Goal: Task Accomplishment & Management: Use online tool/utility

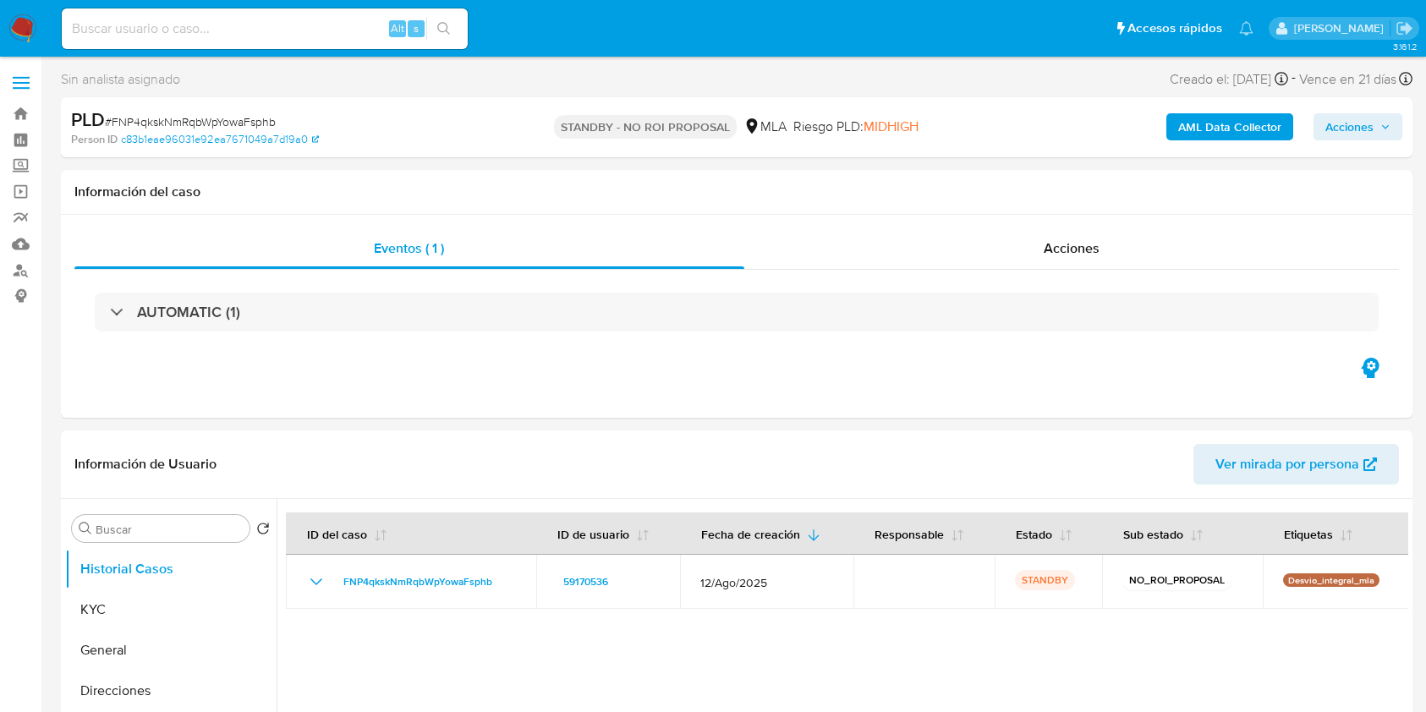
select select "10"
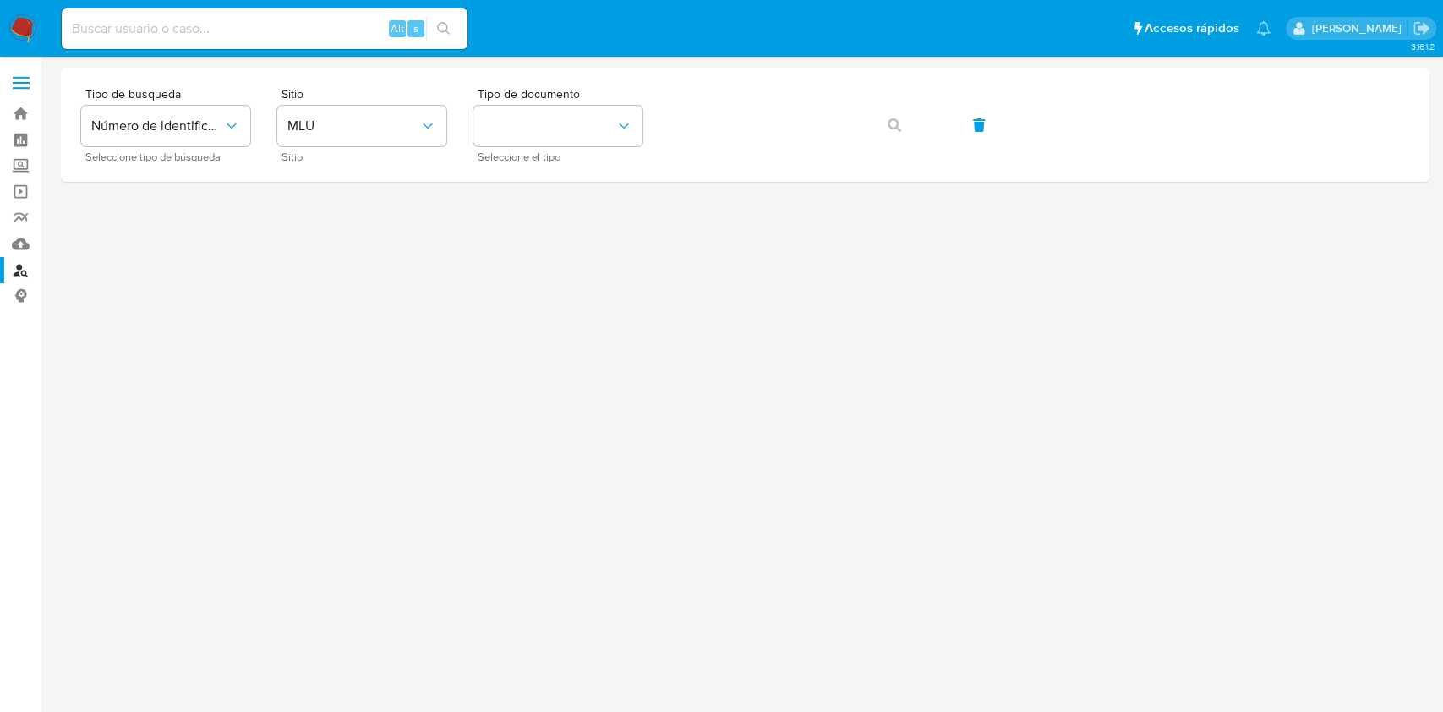
click at [277, 39] on div "Alt s" at bounding box center [265, 28] width 406 height 41
click at [273, 29] on input at bounding box center [265, 29] width 406 height 22
paste input "6Iv7WBSYRK9IGALESQSGLIPf"
type input "6Iv7WBSYRK9IGALESQSGLIPf"
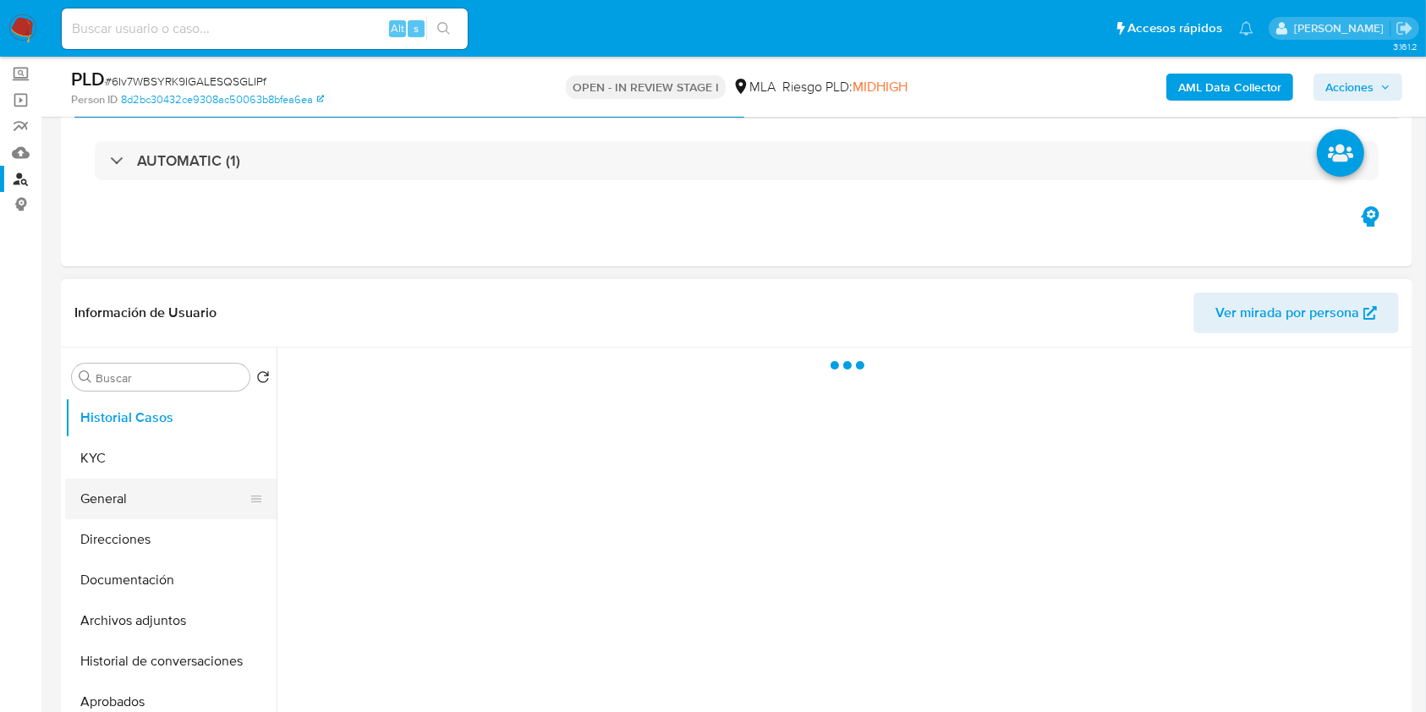
scroll to position [112, 0]
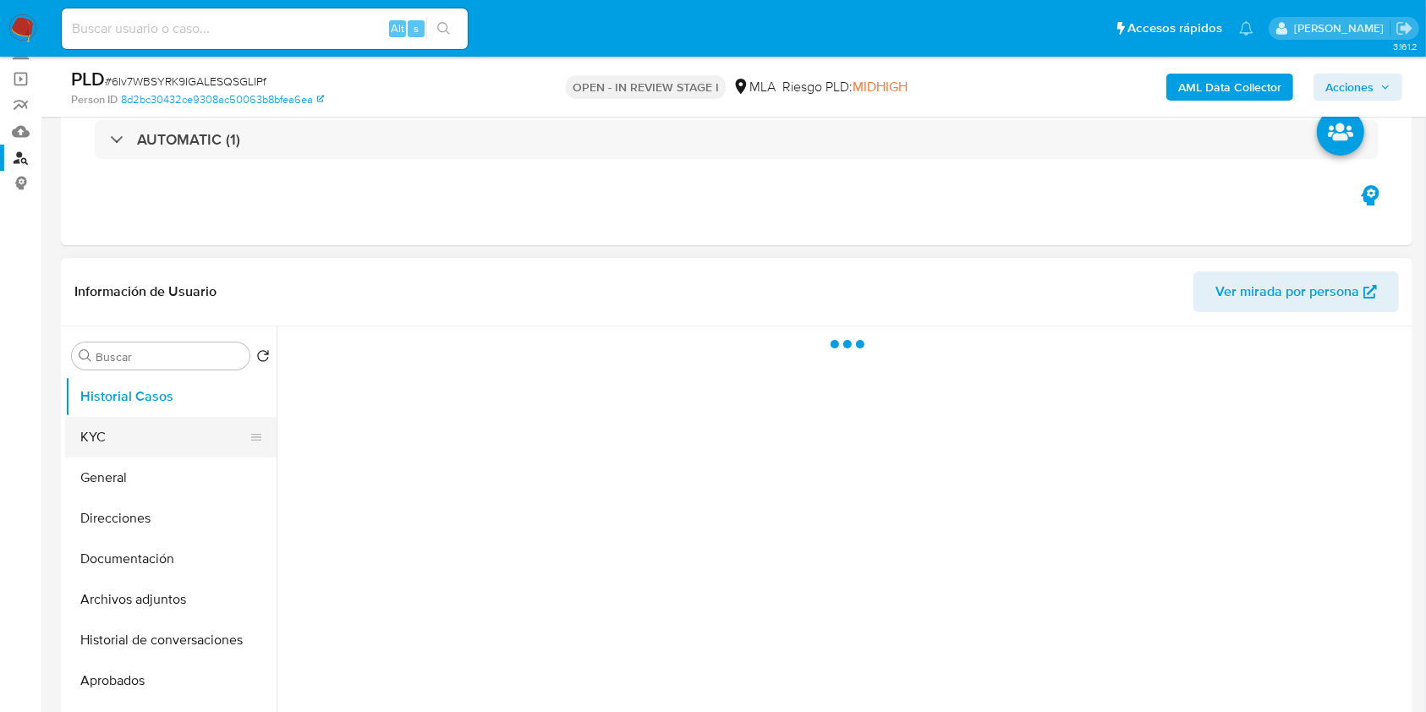
click at [137, 440] on button "KYC" at bounding box center [164, 437] width 198 height 41
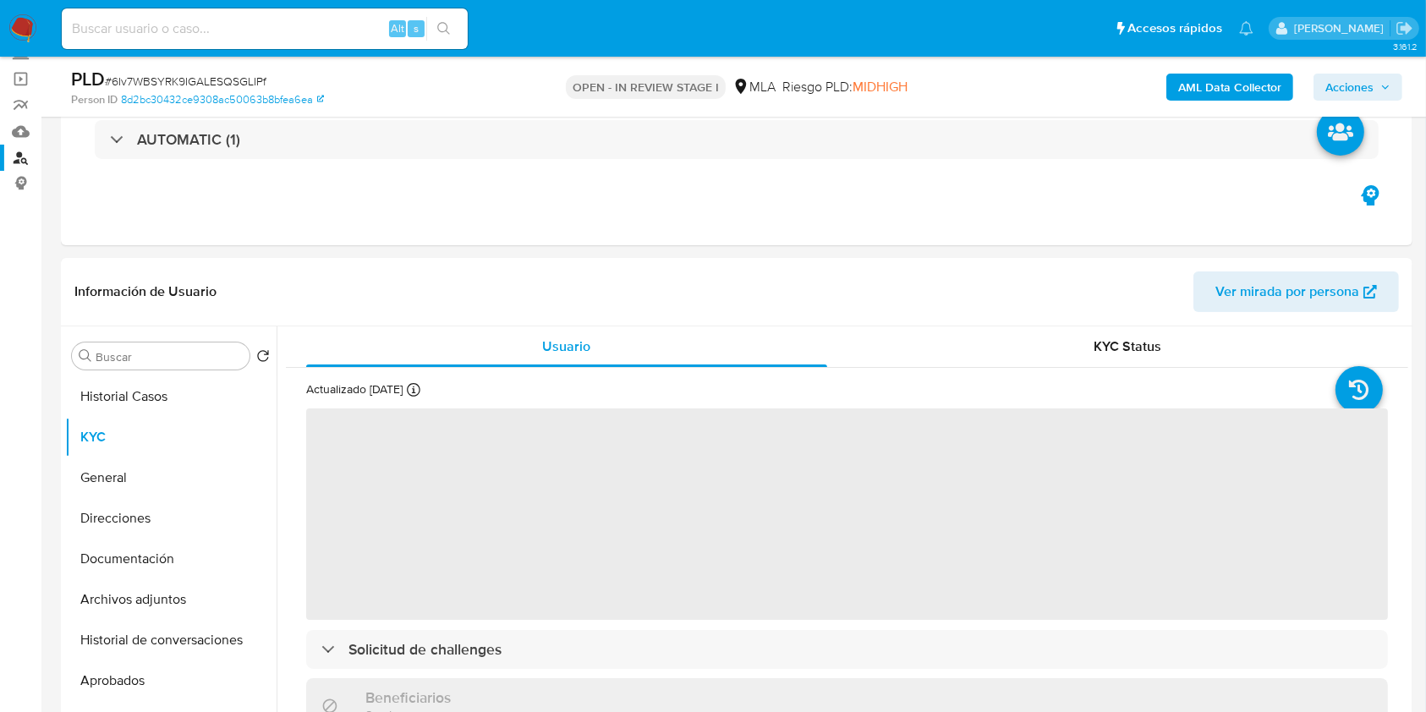
select select "10"
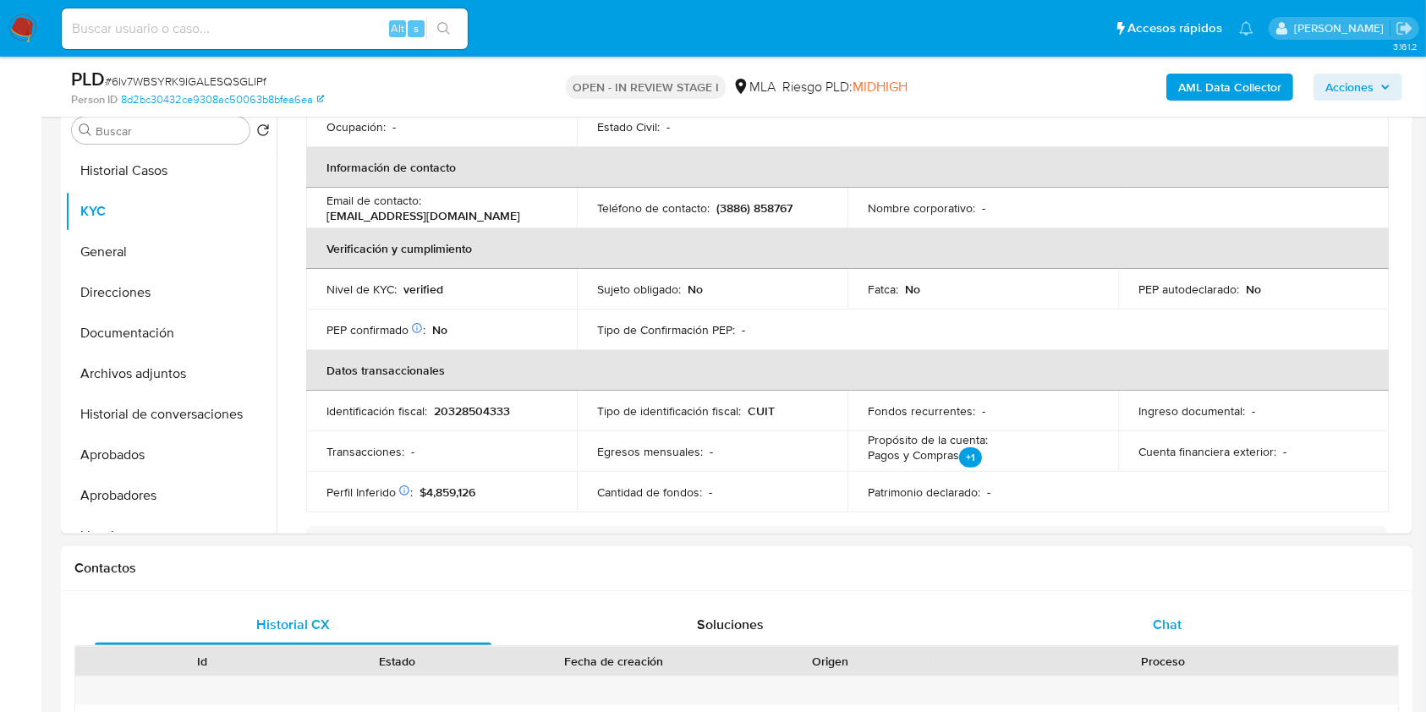
scroll to position [338, 0]
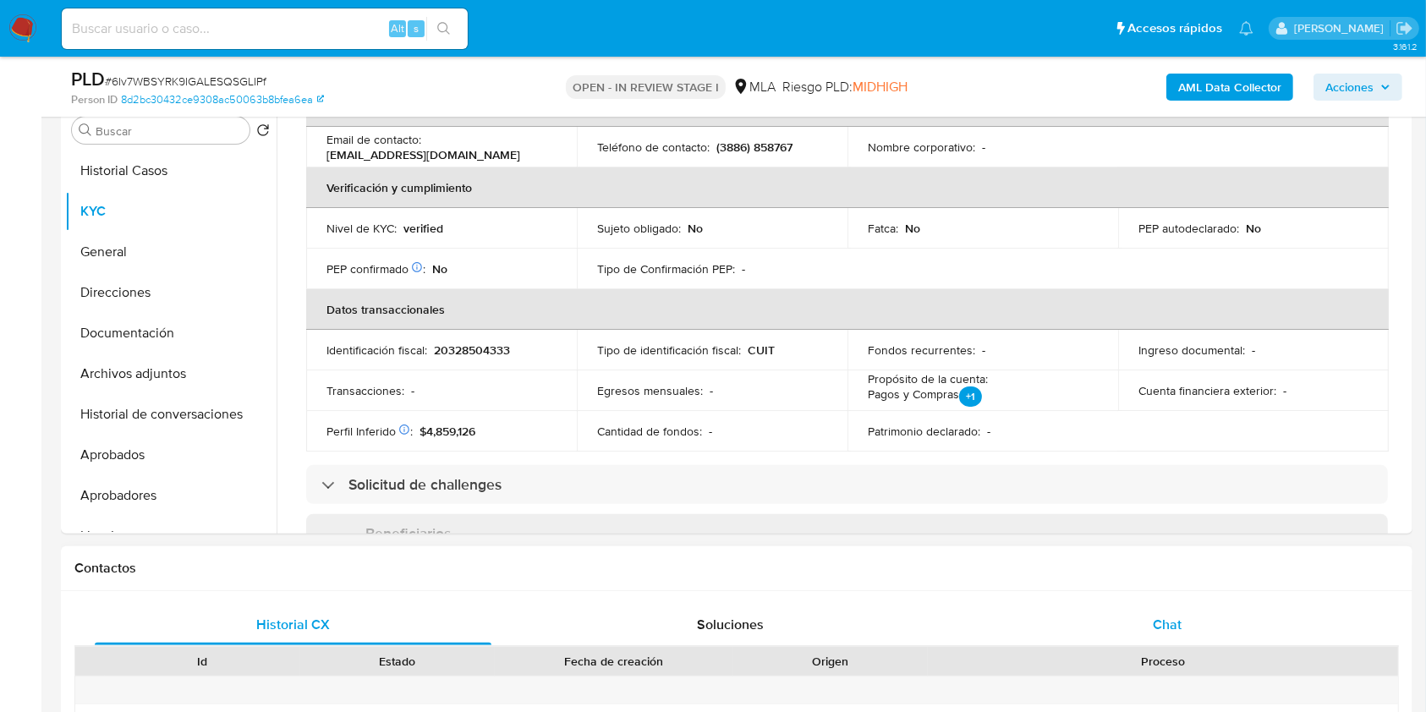
click at [1148, 612] on div "Chat" at bounding box center [1167, 625] width 397 height 41
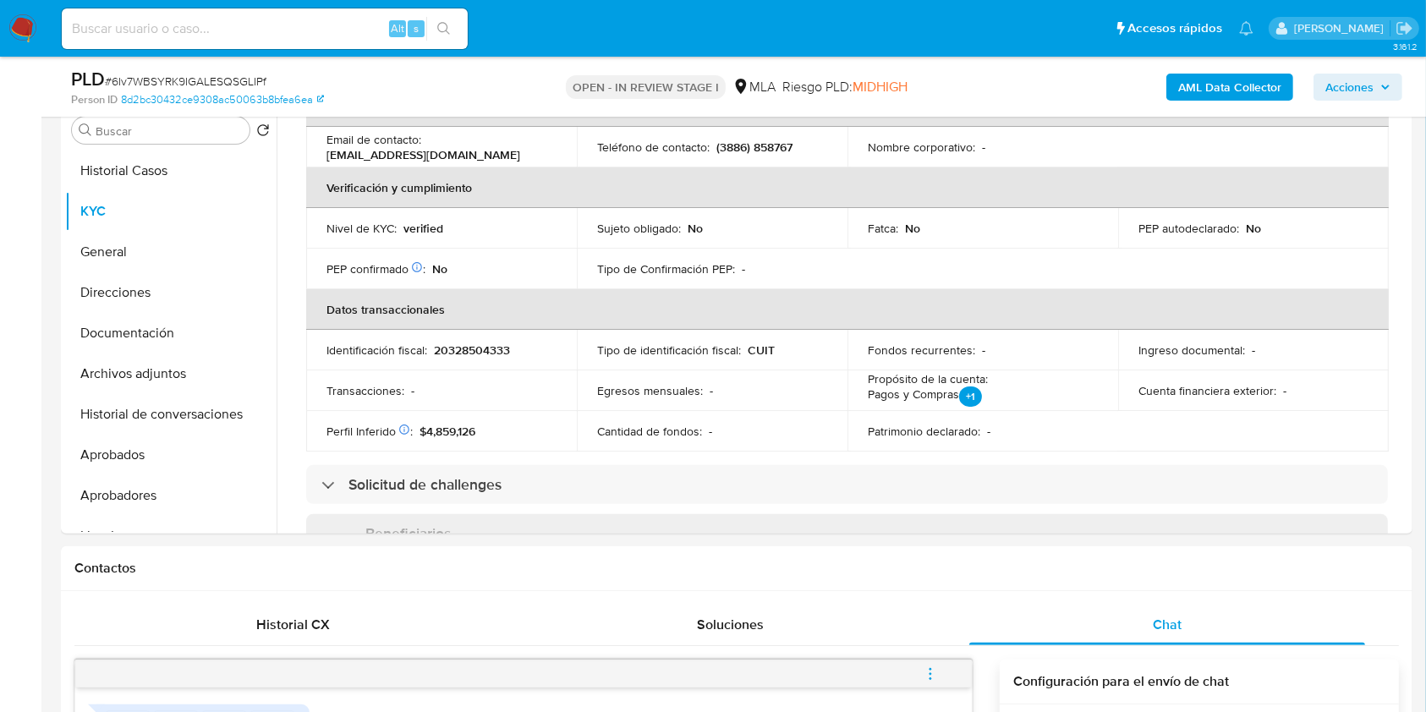
scroll to position [801, 0]
click at [232, 84] on span "# 6Iv7WBSYRK9IGALESQSGLIPf" at bounding box center [186, 81] width 162 height 17
copy span "6Iv7WBSYRK9IGALESQSGLIPf"
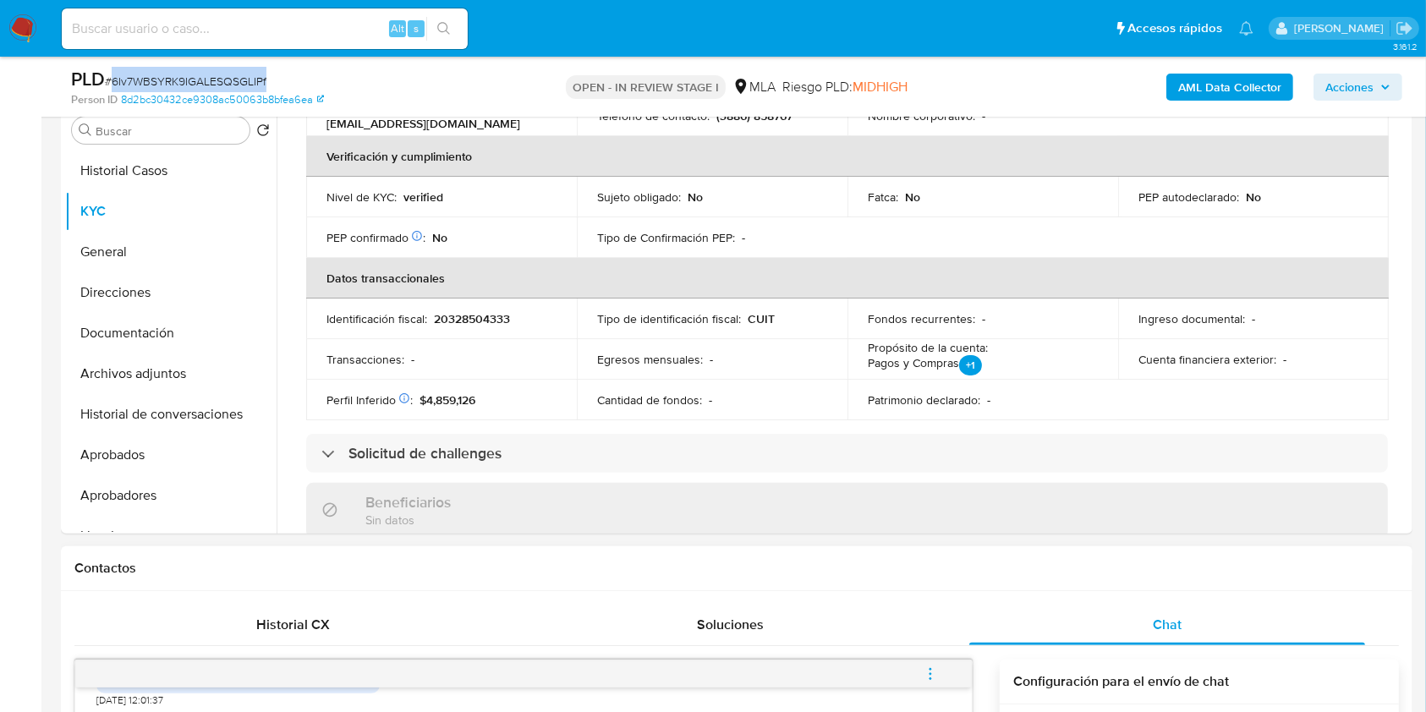
scroll to position [451, 0]
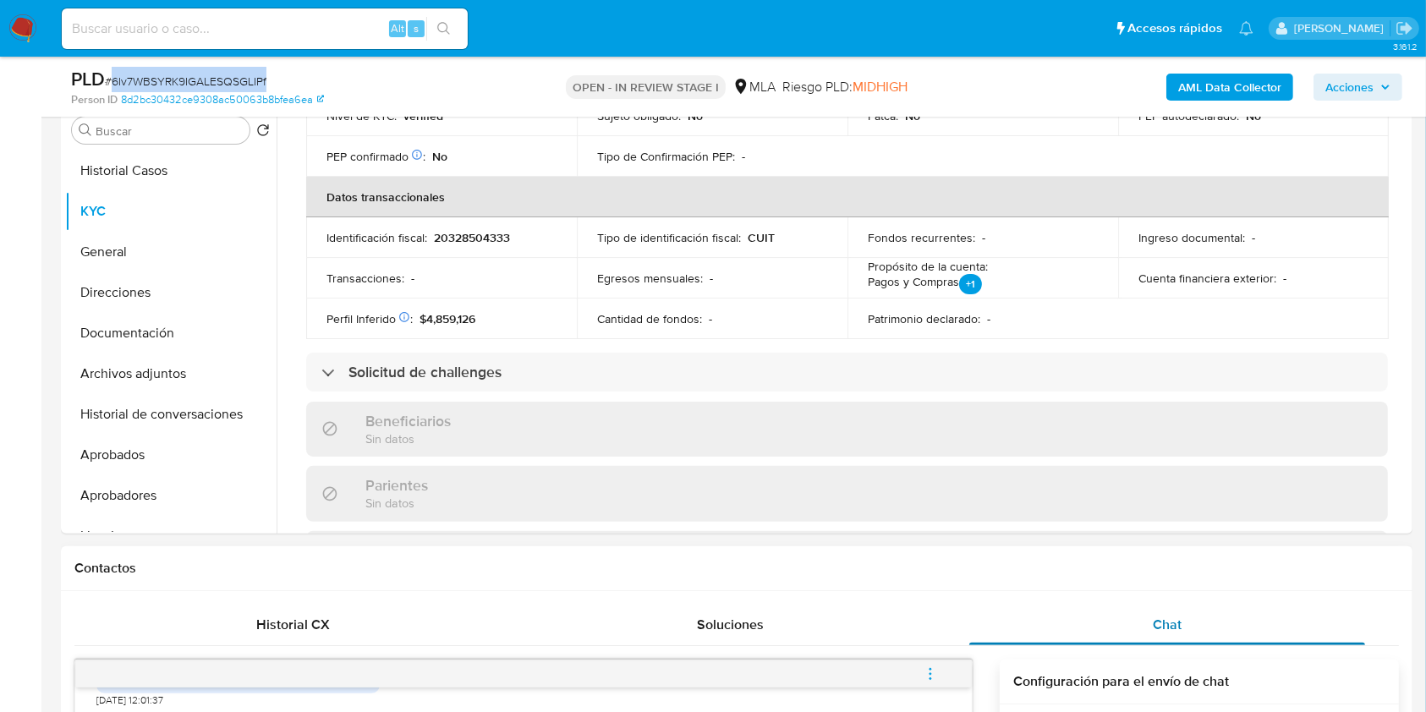
click at [1171, 622] on span "Chat" at bounding box center [1167, 624] width 29 height 19
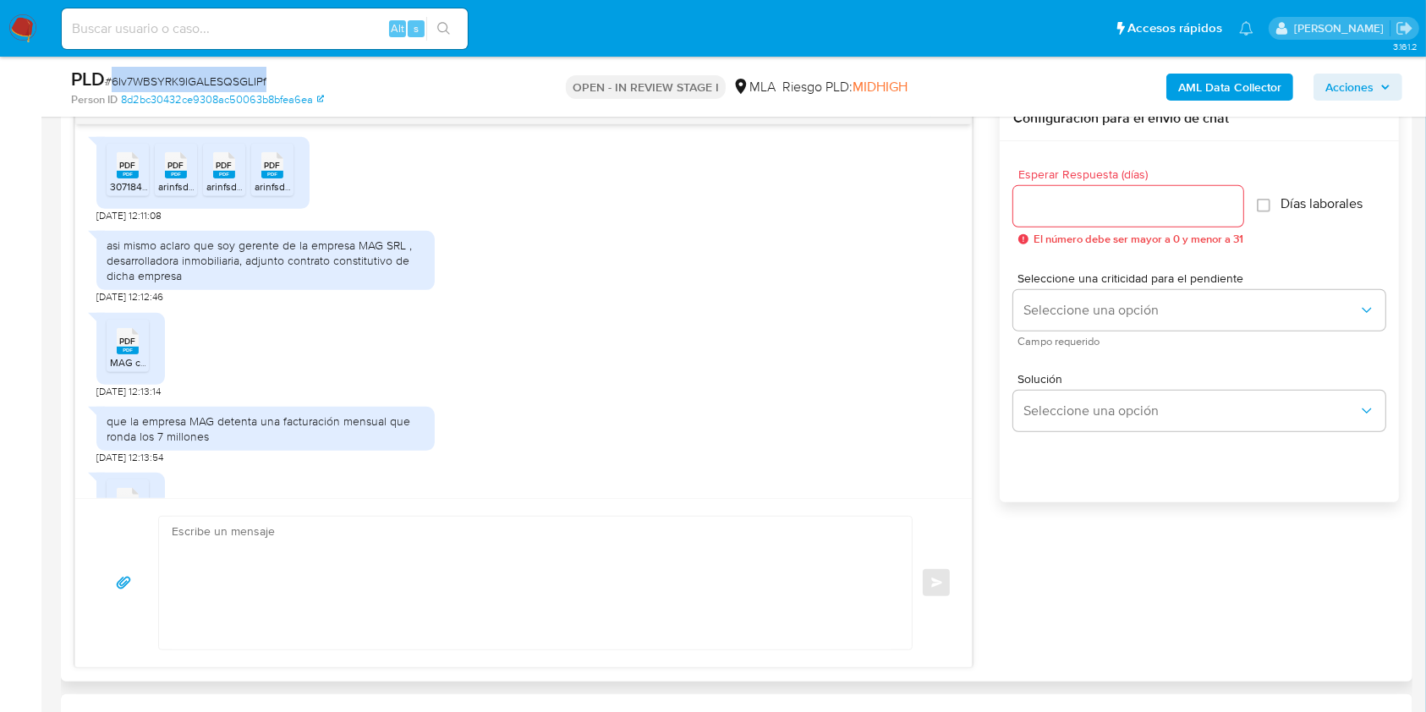
scroll to position [0, 0]
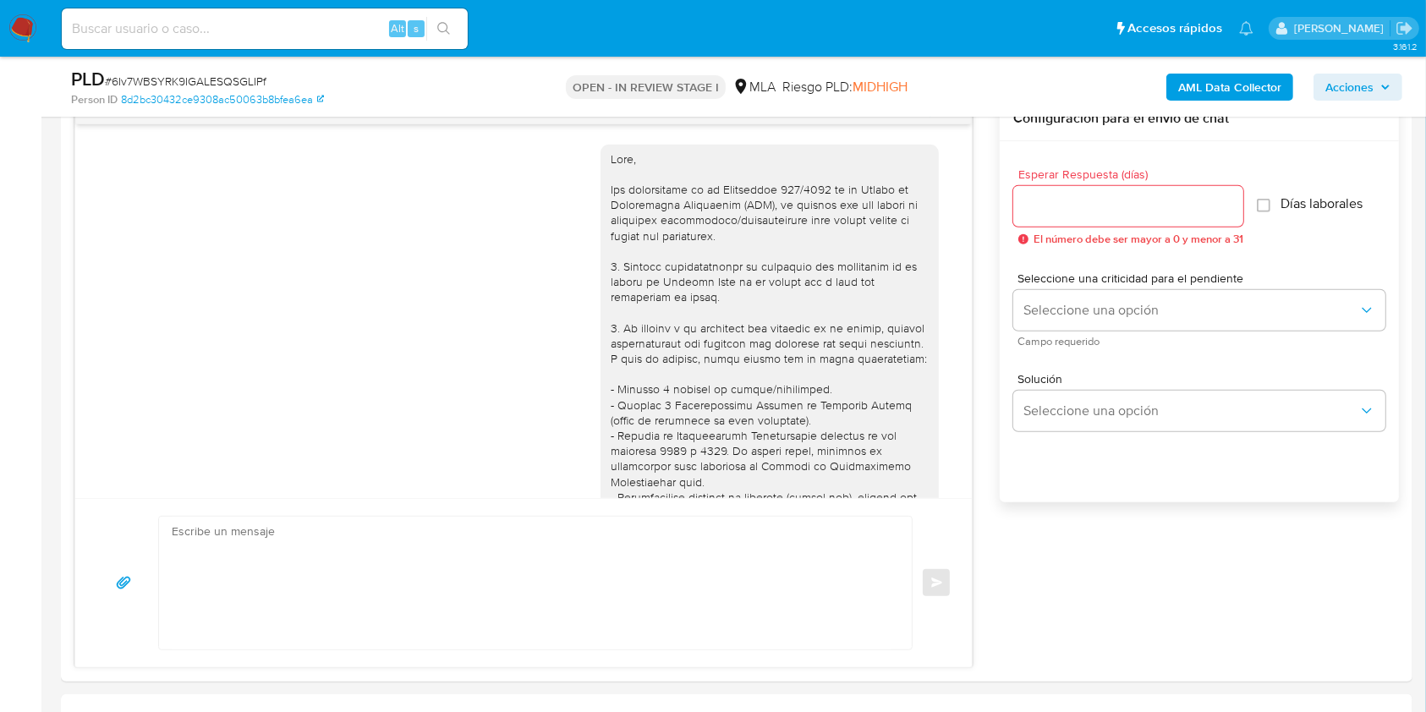
click at [259, 39] on div "Alt s" at bounding box center [265, 28] width 406 height 41
click at [258, 31] on input at bounding box center [265, 29] width 406 height 22
paste input "qMDNePEFKW4yGxjDkcCVEuvO"
type input "qMDNePEFKW4yGxjDkcCVEuvO"
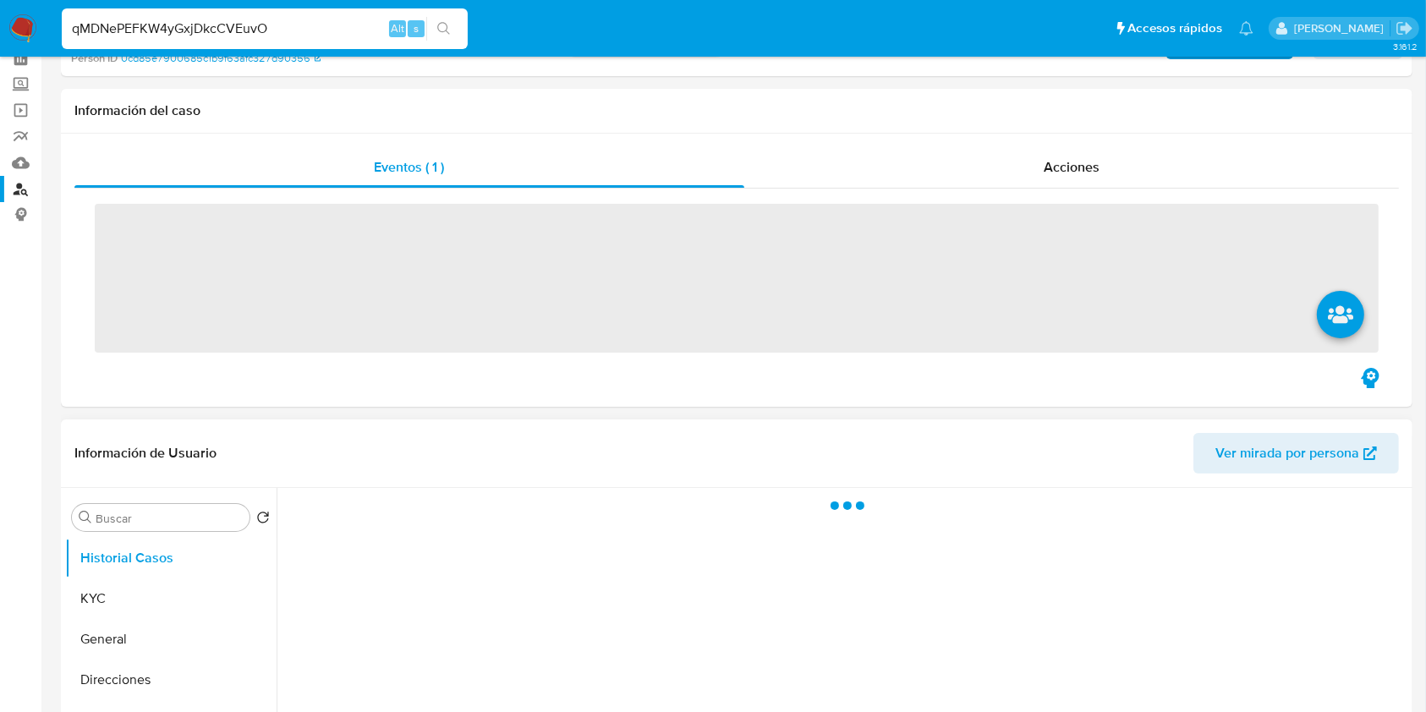
scroll to position [225, 0]
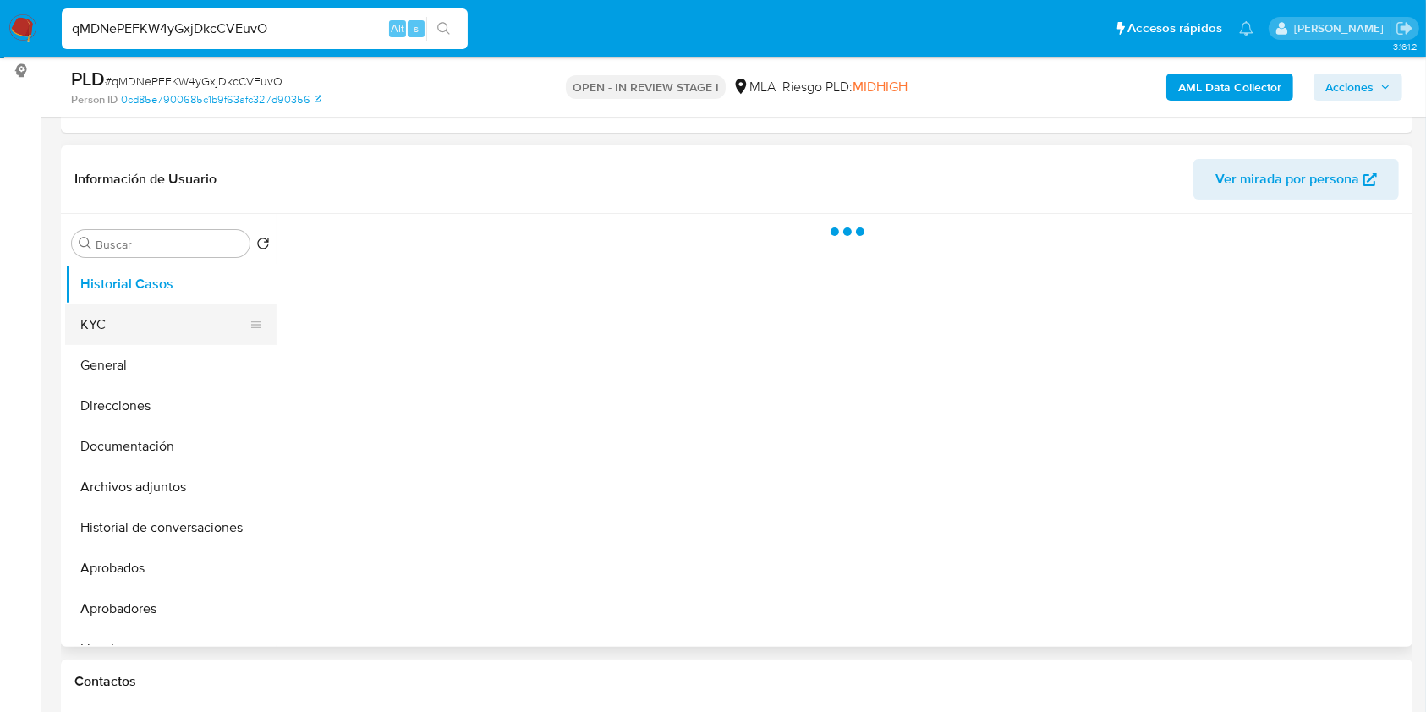
click at [113, 327] on button "KYC" at bounding box center [164, 324] width 198 height 41
select select "10"
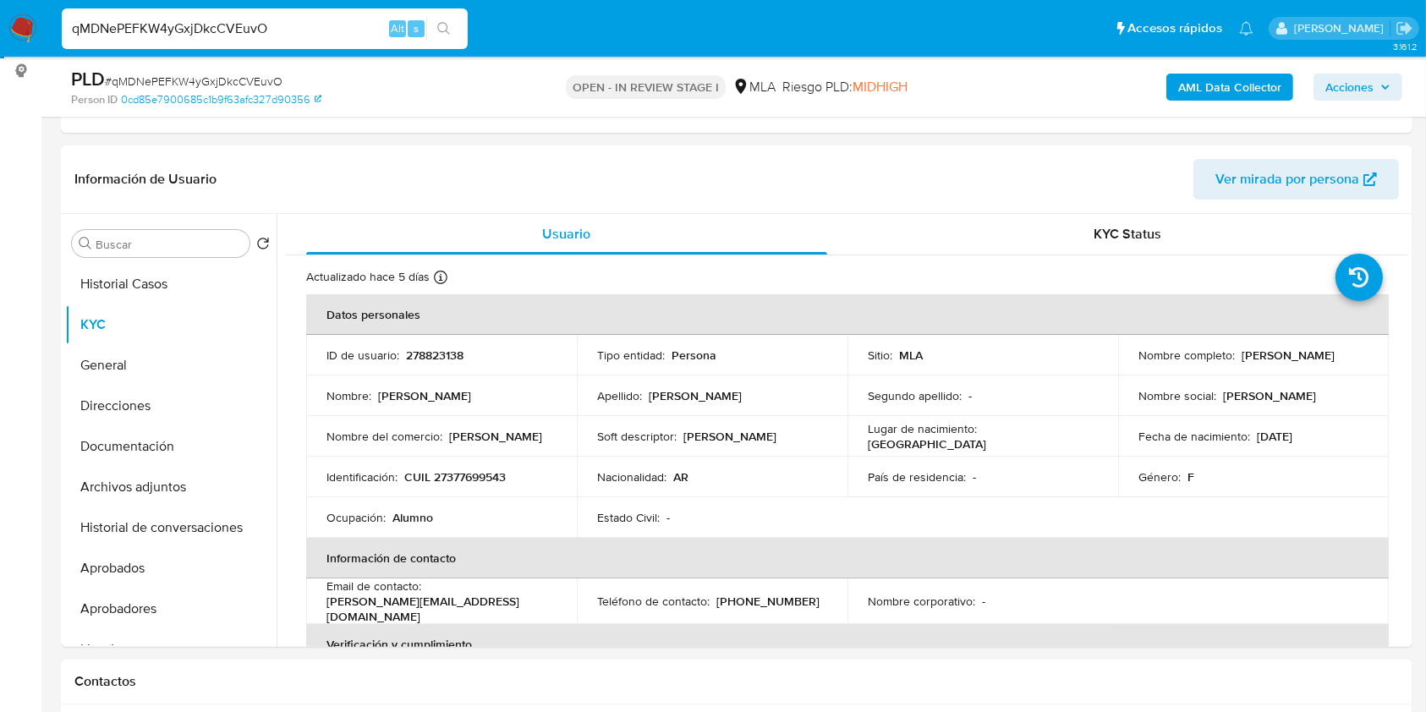
click at [210, 73] on span "# qMDNePEFKW4yGxjDkcCVEuvO" at bounding box center [194, 81] width 178 height 17
copy span "qMDNePEFKW4yGxjDkcCVEuvO"
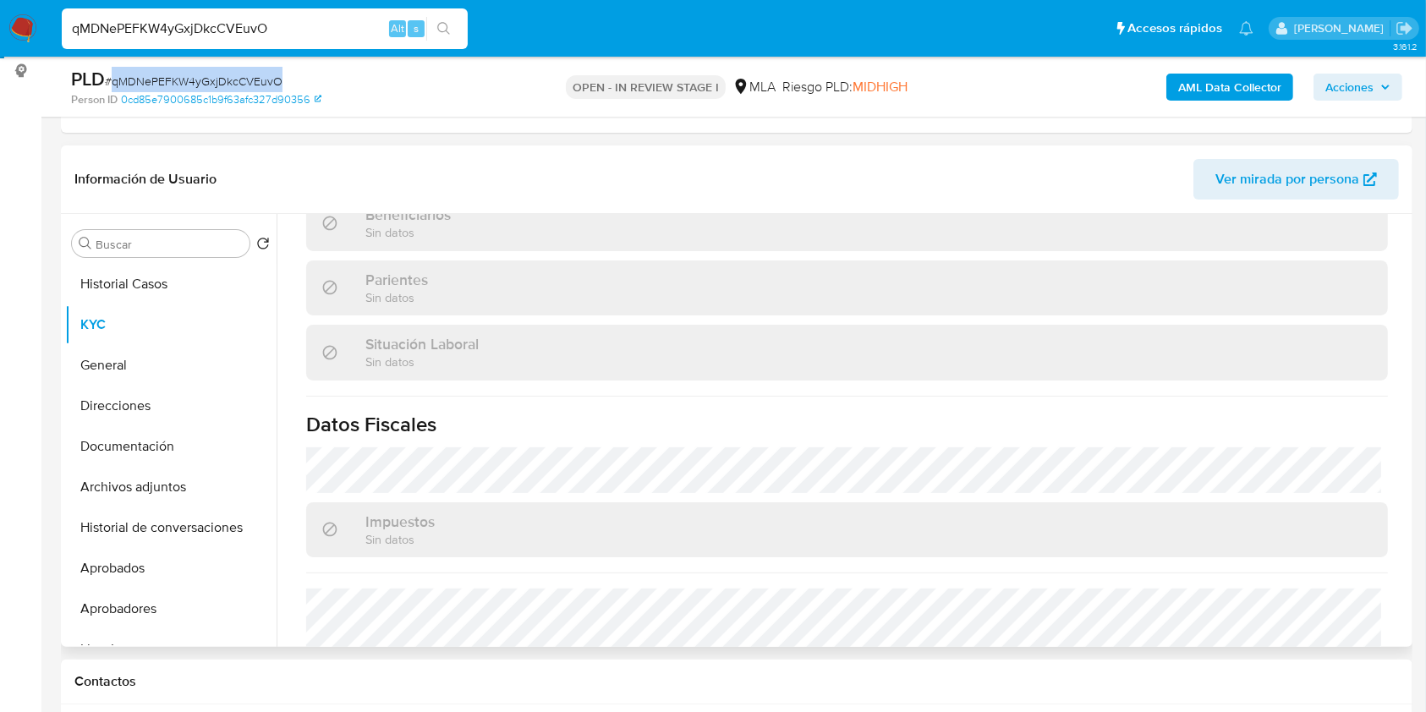
scroll to position [890, 0]
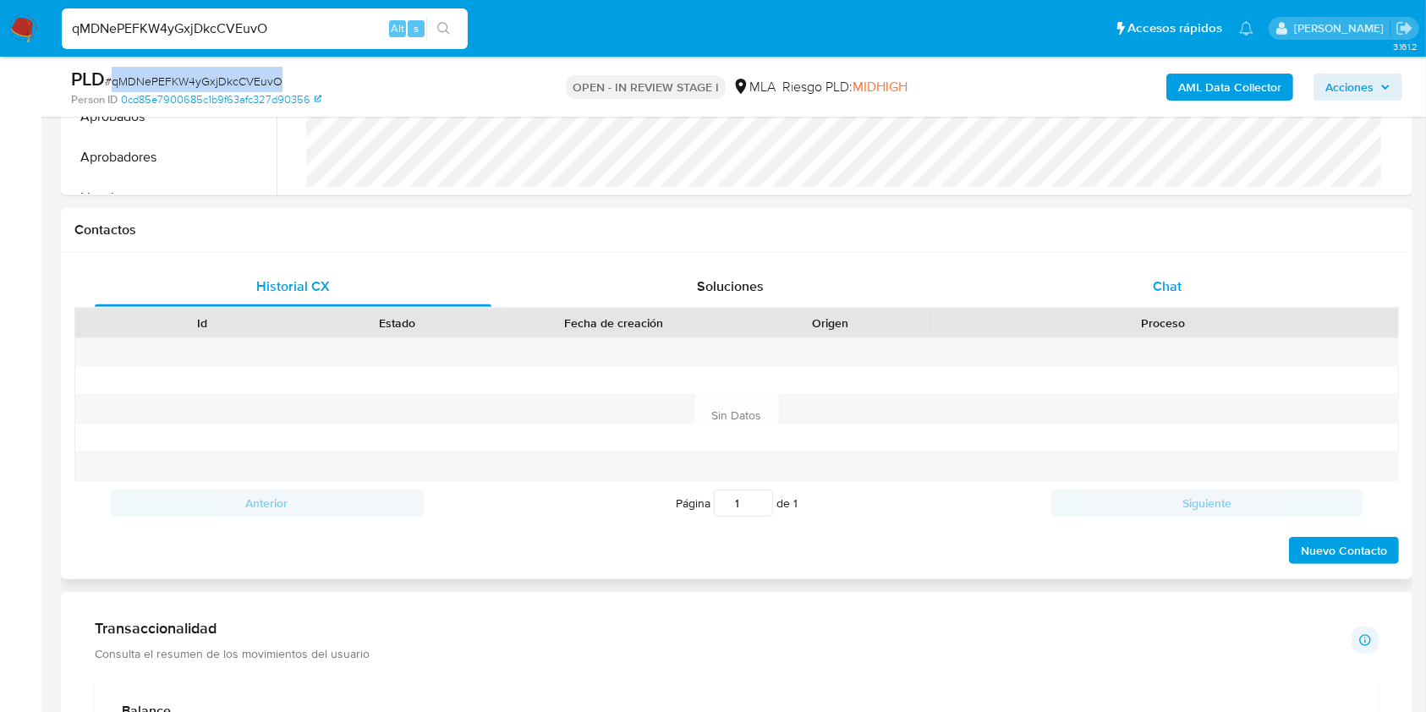
click at [1184, 291] on div "Chat" at bounding box center [1167, 286] width 397 height 41
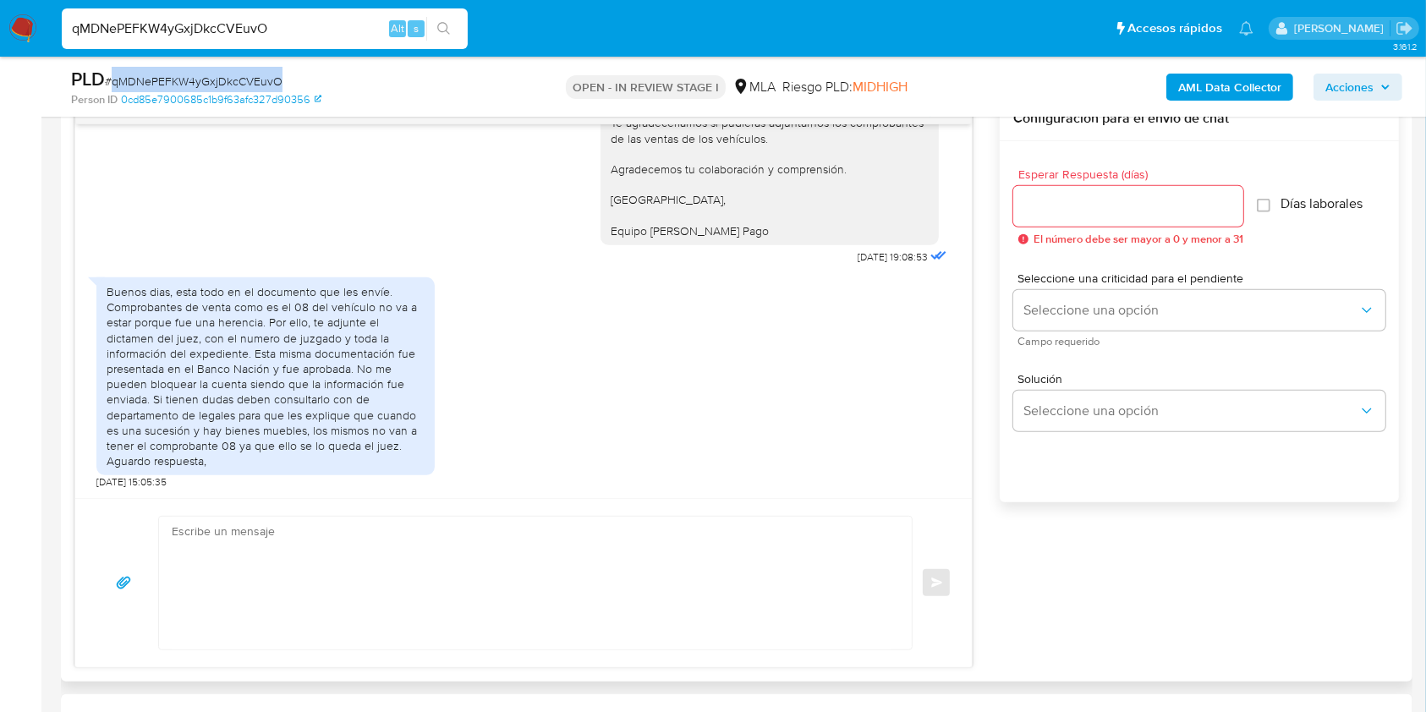
scroll to position [1852, 0]
click at [558, 337] on div "Buenos dias, esta todo en el documento que les envíe. Comprobantes de venta com…" at bounding box center [523, 379] width 854 height 220
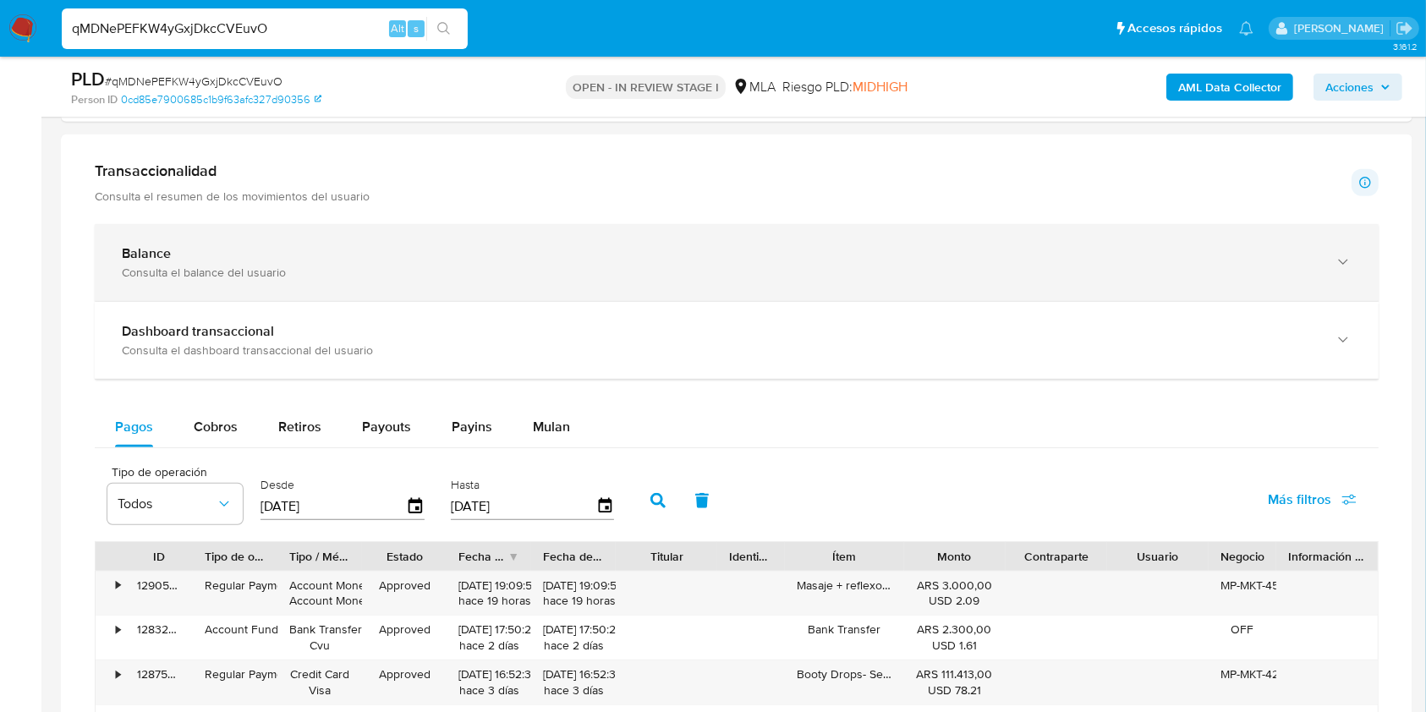
scroll to position [1343, 0]
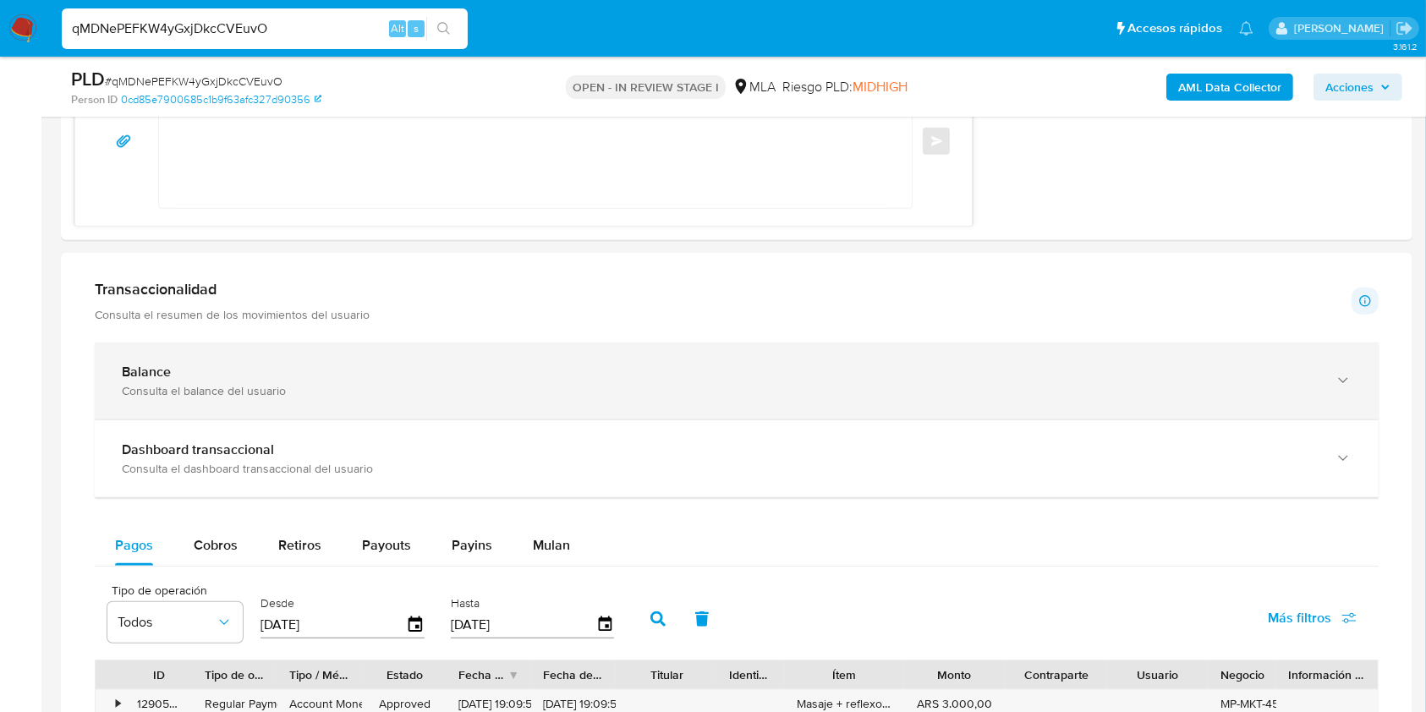
click at [313, 375] on div "Balance" at bounding box center [720, 372] width 1196 height 17
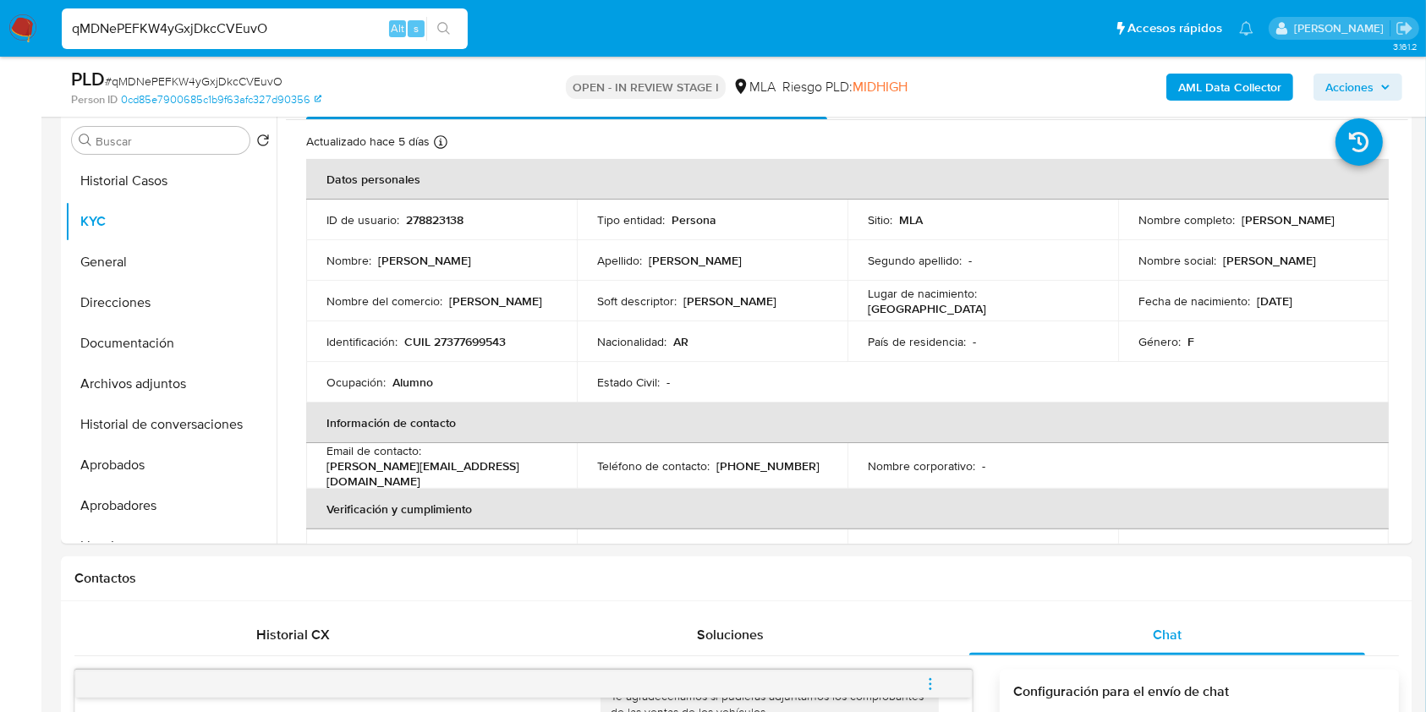
scroll to position [0, 0]
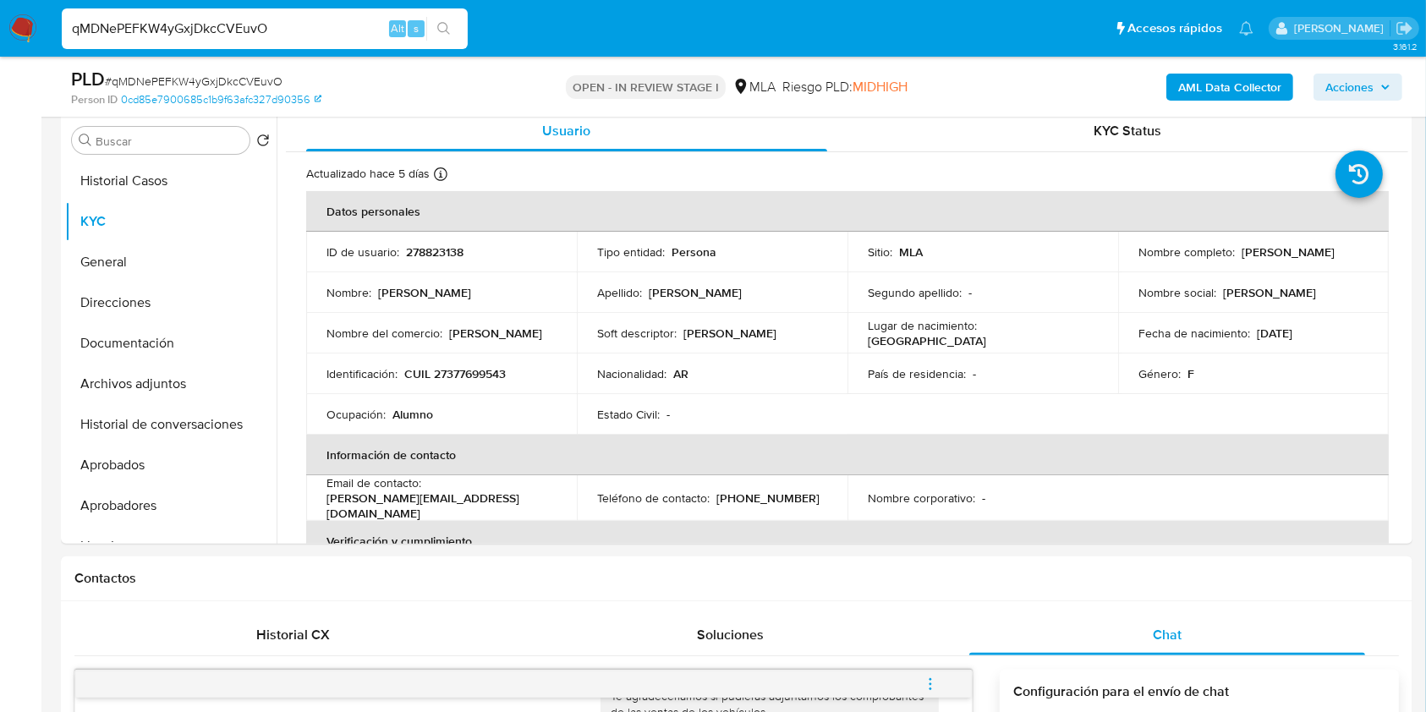
drag, startPoint x: 233, startPoint y: 19, endPoint x: 0, endPoint y: 20, distance: 233.4
click at [0, 20] on nav "Pausado Ver notificaciones qMDNePEFKW4yGxjDkcCVEuvO Alt s Accesos rápidos Presi…" at bounding box center [713, 28] width 1426 height 57
paste input "x7WuZibHuin02sE9DKxvfNYZ"
type input "x7WuZibHuin02sE9DKxvfNYZ"
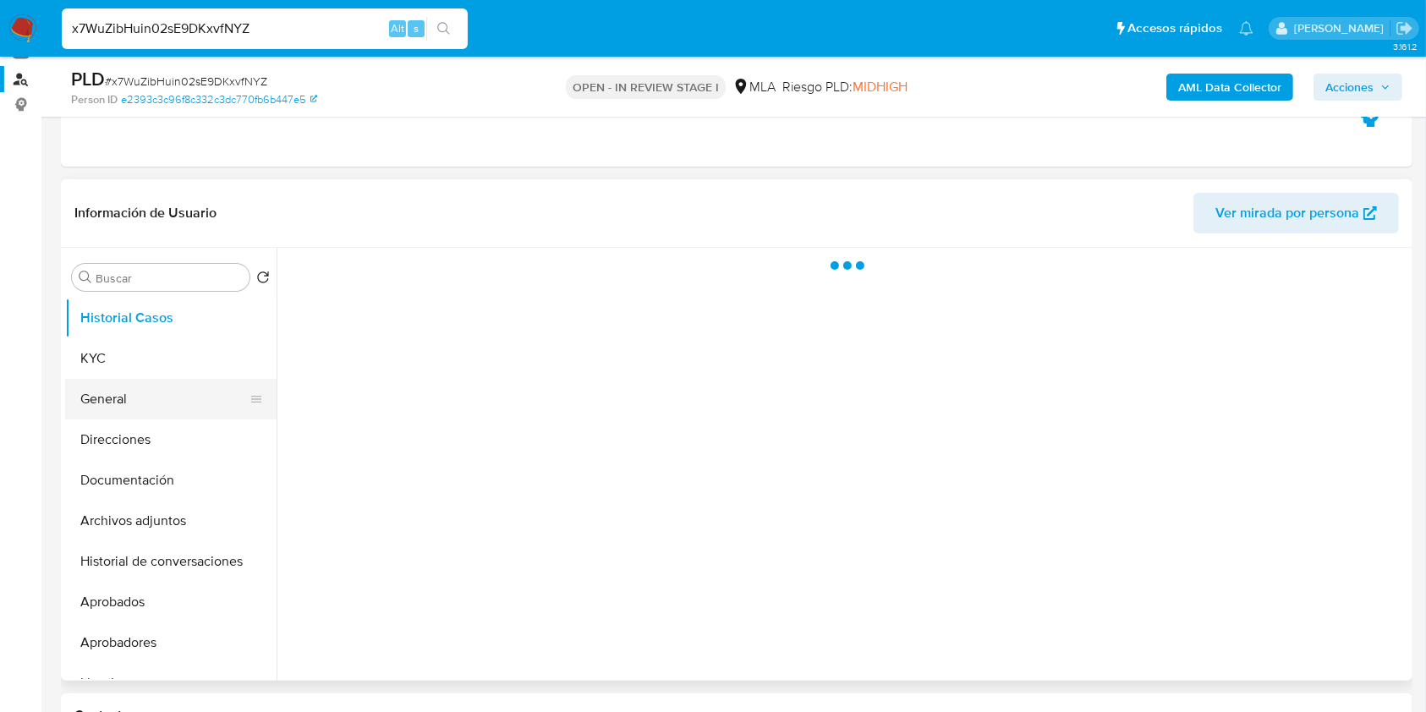
scroll to position [225, 0]
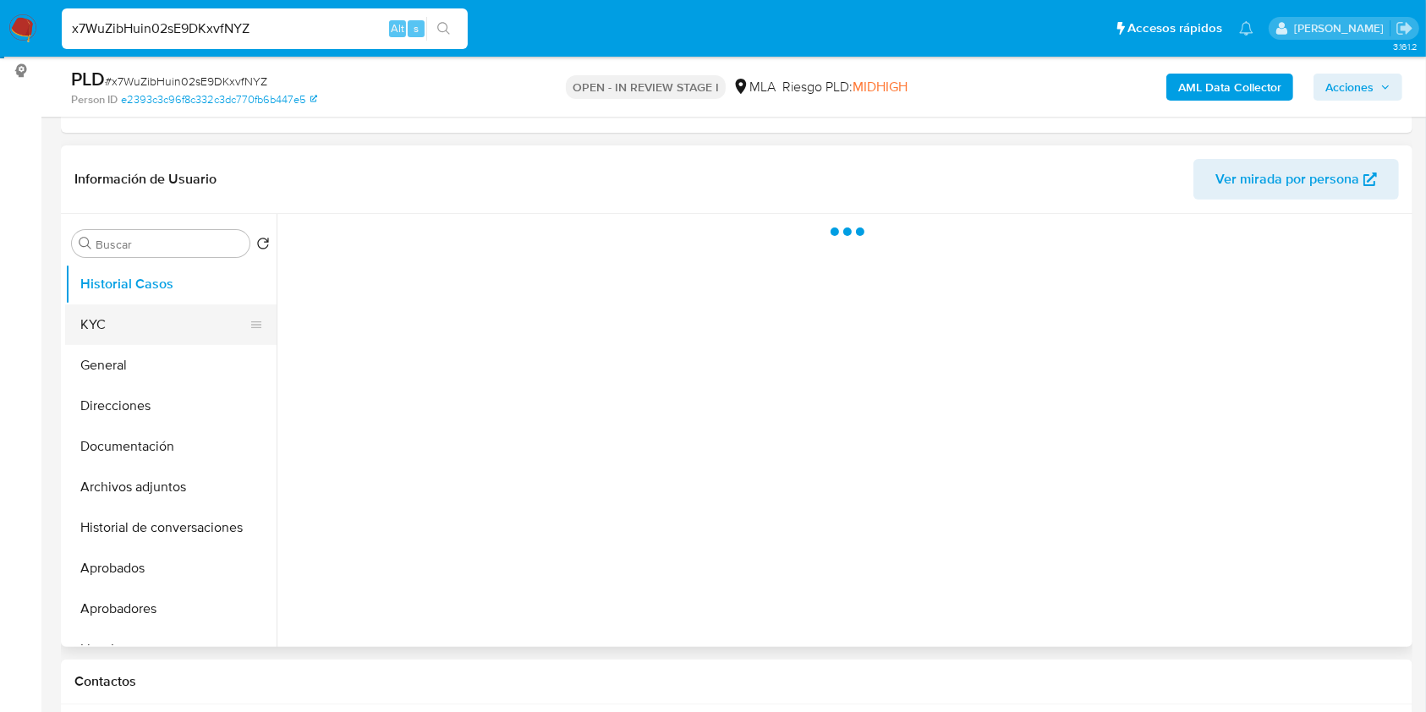
click at [130, 326] on button "KYC" at bounding box center [164, 324] width 198 height 41
select select "10"
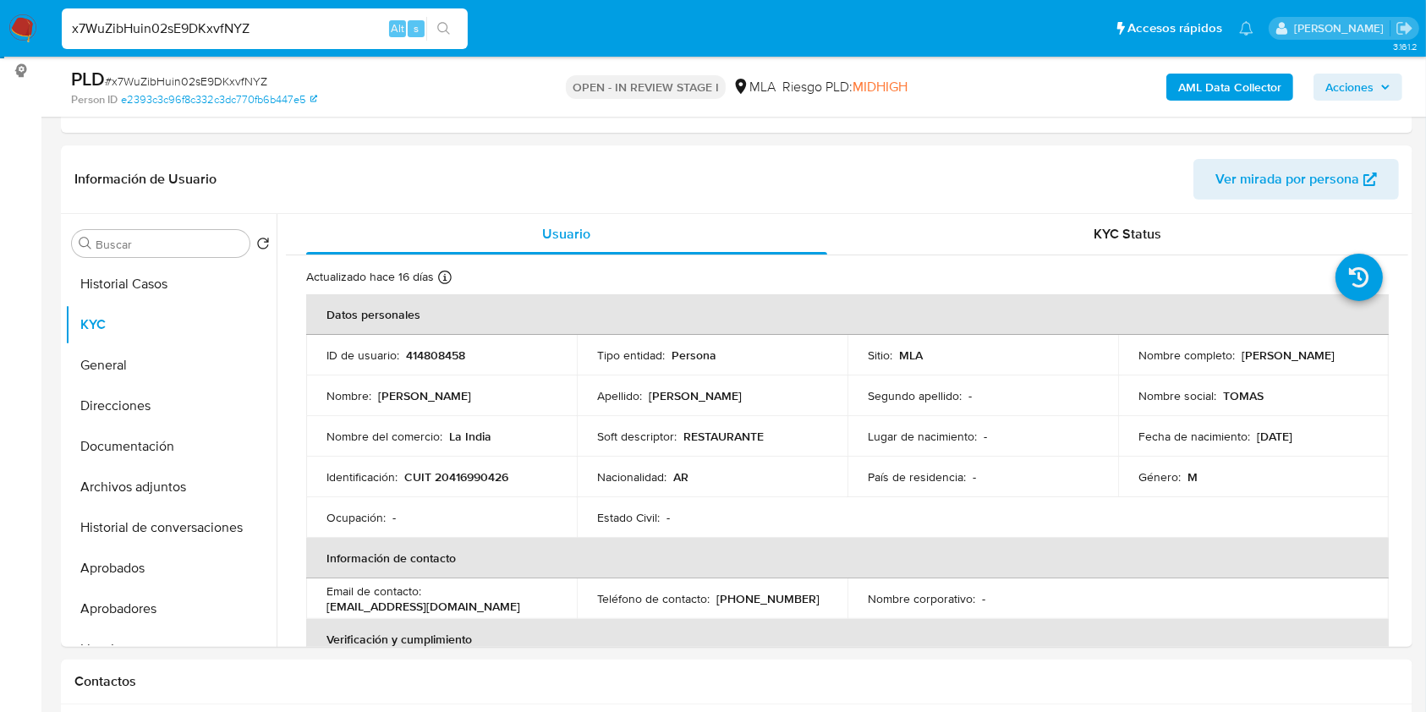
click at [220, 81] on span "# x7WuZibHuin02sE9DKxvfNYZ" at bounding box center [186, 81] width 162 height 17
click at [219, 80] on span "# x7WuZibHuin02sE9DKxvfNYZ" at bounding box center [186, 81] width 162 height 17
copy span "x7WuZibHuin02sE9DKxvfNYZ"
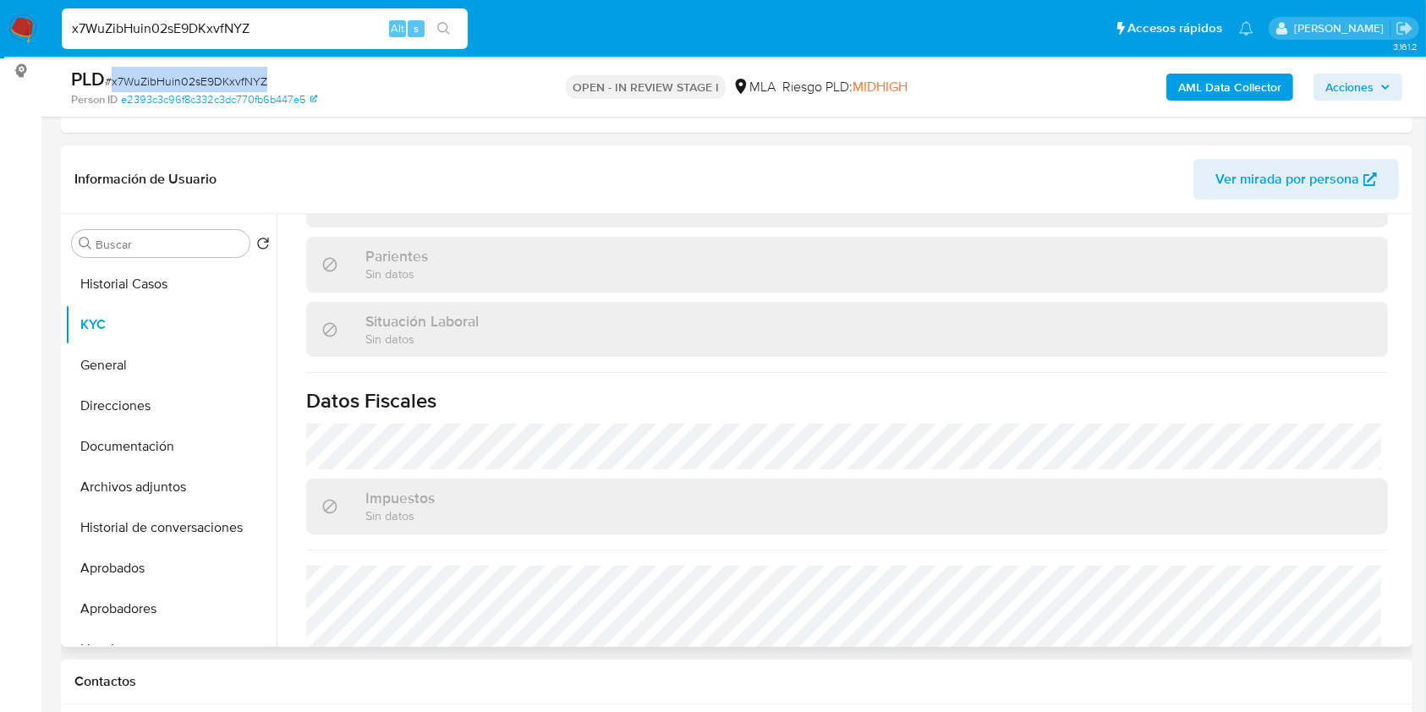
scroll to position [889, 0]
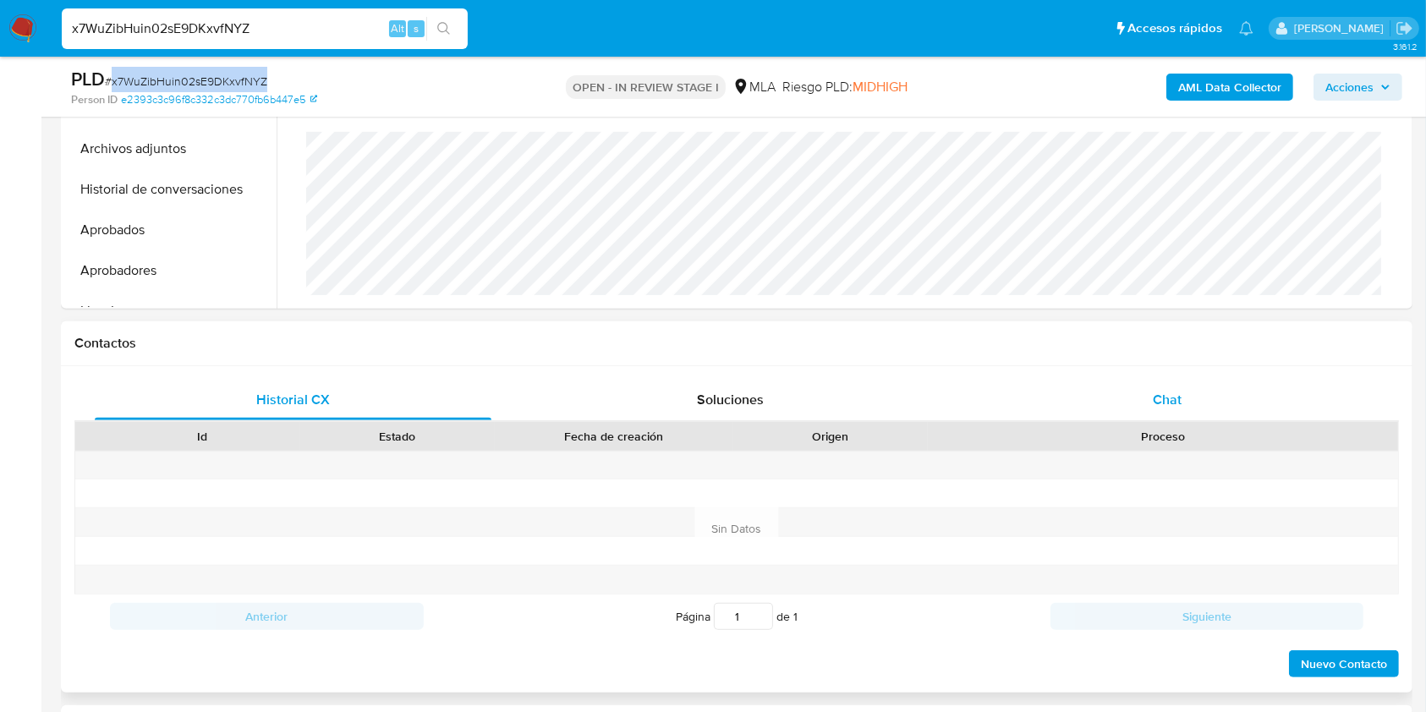
click at [1134, 398] on div "Chat" at bounding box center [1167, 400] width 397 height 41
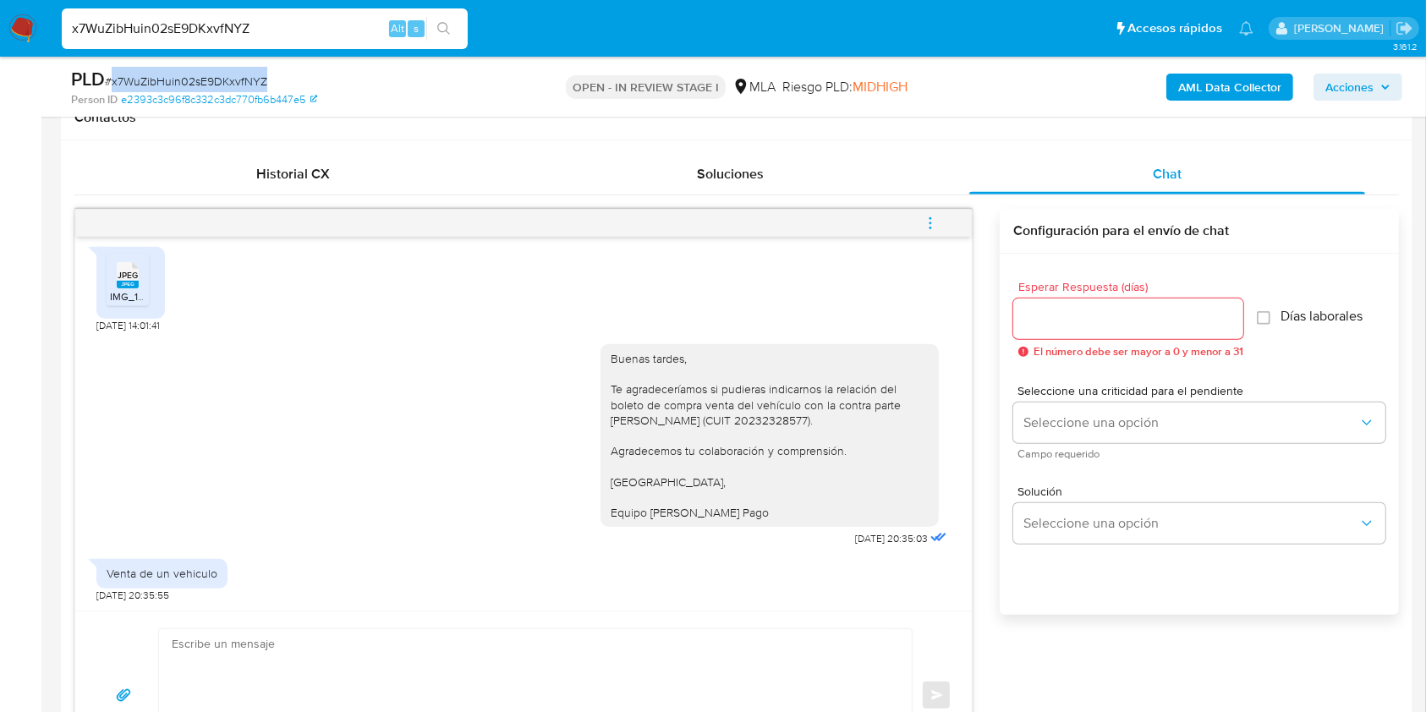
scroll to position [2089, 0]
drag, startPoint x: 621, startPoint y: 389, endPoint x: 775, endPoint y: 386, distance: 154.8
click at [775, 386] on div "Buenas tardes, Te agradeceríamos si pudieras indicarnos la relación del boleto …" at bounding box center [770, 435] width 318 height 169
click at [862, 386] on div "Buenas tardes, Te agradeceríamos si pudieras indicarnos la relación del boleto …" at bounding box center [770, 435] width 318 height 169
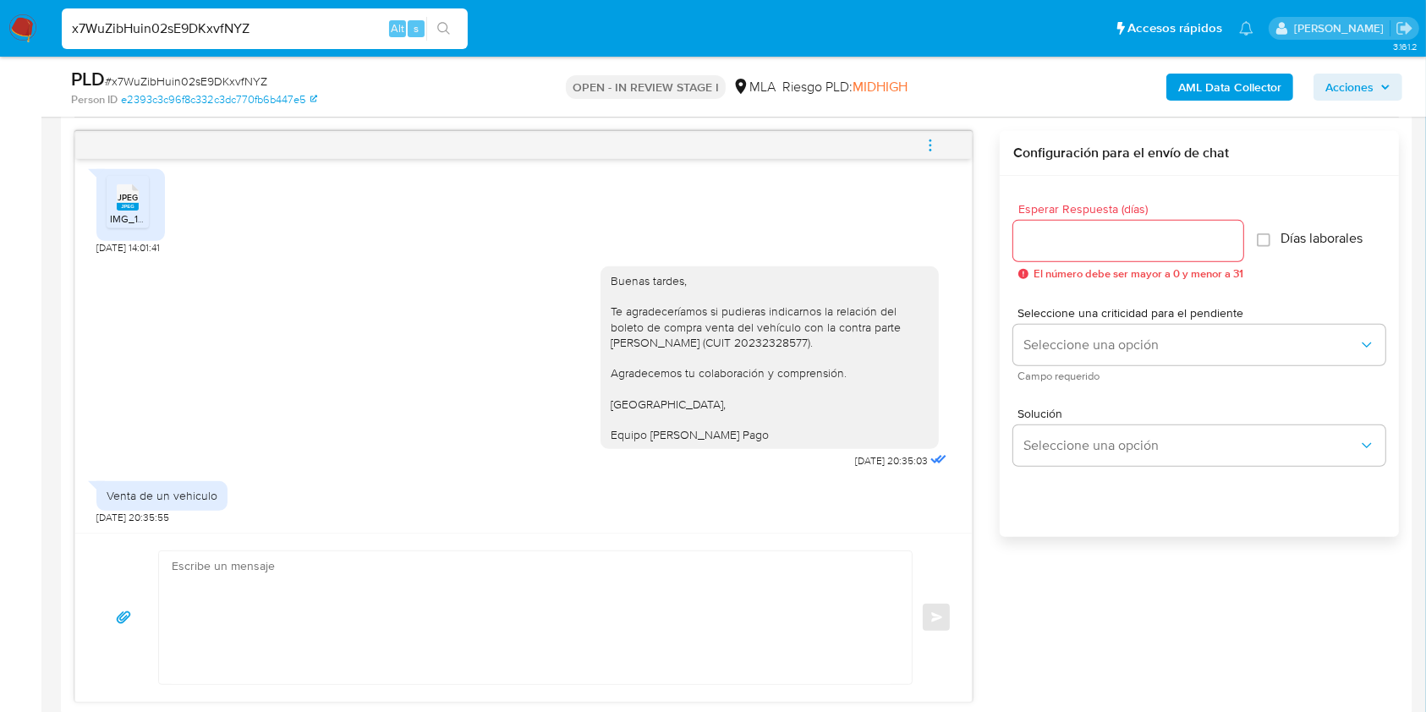
scroll to position [901, 0]
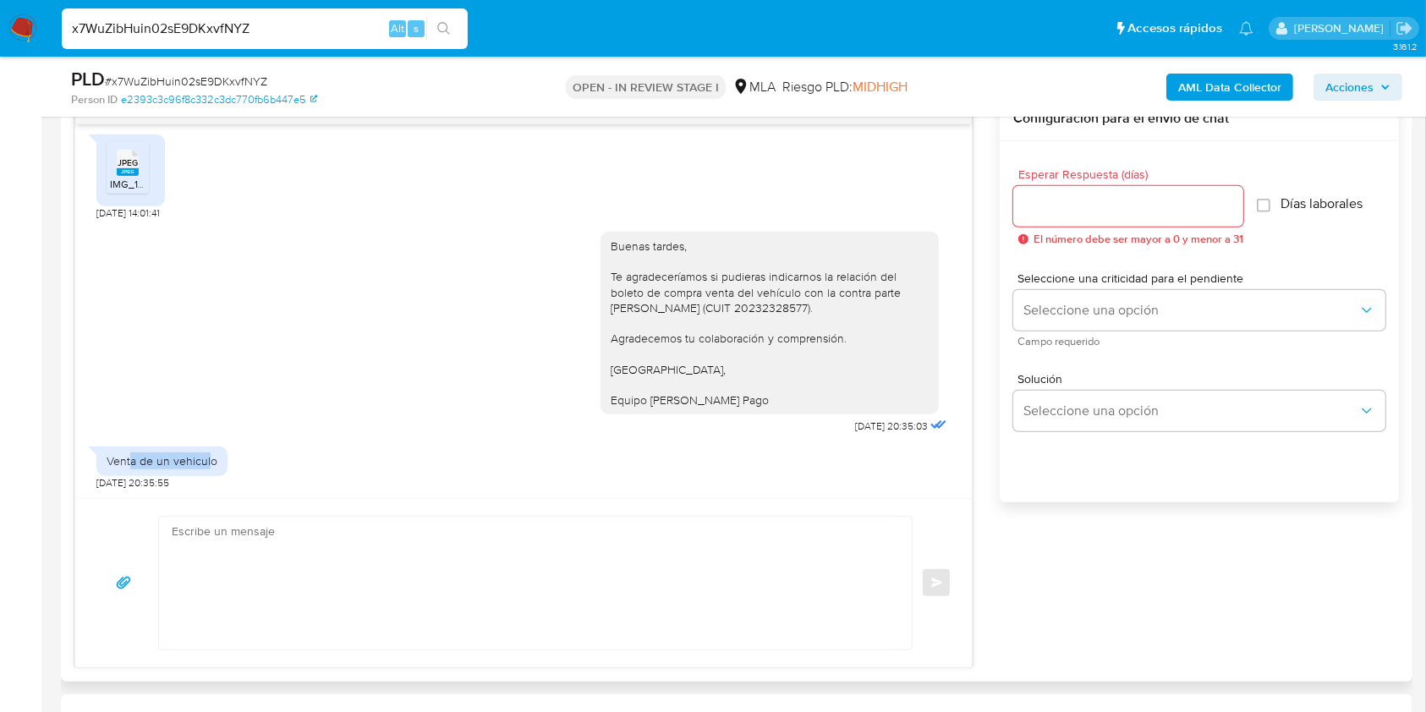
drag, startPoint x: 192, startPoint y: 451, endPoint x: 206, endPoint y: 451, distance: 14.4
click at [206, 451] on div "Venta de un vehiculo" at bounding box center [161, 460] width 131 height 29
click at [392, 463] on div "Venta de un vehiculo [DATE] 20:35:55" at bounding box center [523, 463] width 854 height 51
drag, startPoint x: 592, startPoint y: 276, endPoint x: 755, endPoint y: 281, distance: 163.3
click at [755, 281] on div "Buenas tardes, Te agradeceríamos si pudieras indicarnos la relación del boleto …" at bounding box center [769, 323] width 338 height 183
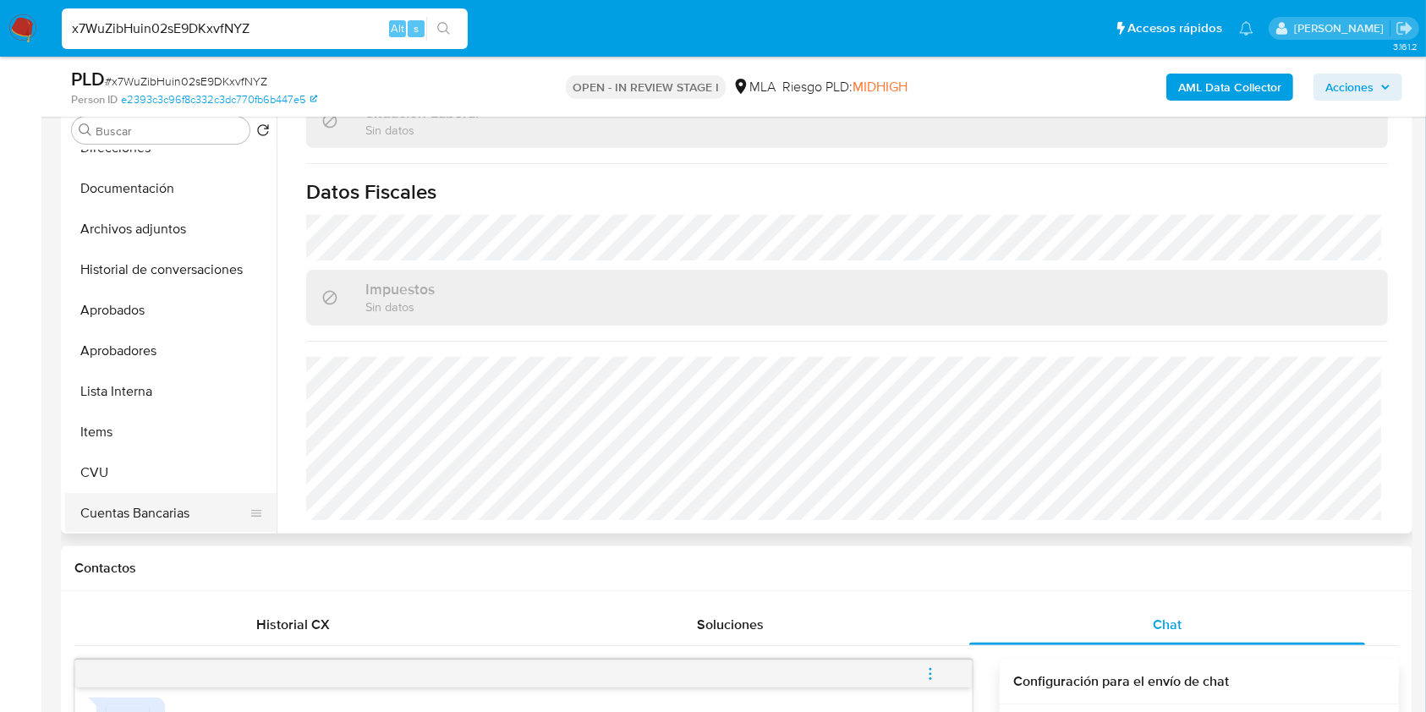
scroll to position [225, 0]
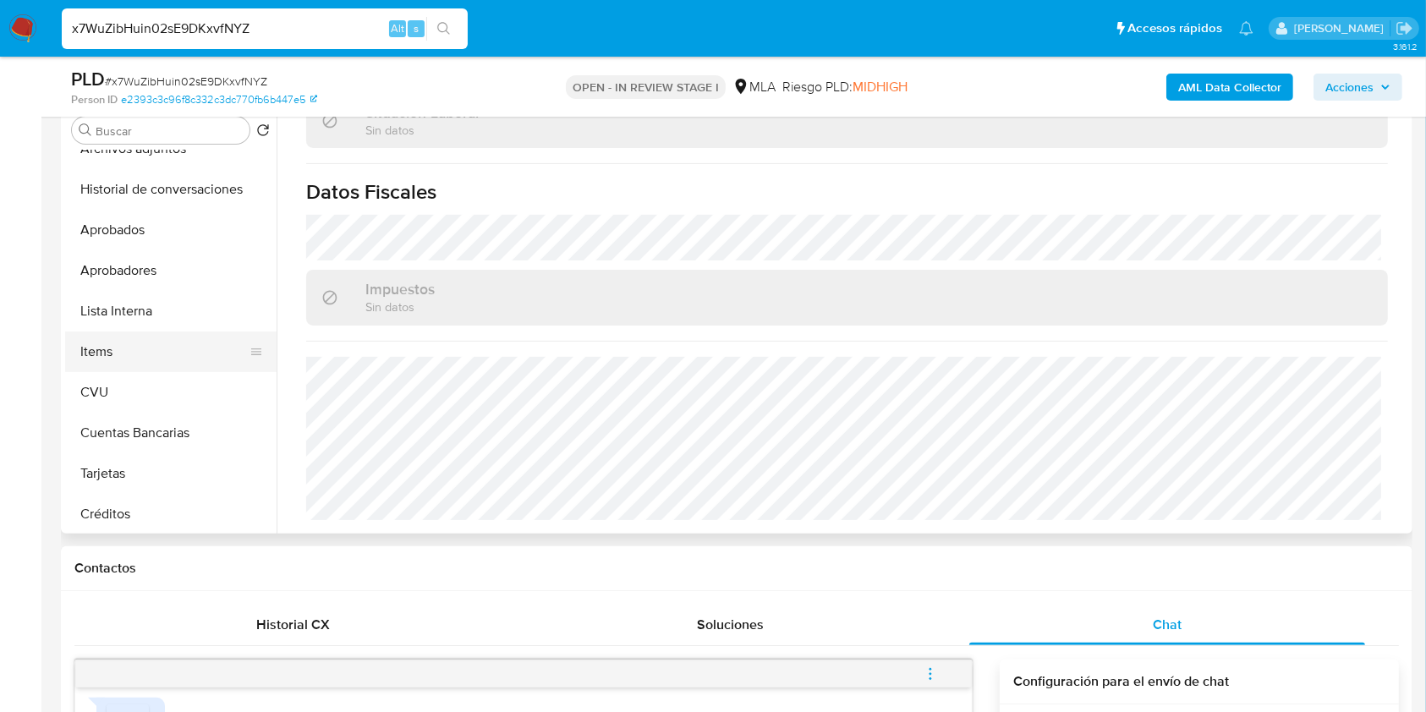
click at [118, 355] on button "Items" at bounding box center [164, 351] width 198 height 41
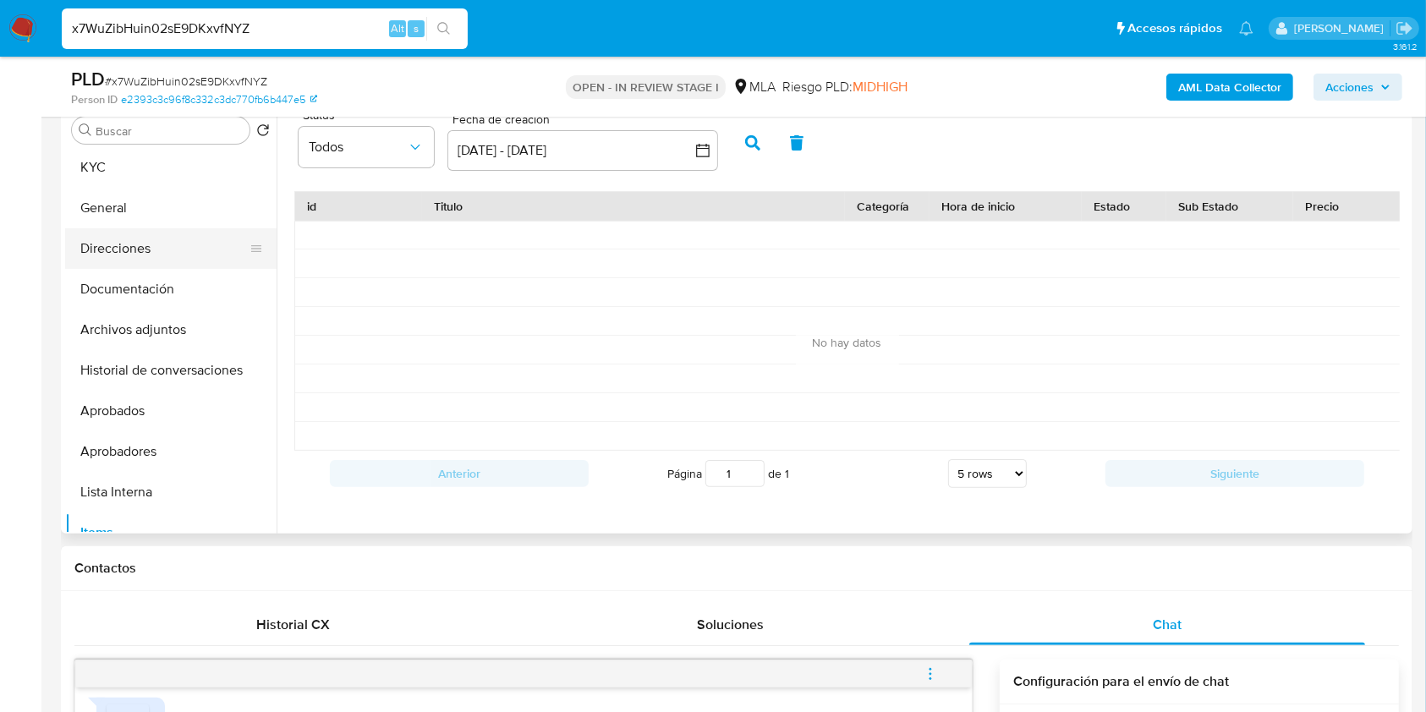
scroll to position [0, 0]
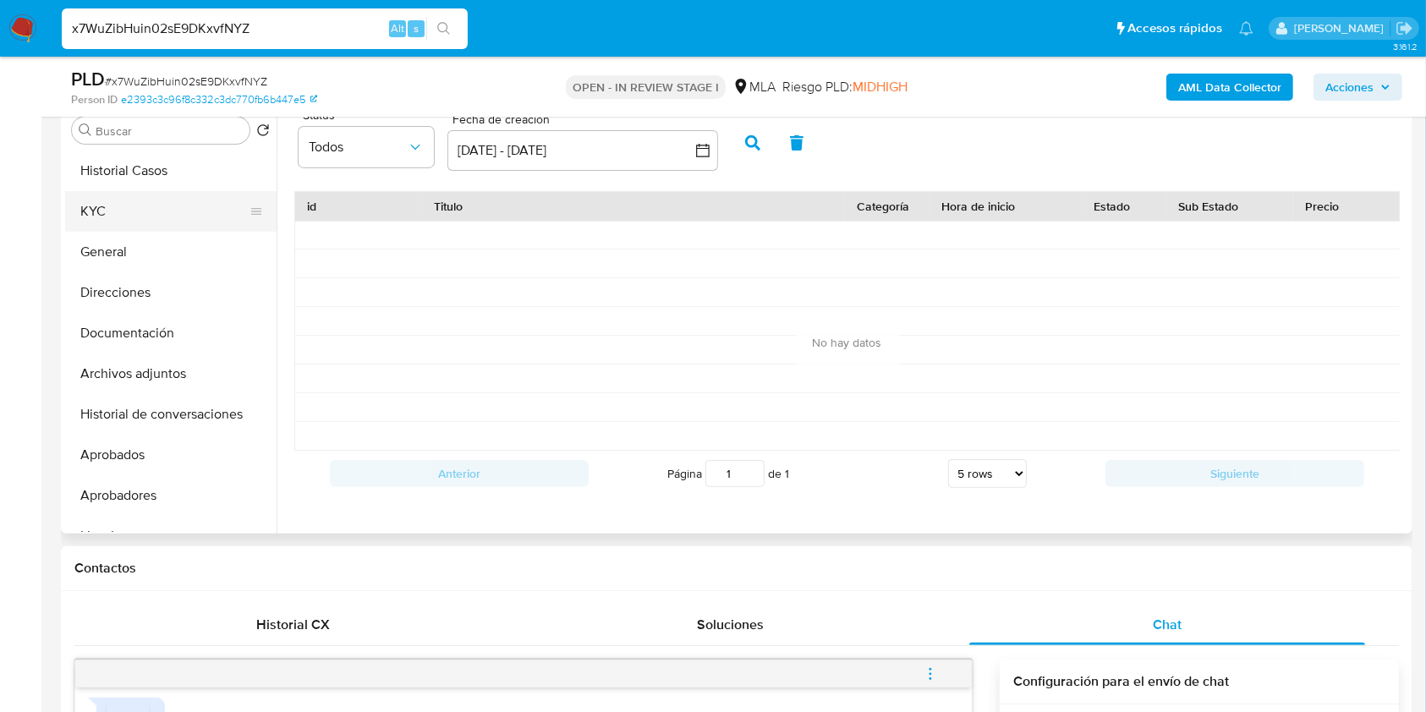
click at [136, 227] on button "KYC" at bounding box center [164, 211] width 198 height 41
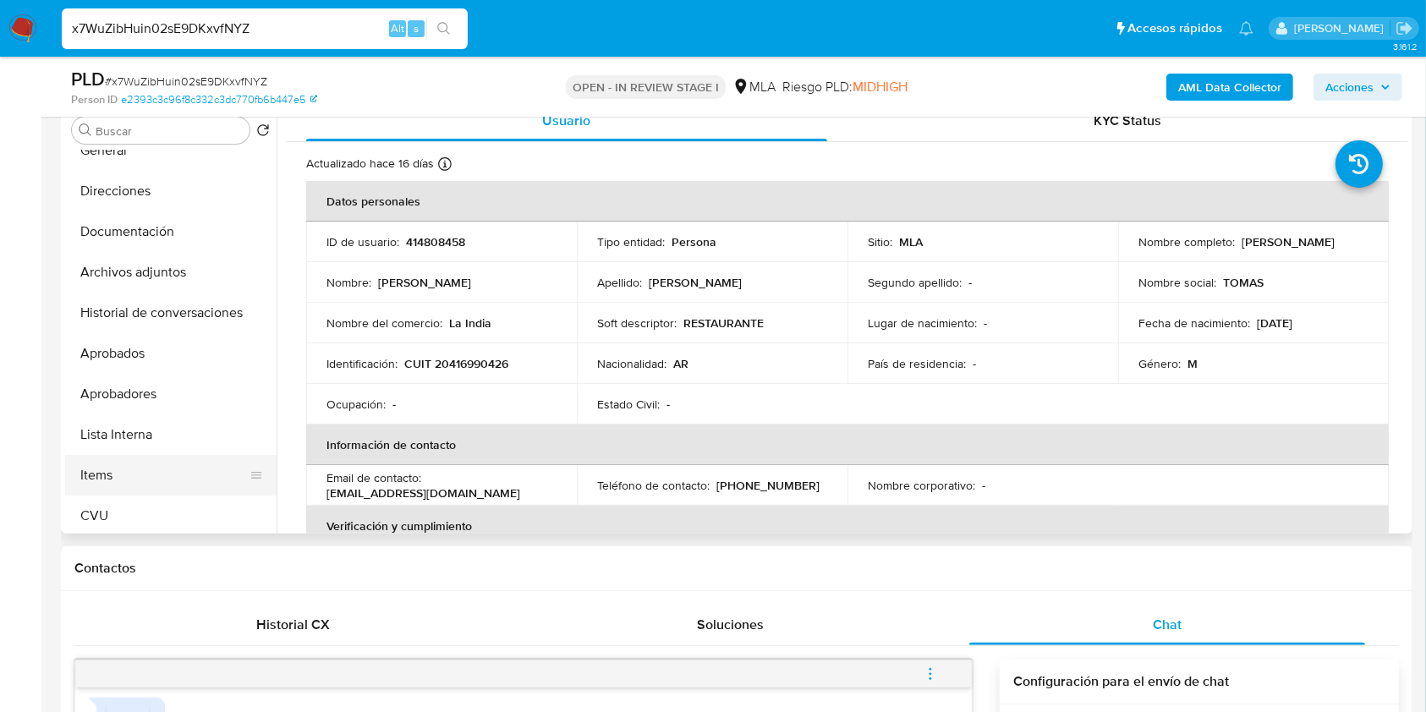
scroll to position [112, 0]
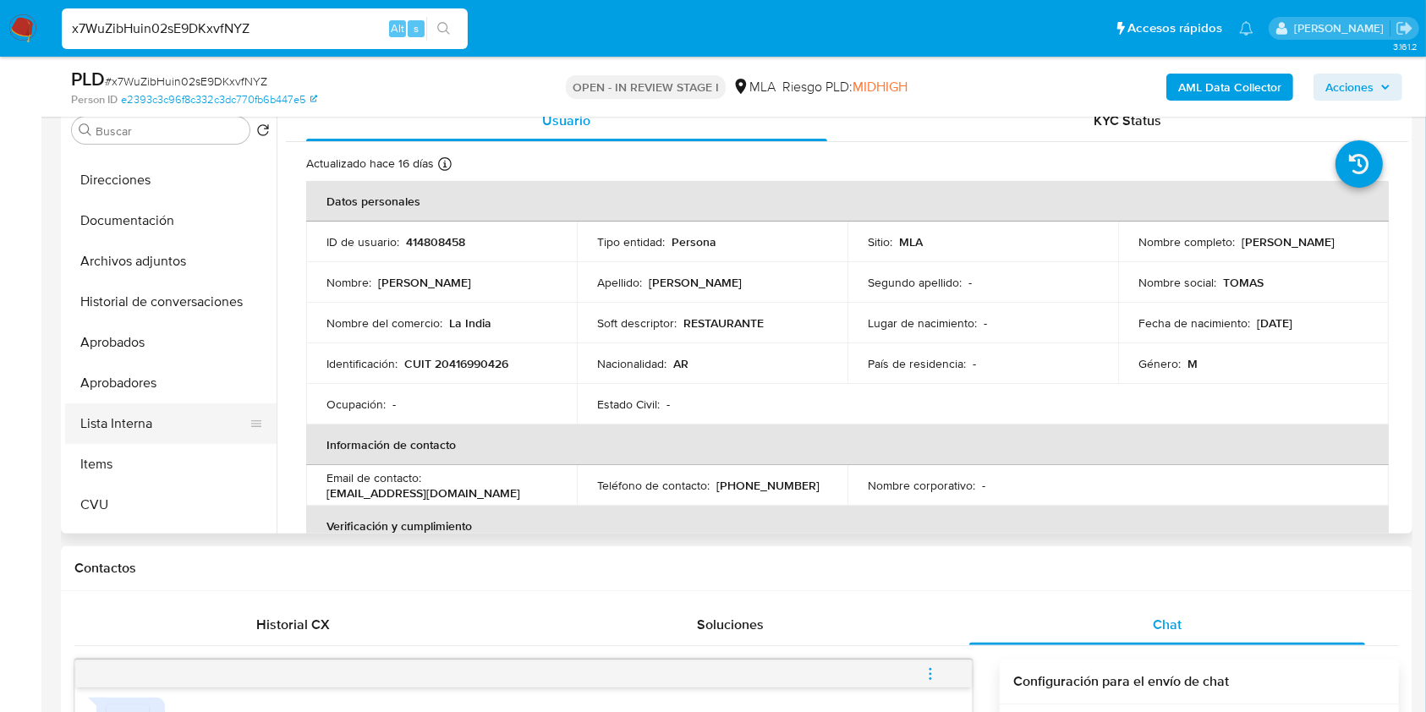
click at [117, 429] on button "Lista Interna" at bounding box center [164, 423] width 198 height 41
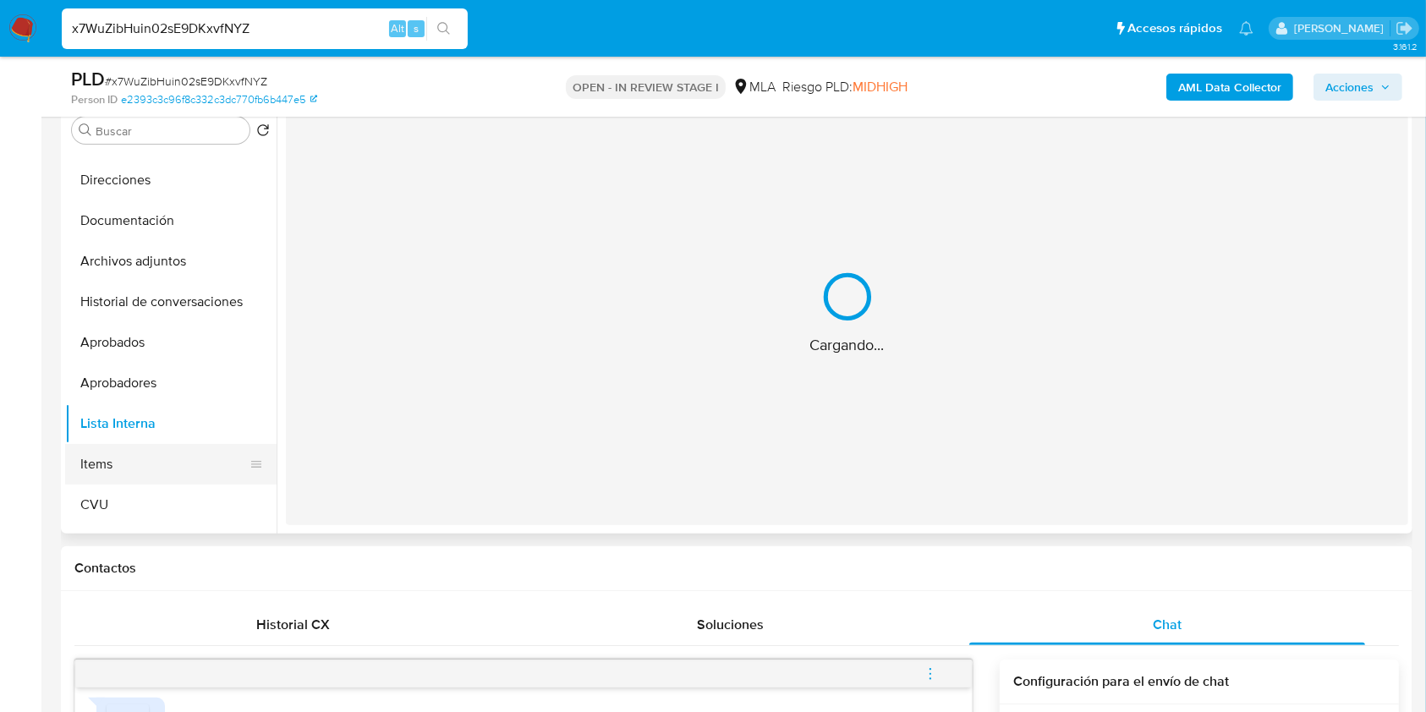
click at [122, 465] on button "Items" at bounding box center [164, 464] width 198 height 41
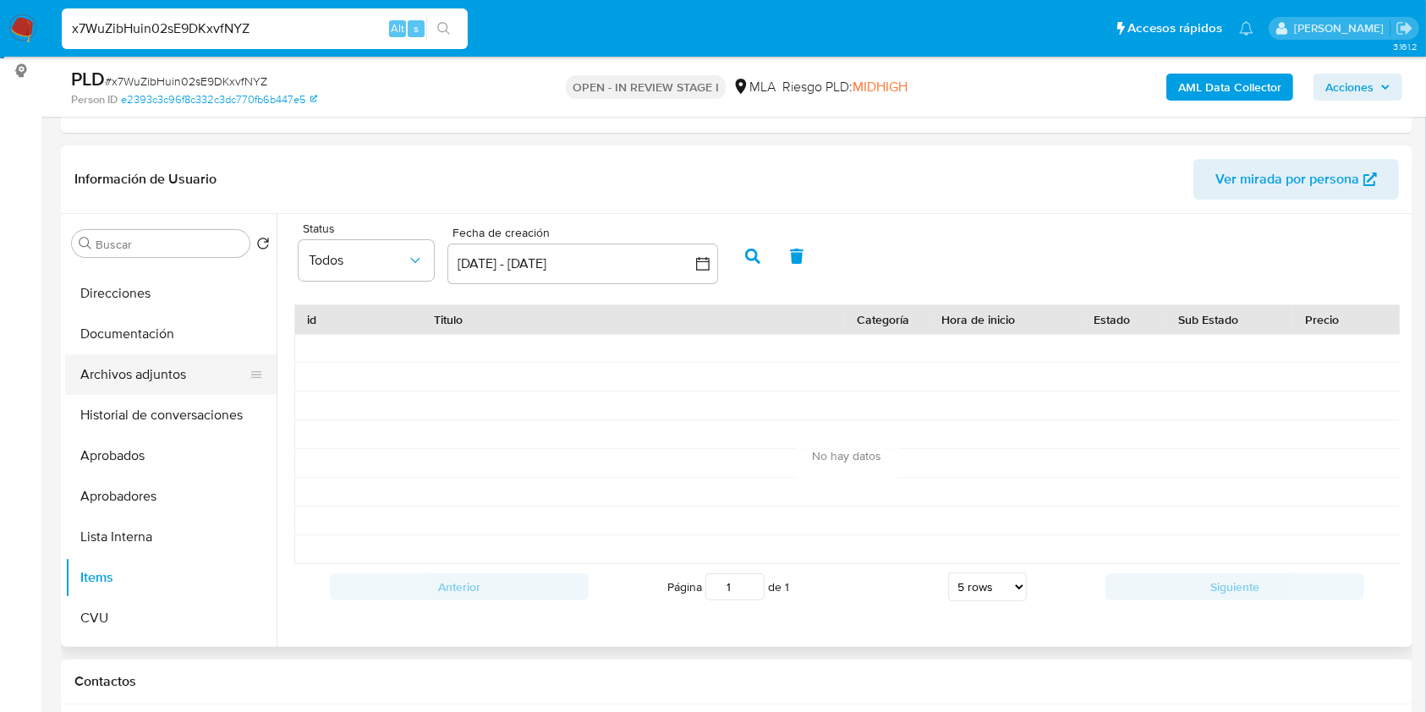
scroll to position [0, 0]
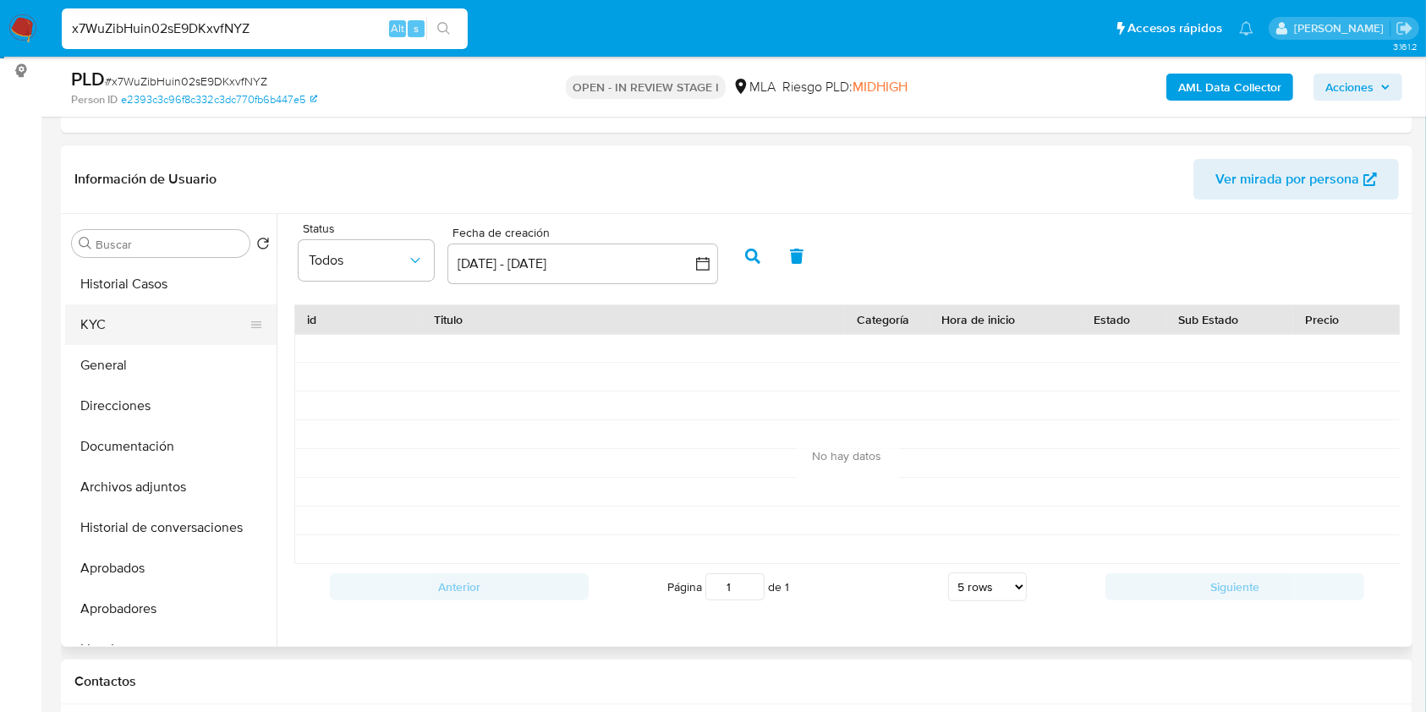
click at [128, 345] on button "General" at bounding box center [170, 365] width 211 height 41
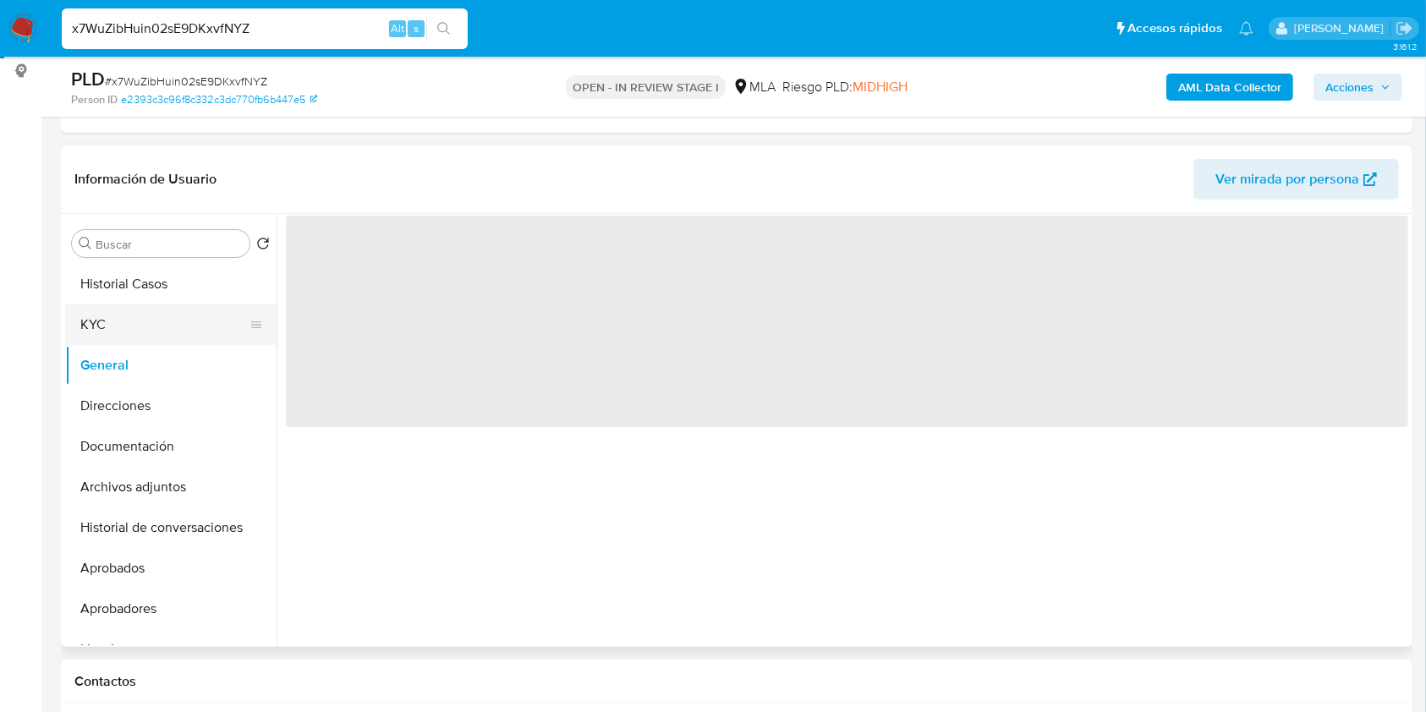
click at [126, 334] on button "KYC" at bounding box center [164, 324] width 198 height 41
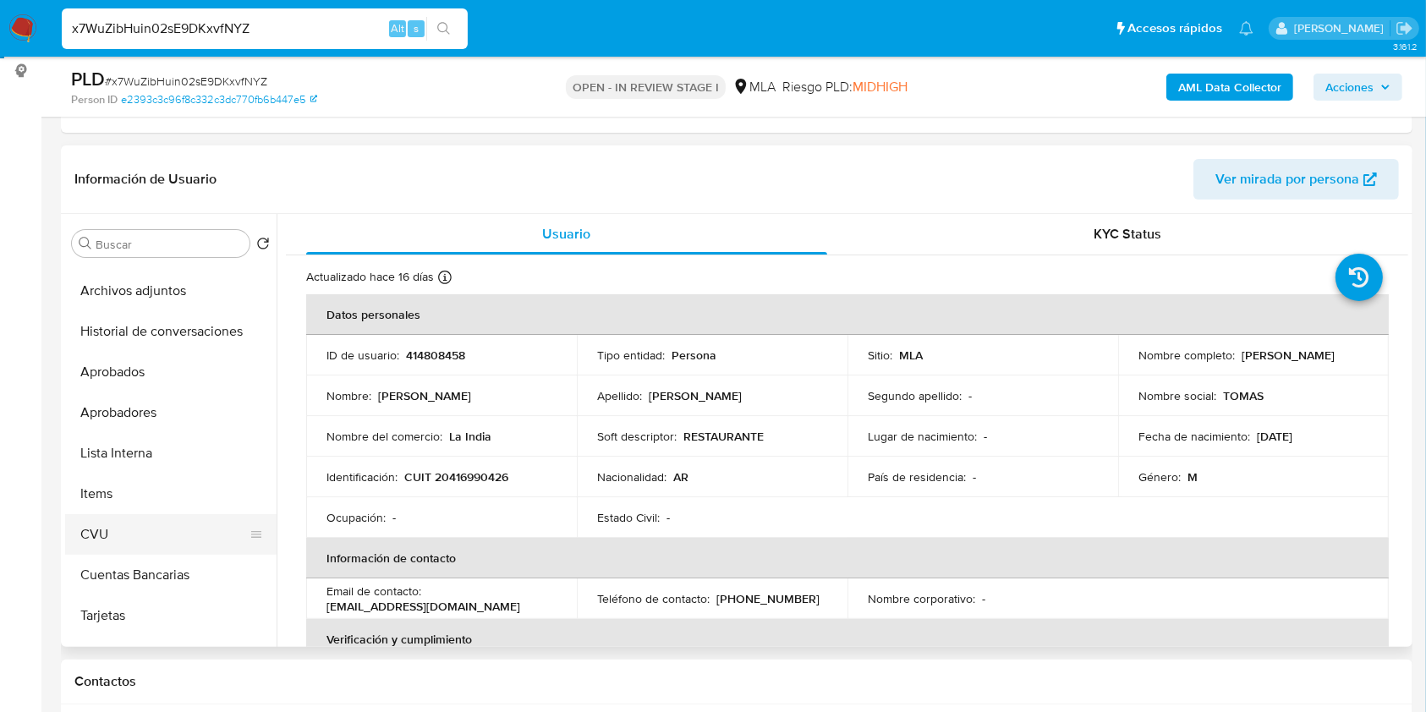
scroll to position [225, 0]
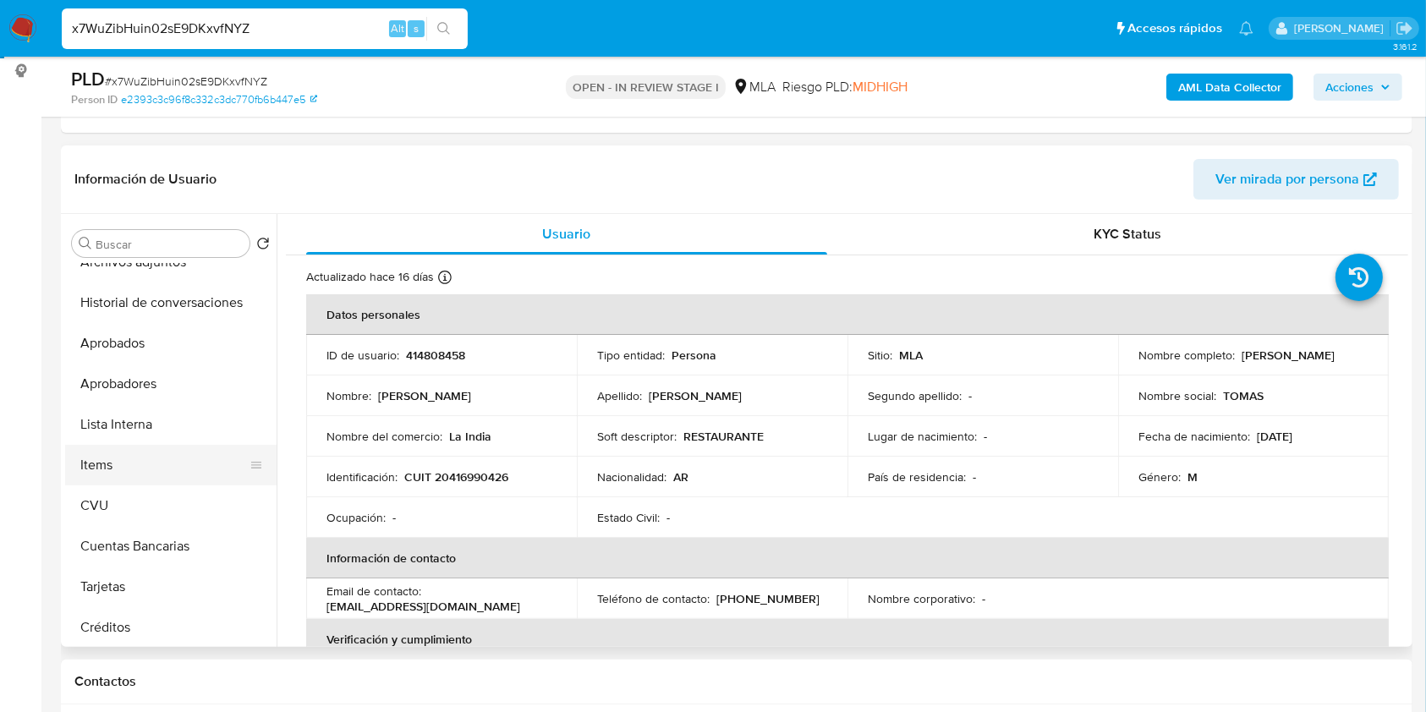
click at [108, 464] on button "Items" at bounding box center [164, 465] width 198 height 41
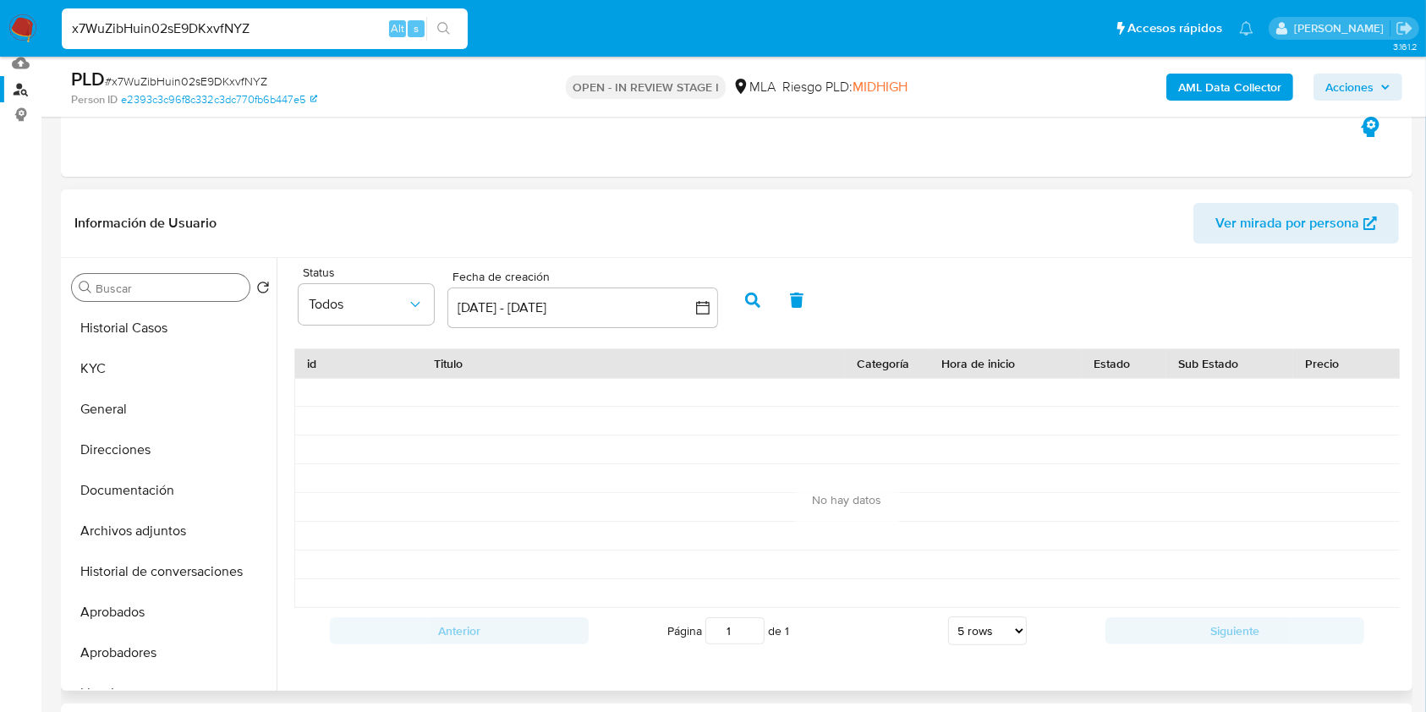
scroll to position [112, 0]
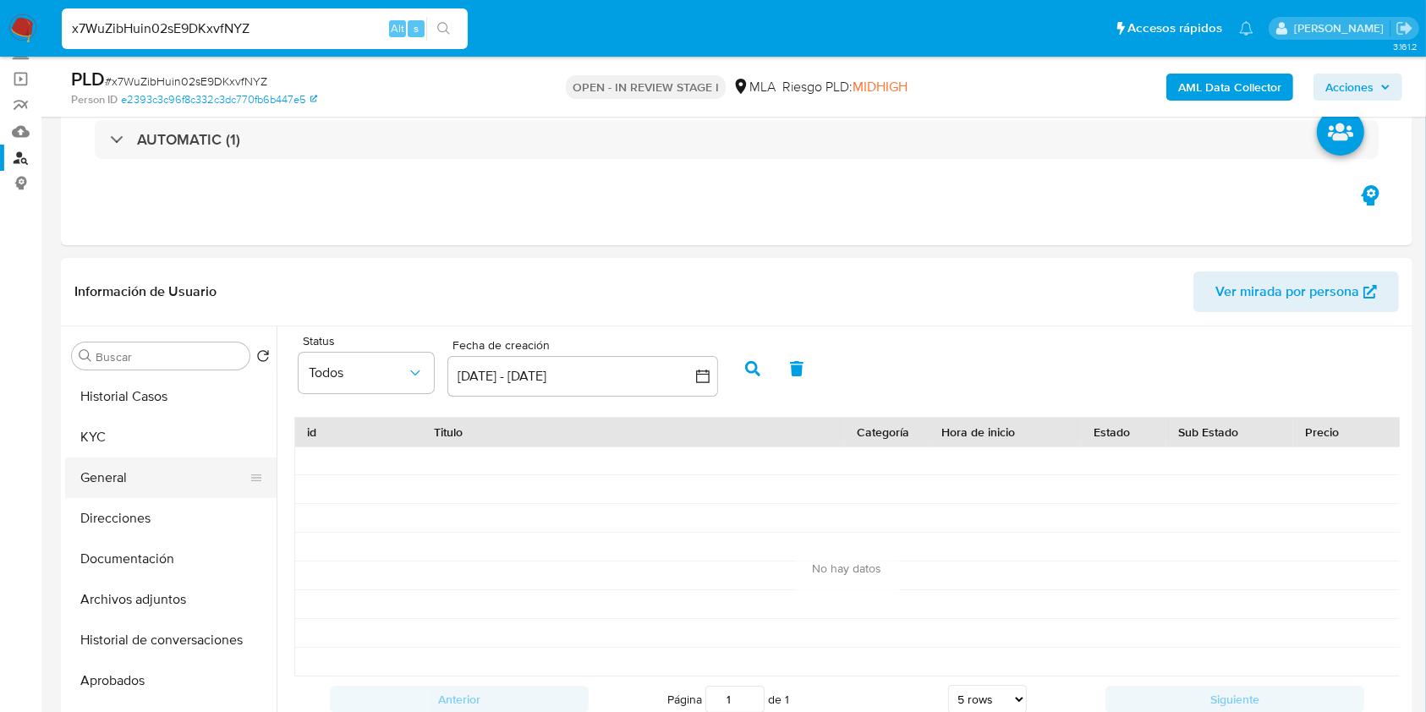
click at [119, 457] on button "General" at bounding box center [164, 477] width 198 height 41
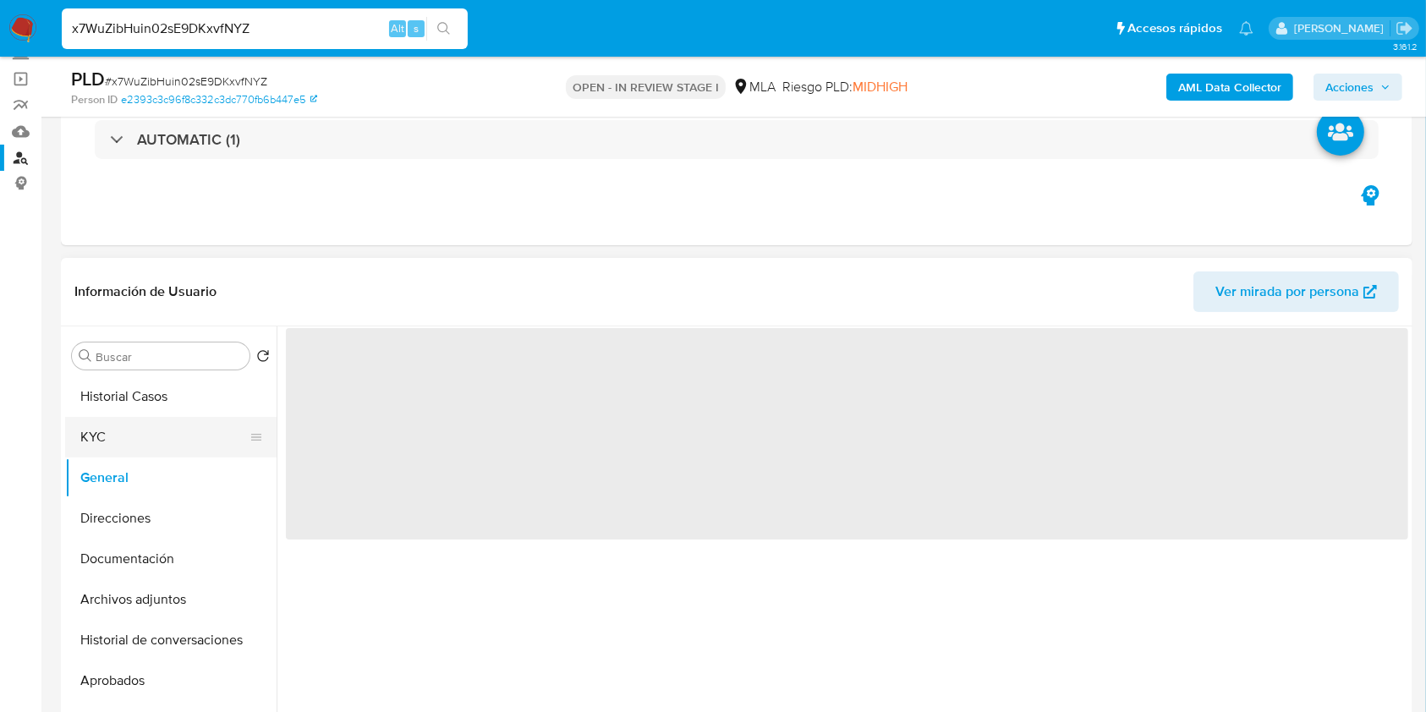
click at [119, 441] on button "KYC" at bounding box center [164, 437] width 198 height 41
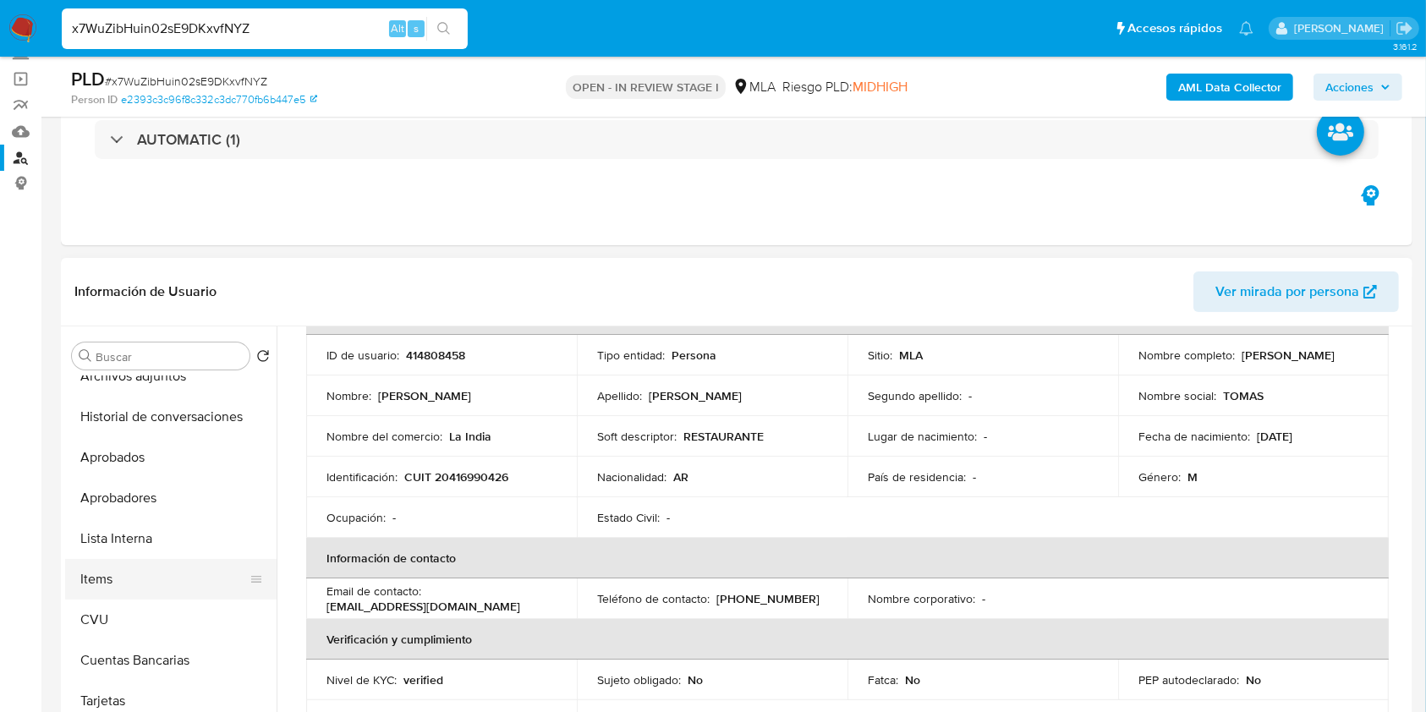
scroll to position [225, 0]
click at [141, 563] on button "Items" at bounding box center [164, 577] width 198 height 41
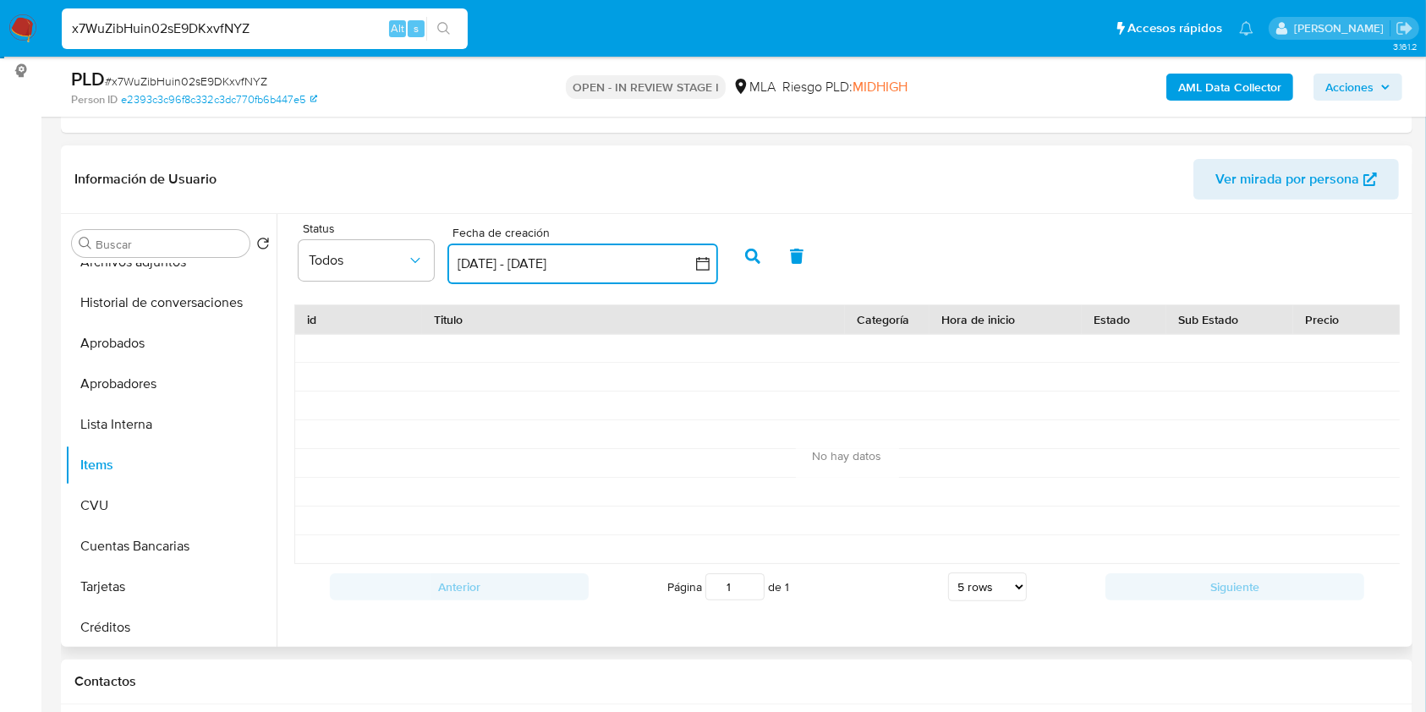
click at [697, 257] on icon "button" at bounding box center [703, 264] width 14 height 14
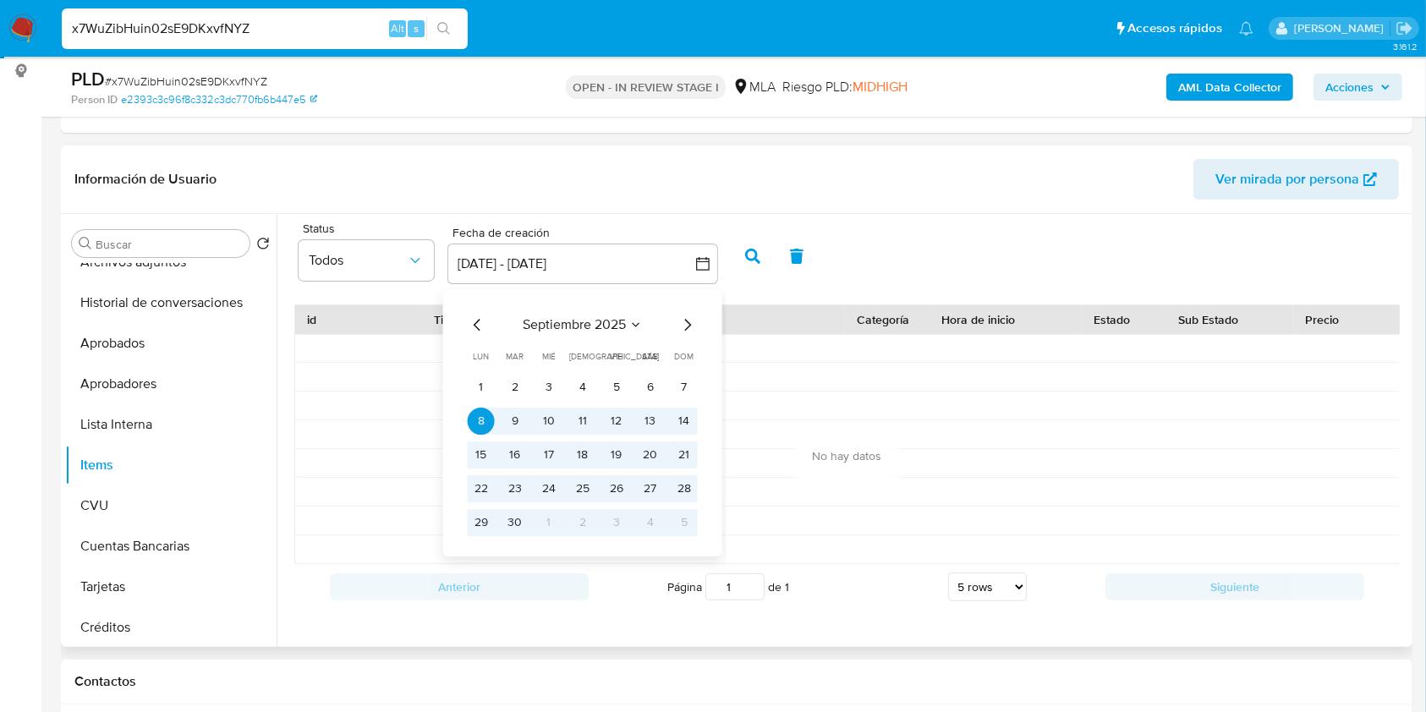
click at [473, 315] on icon "Mes anterior" at bounding box center [478, 325] width 20 height 20
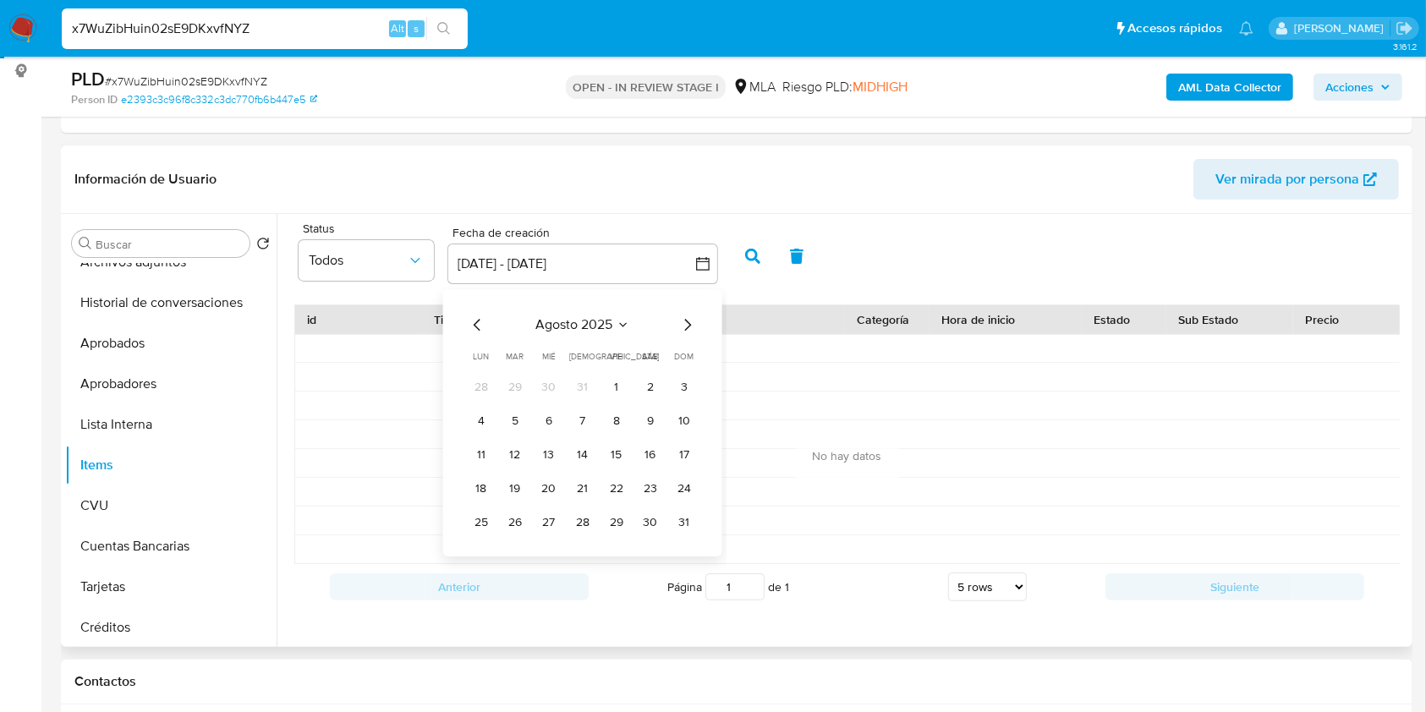
click at [473, 315] on icon "Mes anterior" at bounding box center [478, 325] width 20 height 20
click at [474, 315] on icon "Mes anterior" at bounding box center [478, 325] width 20 height 20
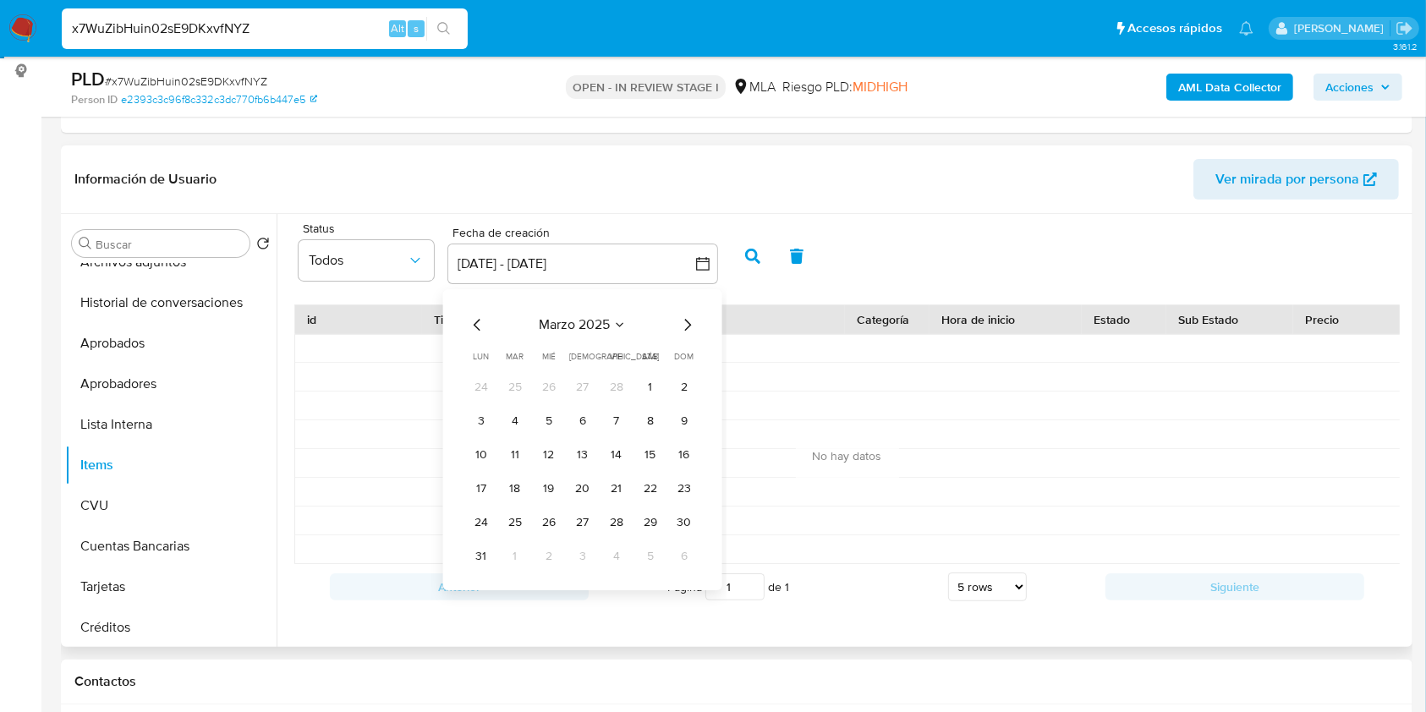
click at [474, 315] on icon "Mes anterior" at bounding box center [478, 325] width 20 height 20
drag, startPoint x: 474, startPoint y: 315, endPoint x: 496, endPoint y: 356, distance: 46.9
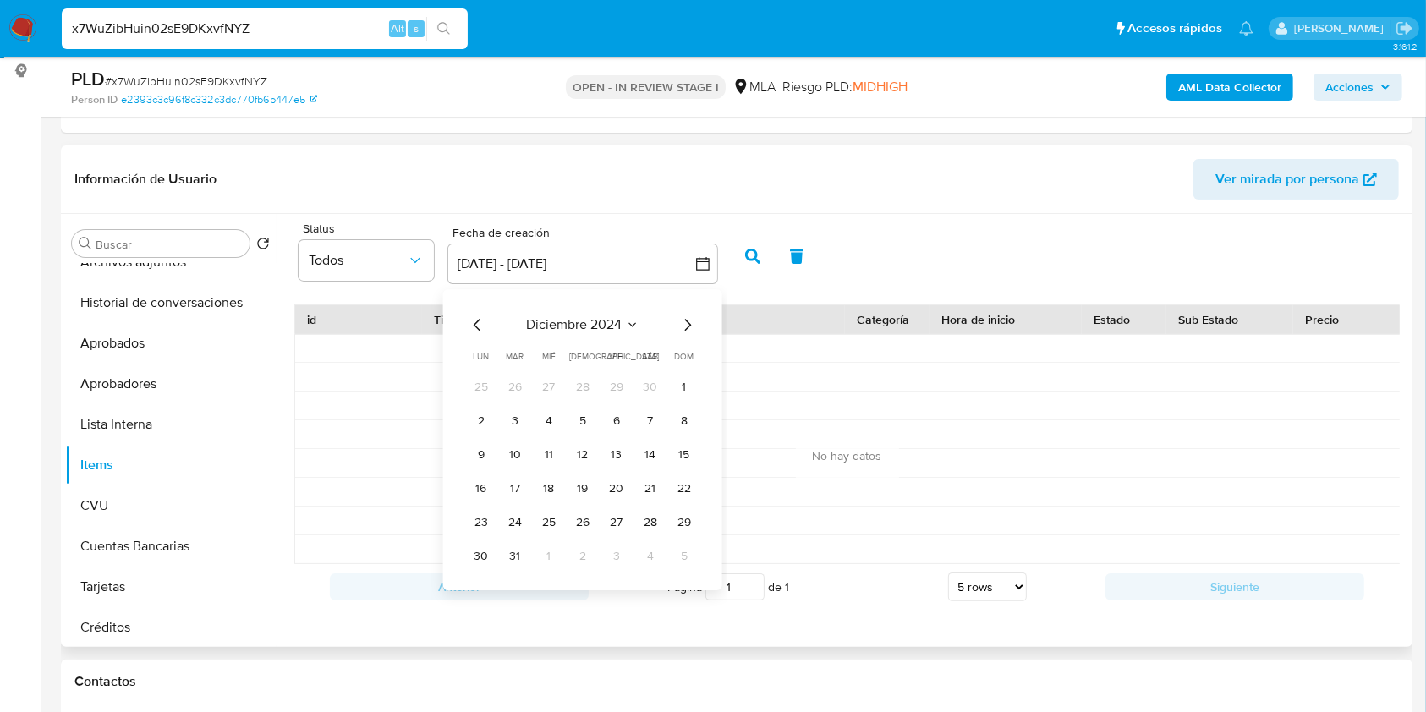
click at [474, 315] on icon "Mes anterior" at bounding box center [478, 325] width 20 height 20
click at [521, 383] on button "1" at bounding box center [514, 387] width 27 height 27
click at [687, 319] on icon "Mes siguiente" at bounding box center [687, 325] width 7 height 12
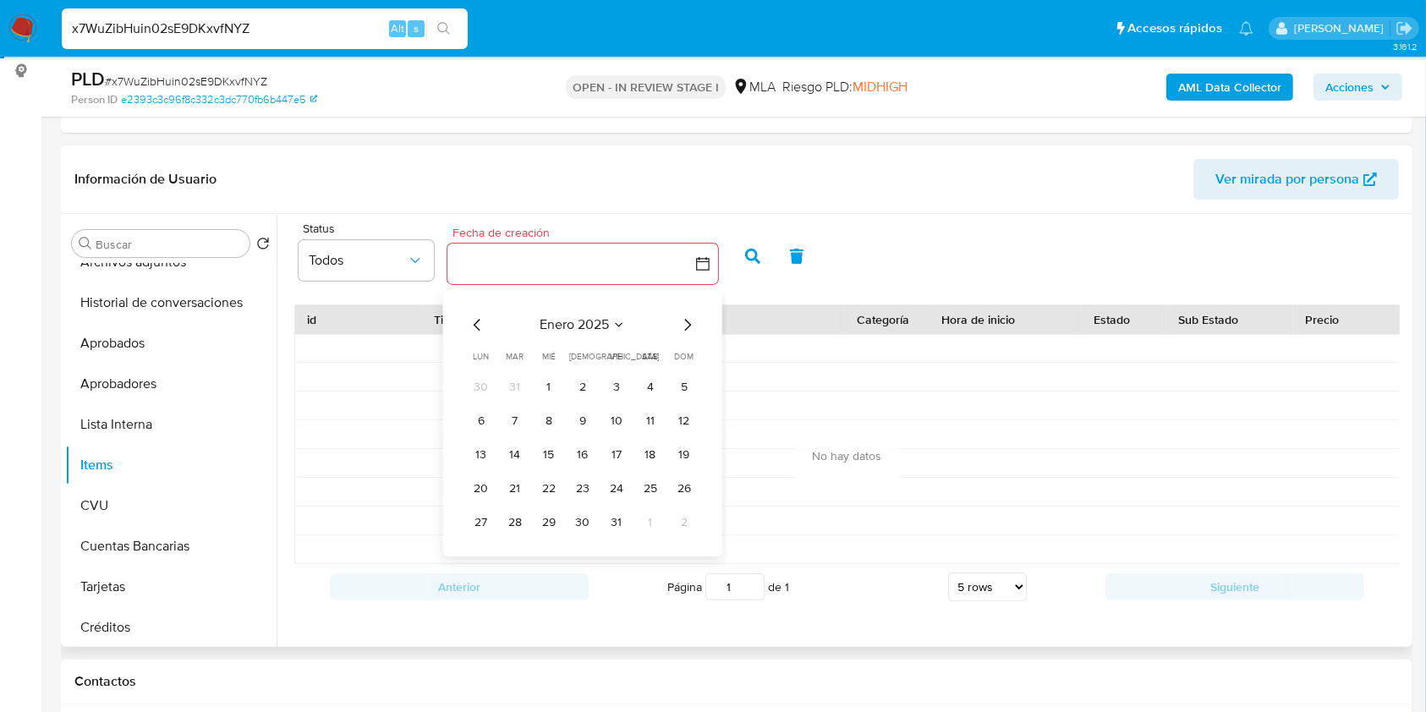
click at [687, 319] on icon "Mes siguiente" at bounding box center [687, 325] width 7 height 12
click at [687, 316] on icon "Mes siguiente" at bounding box center [687, 325] width 20 height 20
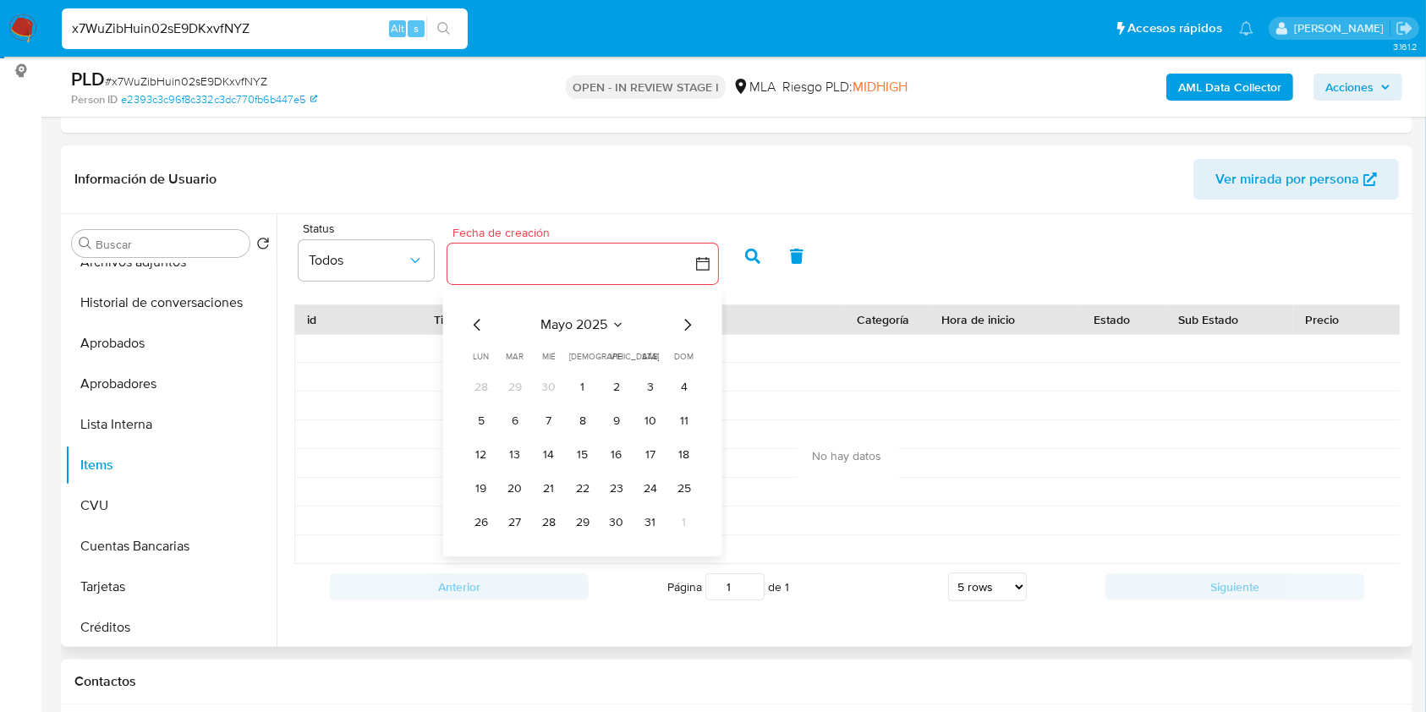
click at [687, 316] on icon "Mes siguiente" at bounding box center [687, 325] width 20 height 20
click at [687, 315] on icon "Mes siguiente" at bounding box center [687, 325] width 20 height 20
click at [516, 413] on button "7" at bounding box center [514, 421] width 27 height 27
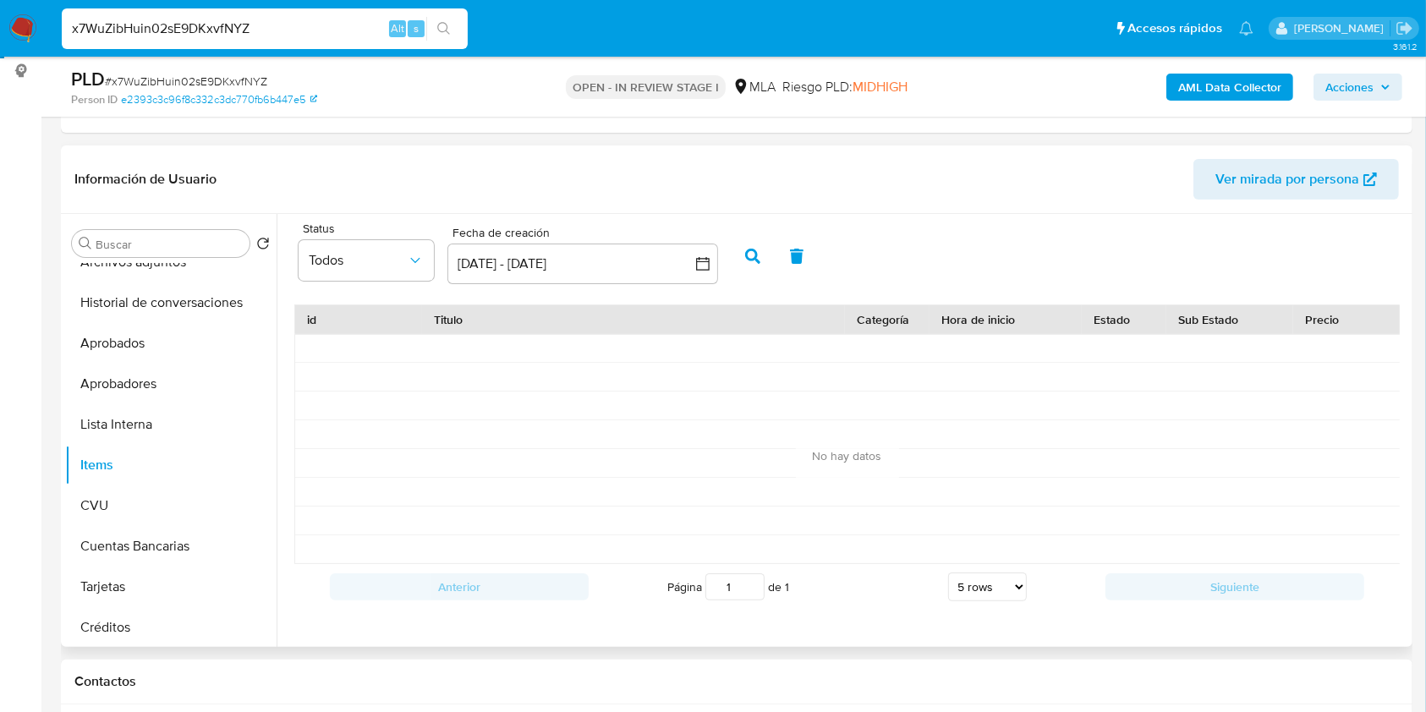
click at [764, 254] on button "button" at bounding box center [753, 256] width 44 height 41
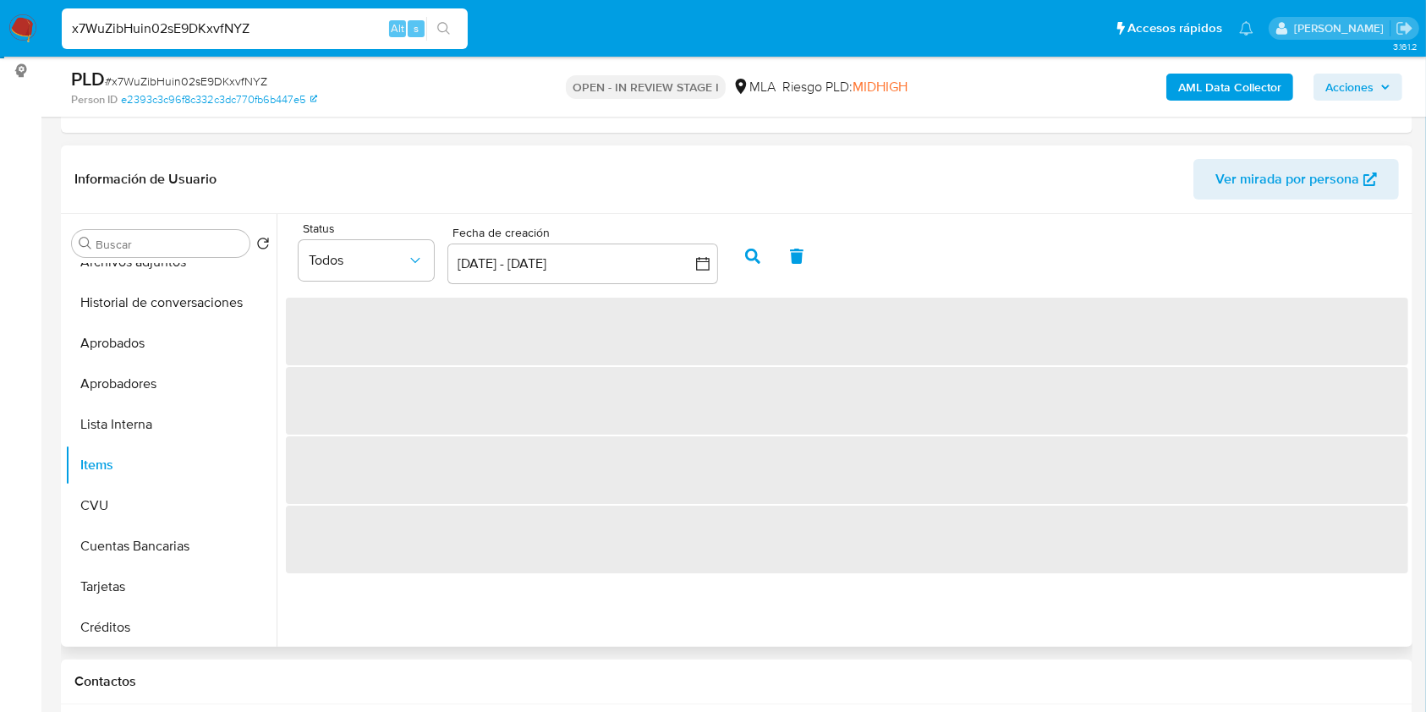
scroll to position [0, 0]
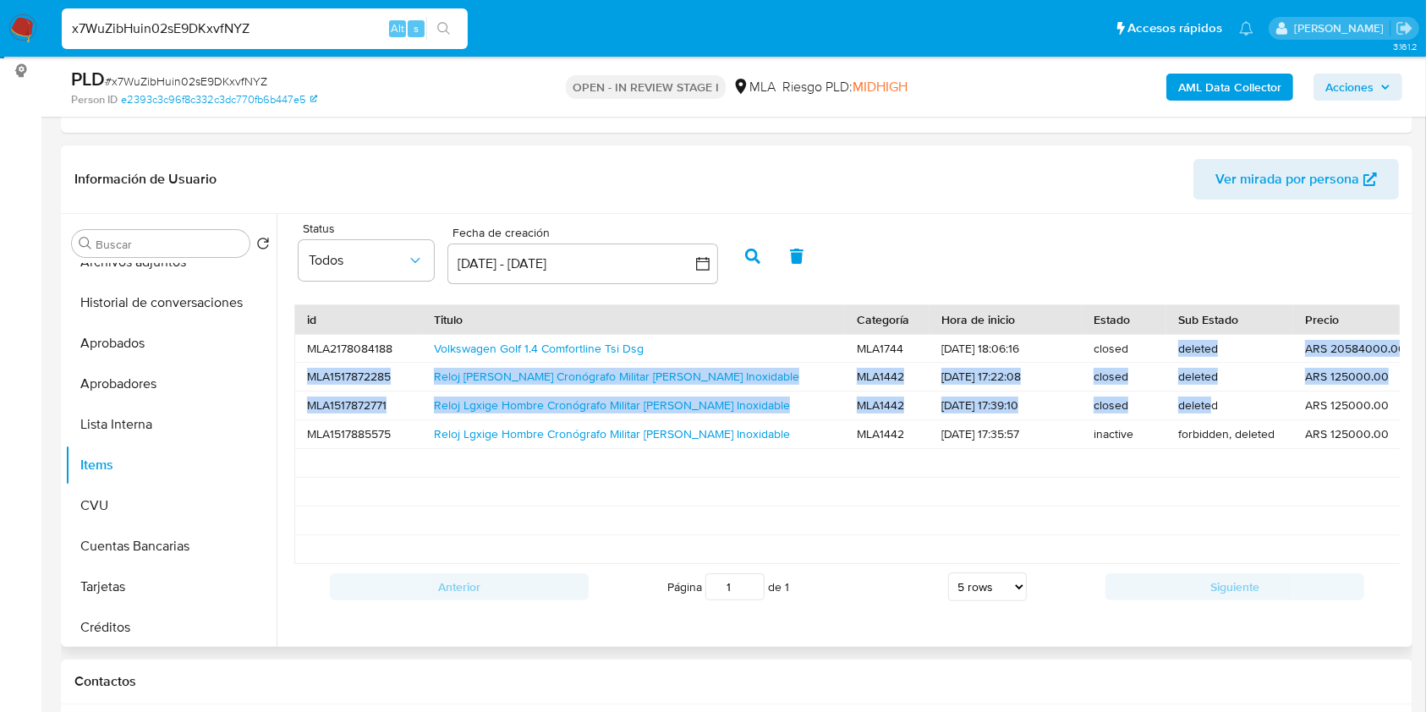
drag, startPoint x: 1164, startPoint y: 359, endPoint x: 1211, endPoint y: 407, distance: 67.6
click at [1211, 407] on div "MLA2178084188 Volkswagen Golf 1.4 Comfortline Tsi Dsg MLA1744 [DATE] 18:06:16 c…" at bounding box center [1199, 449] width 1811 height 230
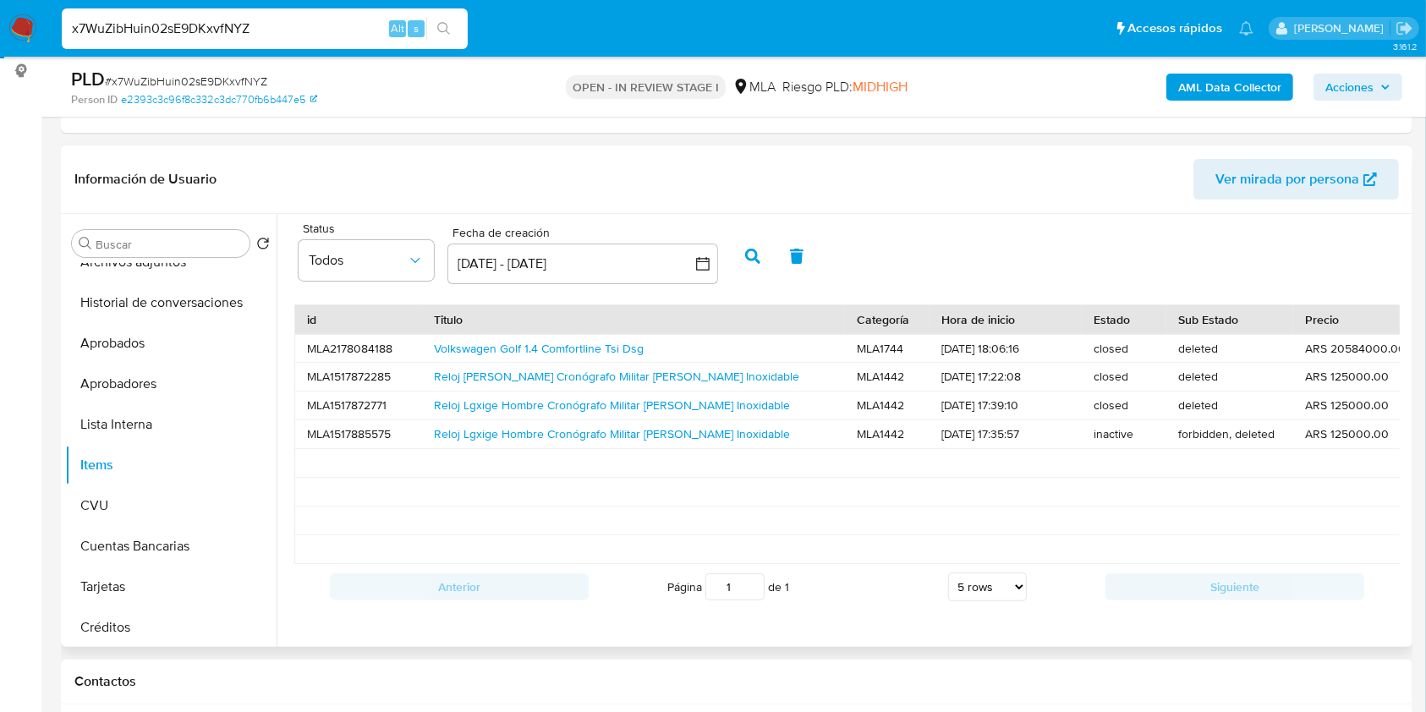
click at [759, 475] on div at bounding box center [633, 463] width 423 height 28
drag, startPoint x: 280, startPoint y: 24, endPoint x: 0, endPoint y: 16, distance: 280.0
click at [0, 16] on nav "Pausado Ver notificaciones x7WuZibHuin02sE9DKxvfNYZ Alt s Accesos rápidos Presi…" at bounding box center [713, 28] width 1426 height 57
paste input "eLU5iudli5ymx41kVg6z4kHr"
type input "eLU5iudli5ymx41kVg6z4kHr"
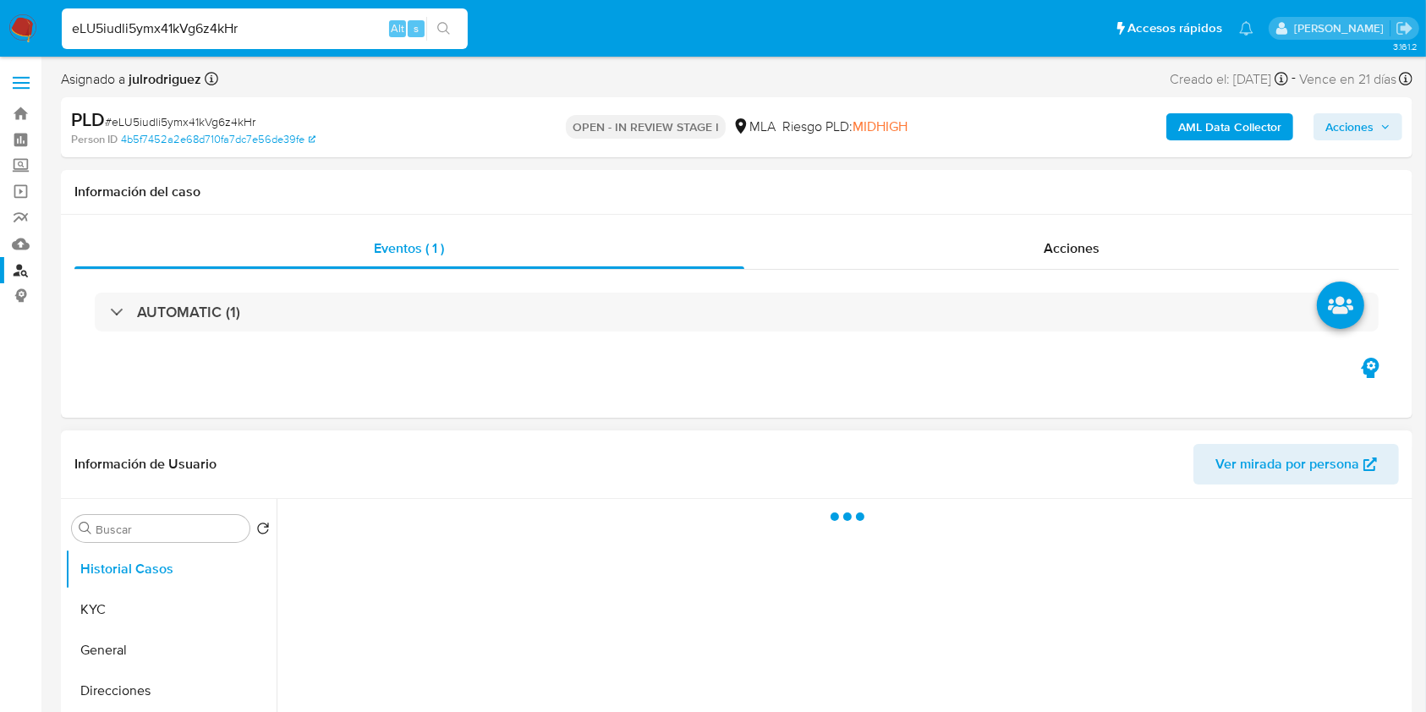
select select "10"
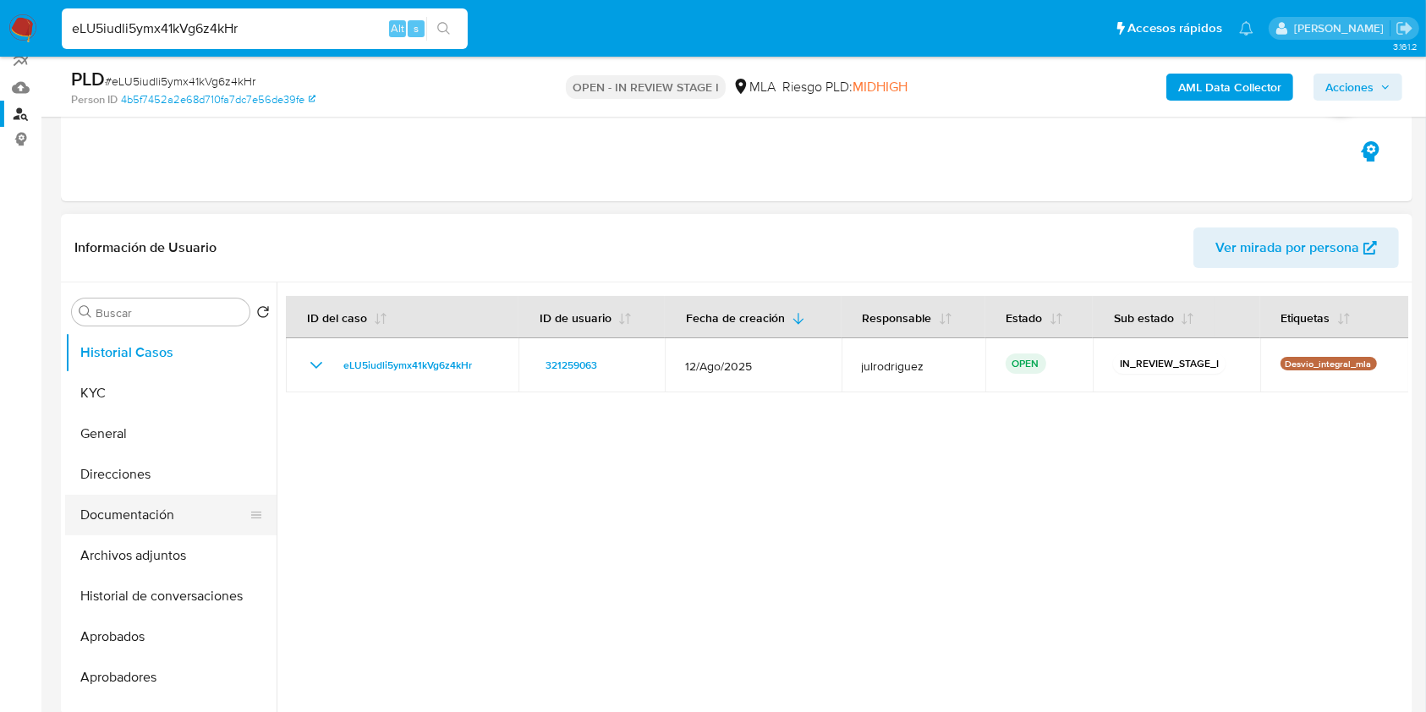
scroll to position [225, 0]
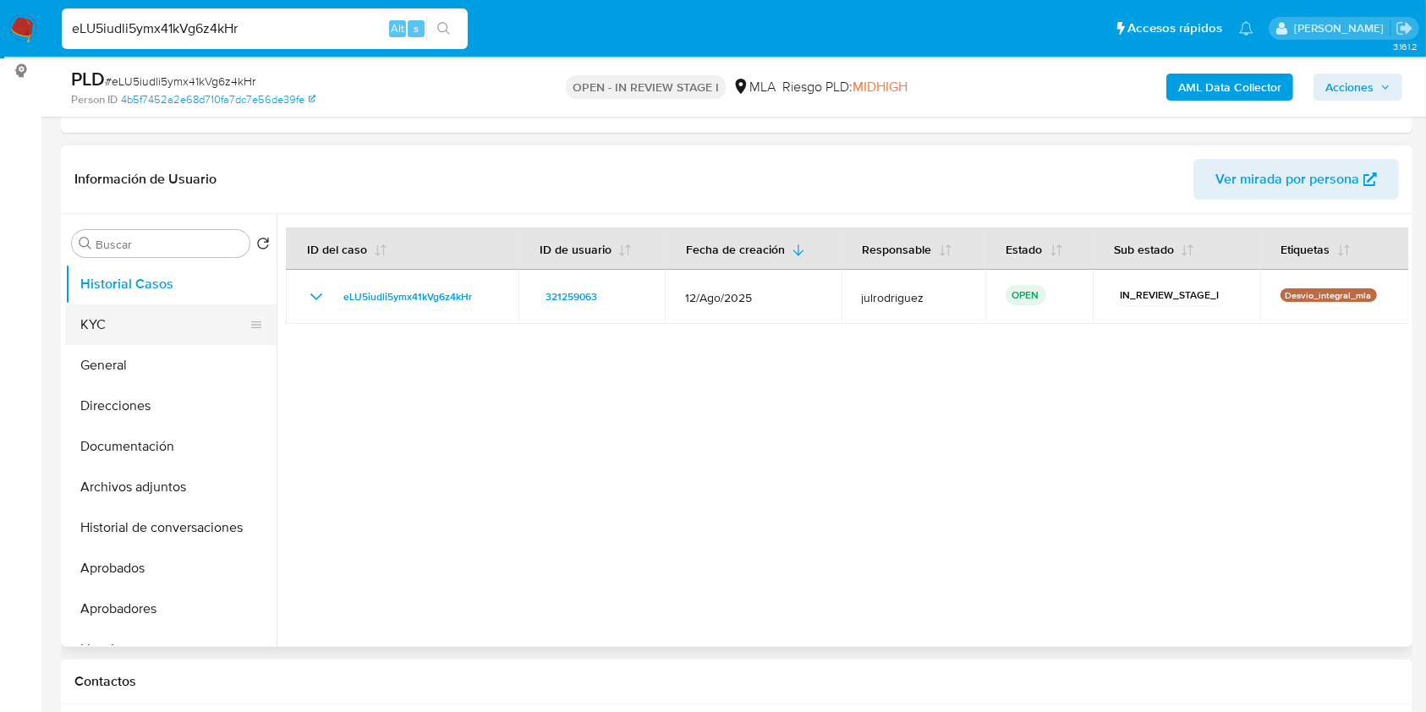
click at [93, 310] on button "KYC" at bounding box center [164, 324] width 198 height 41
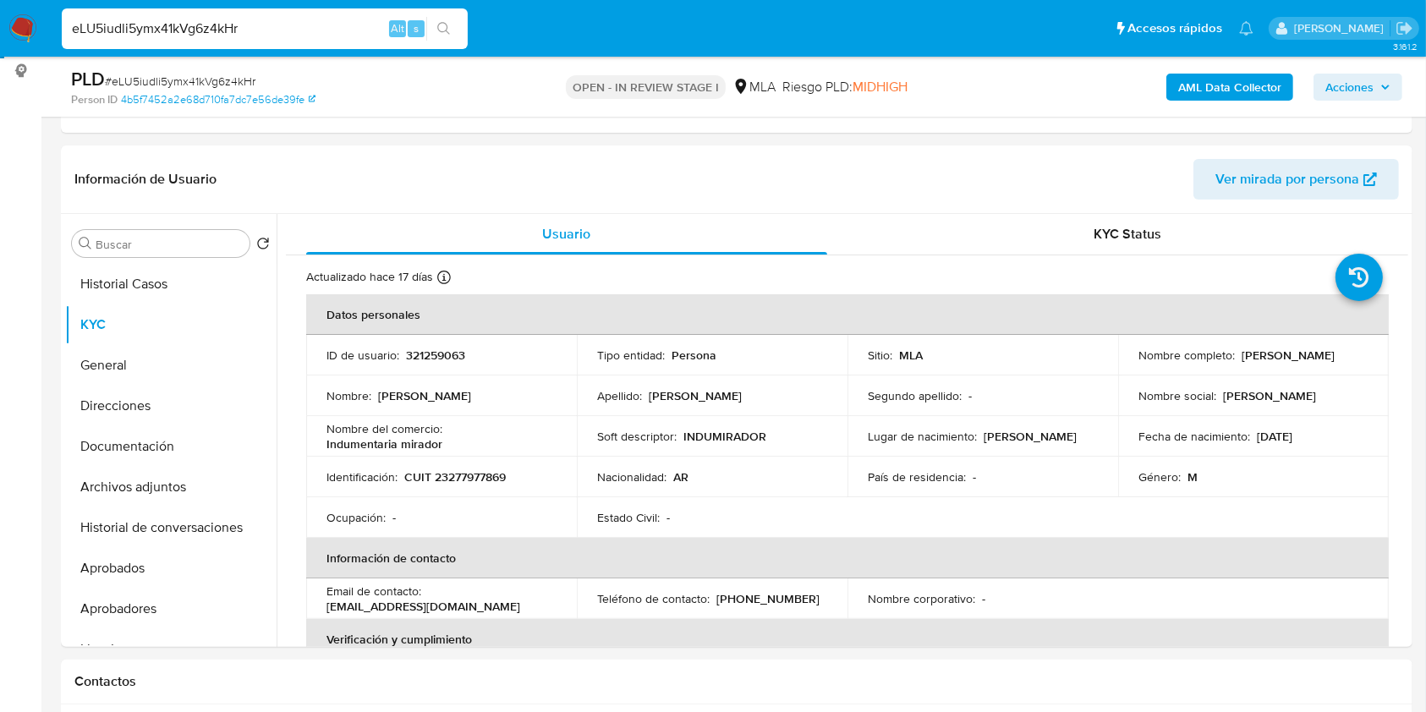
click at [222, 79] on span "# eLU5iudli5ymx41kVg6z4kHr" at bounding box center [180, 81] width 151 height 17
drag, startPoint x: 222, startPoint y: 79, endPoint x: 228, endPoint y: 64, distance: 16.3
click at [222, 79] on span "# eLU5iudli5ymx41kVg6z4kHr" at bounding box center [180, 81] width 151 height 17
copy span "eLU5iudli5ymx41kVg6z4kHr"
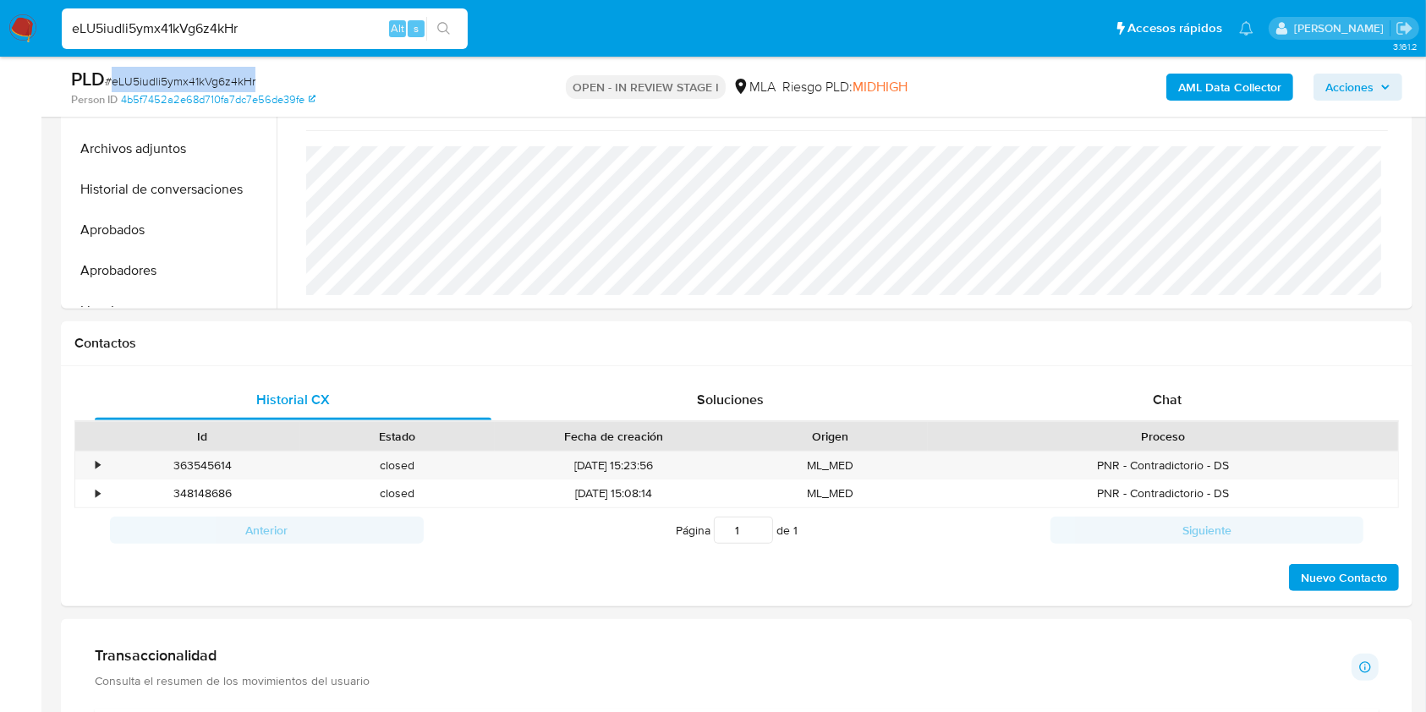
scroll to position [789, 0]
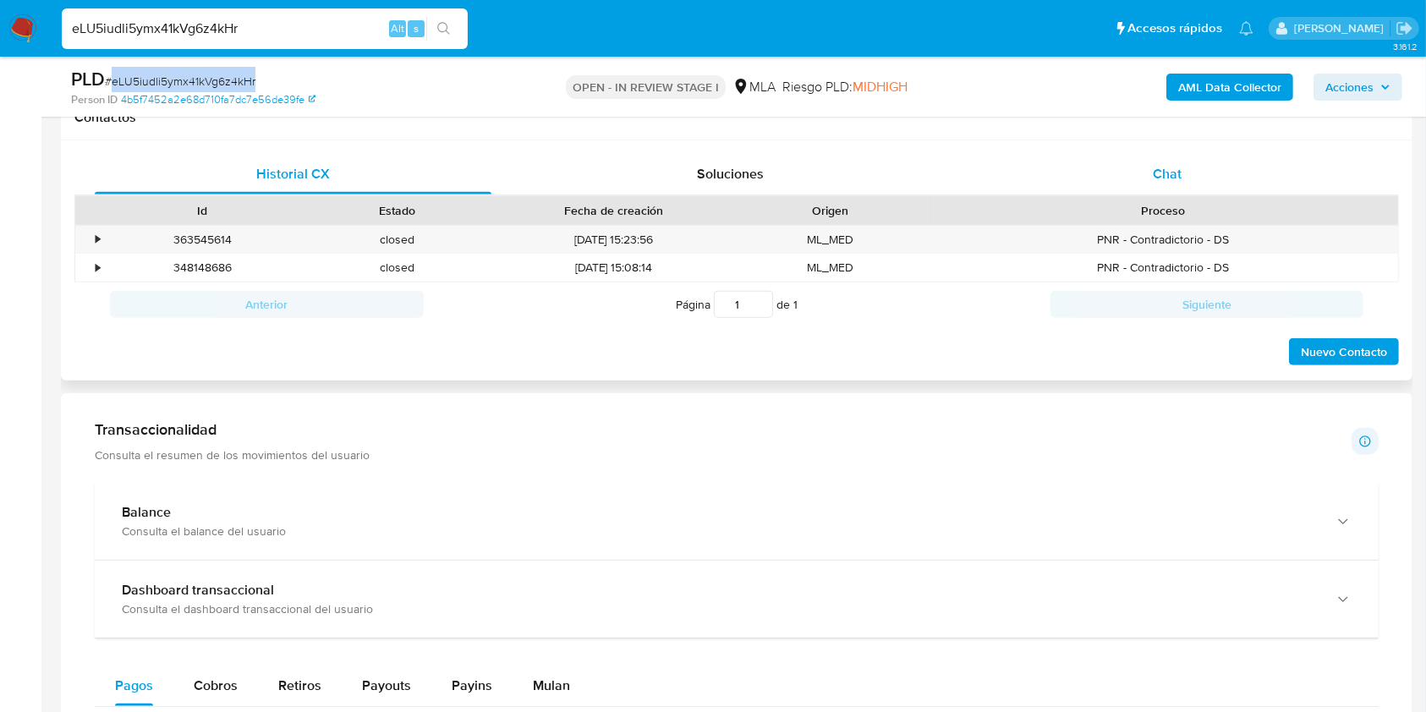
click at [1147, 190] on div "Chat" at bounding box center [1167, 174] width 397 height 41
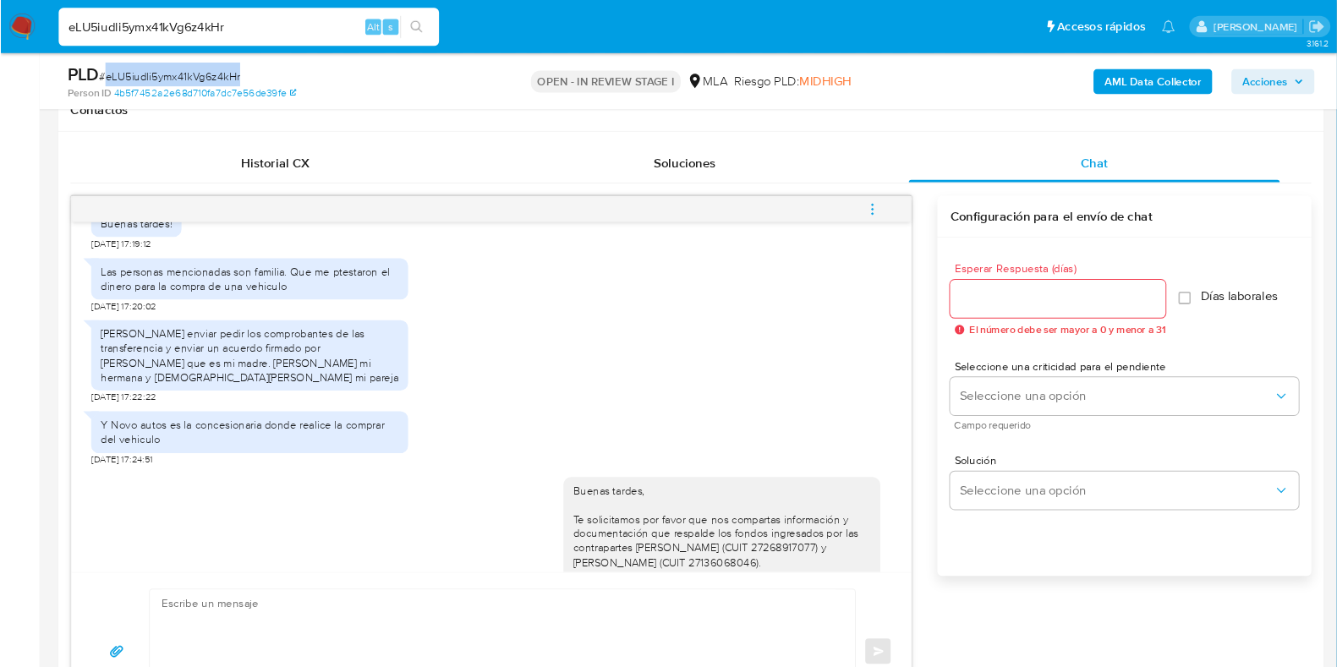
scroll to position [890, 0]
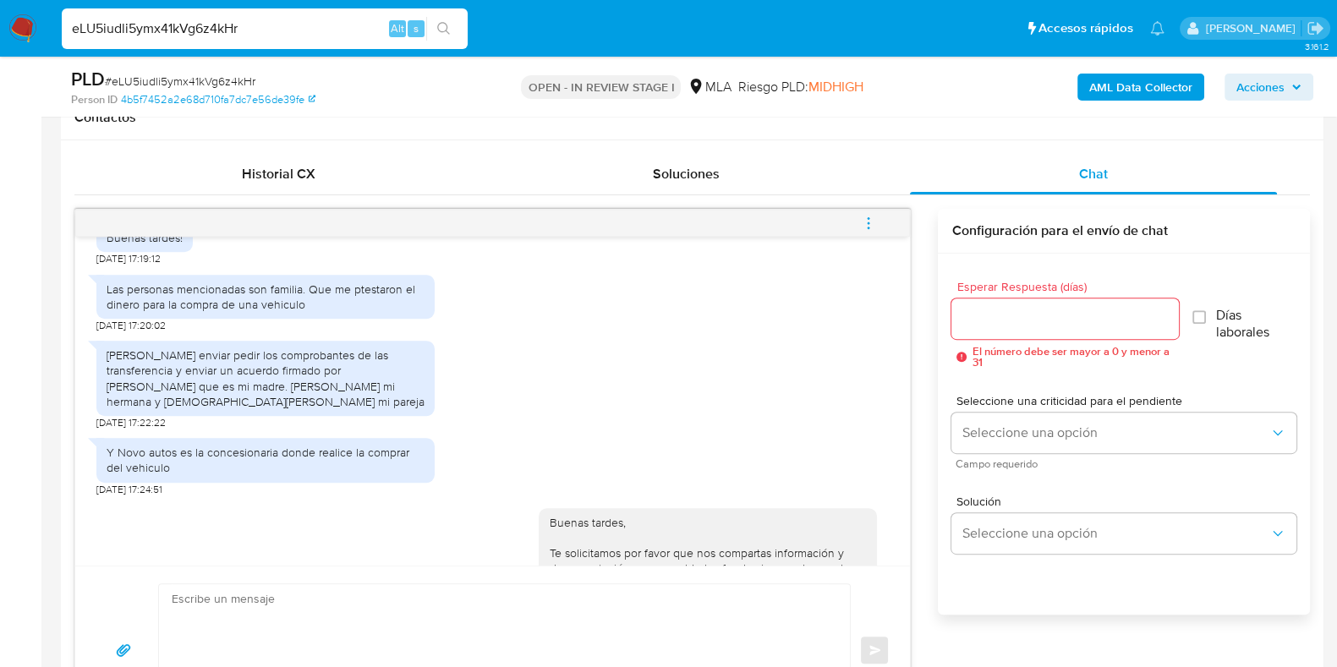
drag, startPoint x: 1403, startPoint y: 3, endPoint x: 617, endPoint y: 375, distance: 868.9
click at [617, 333] on div "Las personas mencionadas son familia. Que me ptestaron el dinero para la compra…" at bounding box center [492, 299] width 792 height 67
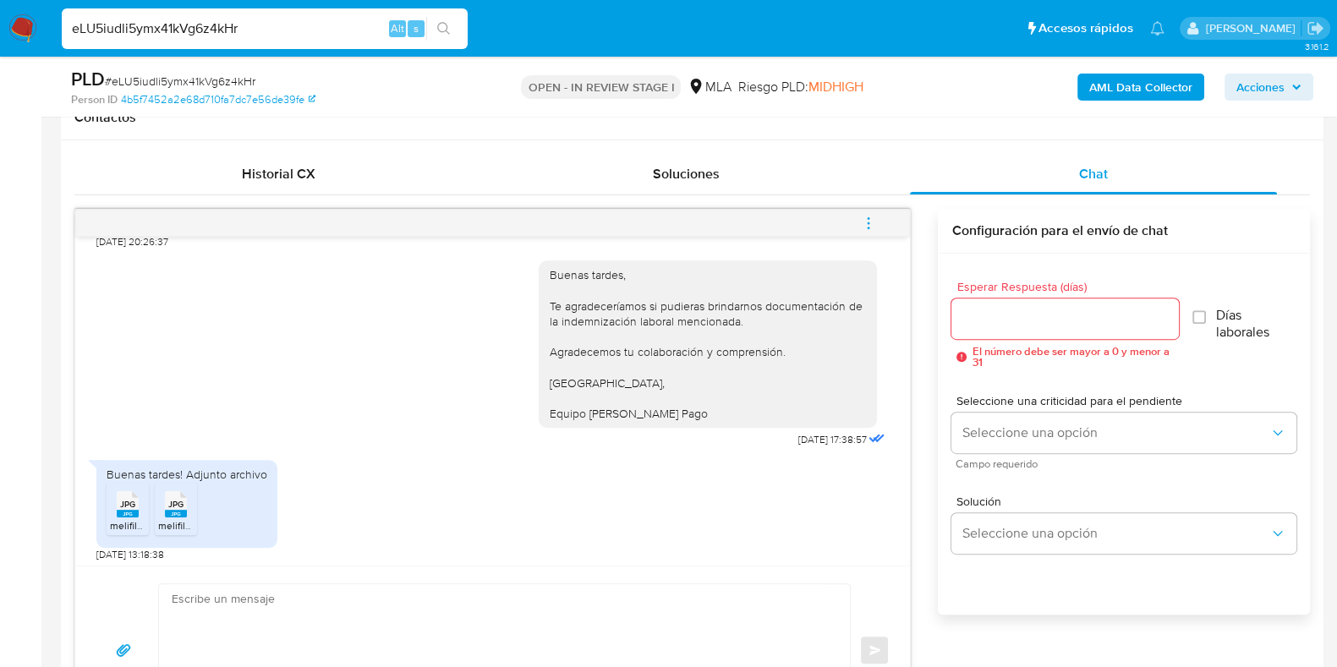
scroll to position [2372, 0]
click at [216, 28] on input "eLU5iudli5ymx41kVg6z4kHr" at bounding box center [265, 29] width 406 height 22
click at [215, 28] on input "eLU5iudli5ymx41kVg6z4kHr" at bounding box center [265, 29] width 406 height 22
paste input "HsGN47iZaUZL57Afrkv0jyYM"
type input "HsGN47iZaUZL57Afrkv0jyYM"
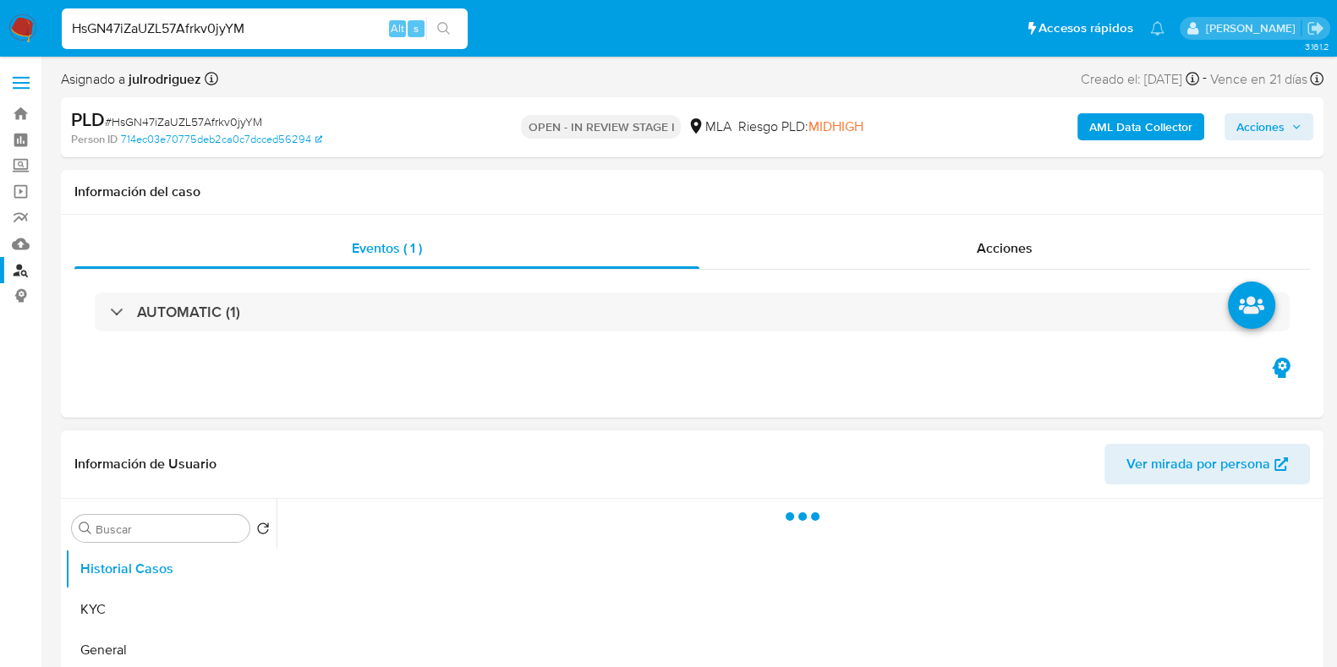
select select "10"
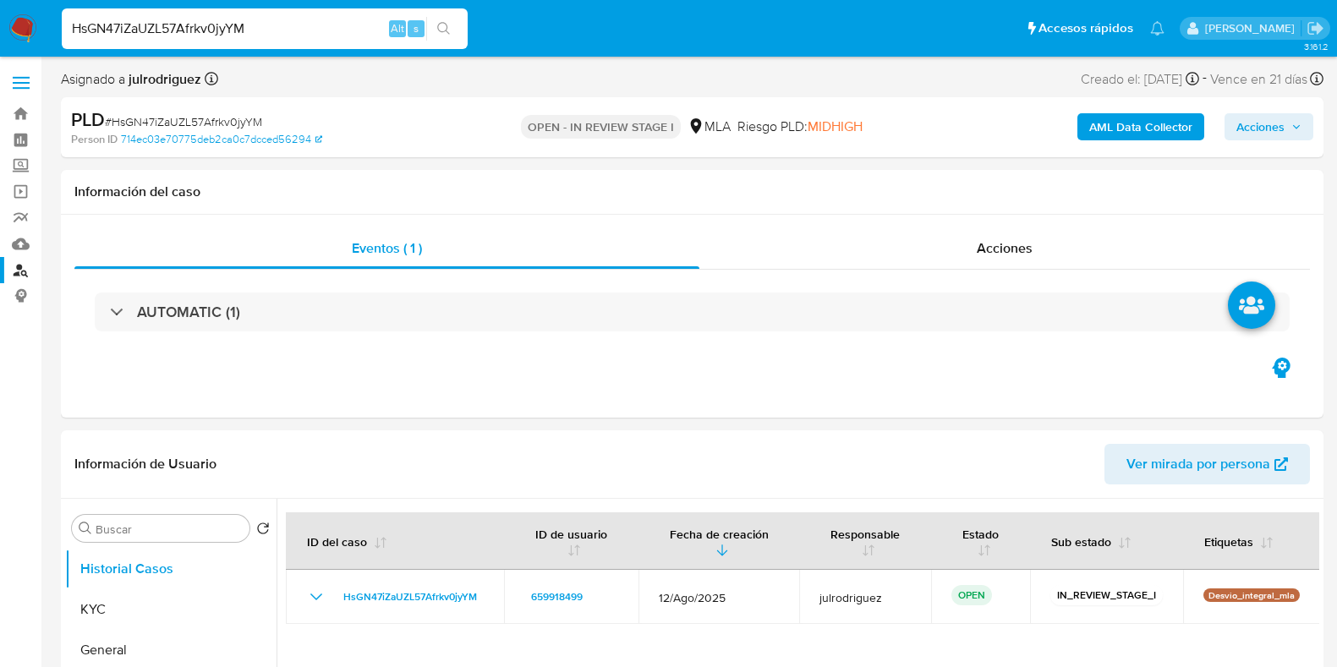
select select "10"
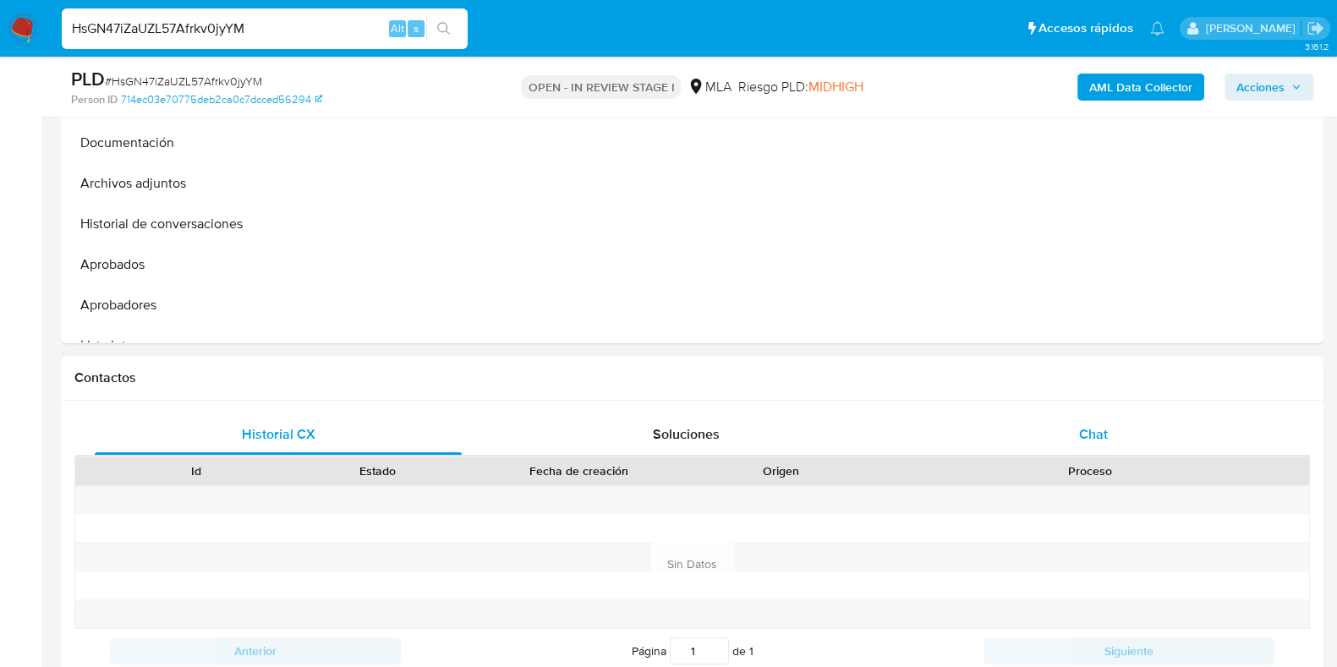
click at [1093, 420] on div "Chat" at bounding box center [1093, 434] width 367 height 41
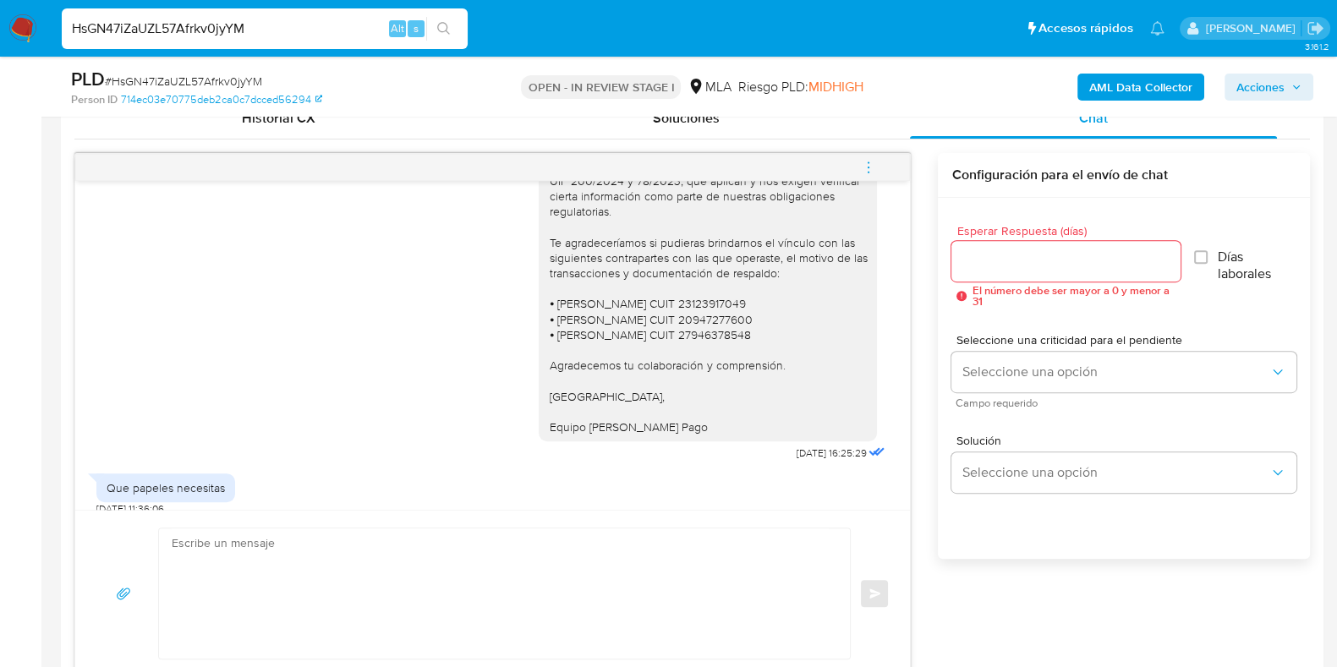
scroll to position [1500, 0]
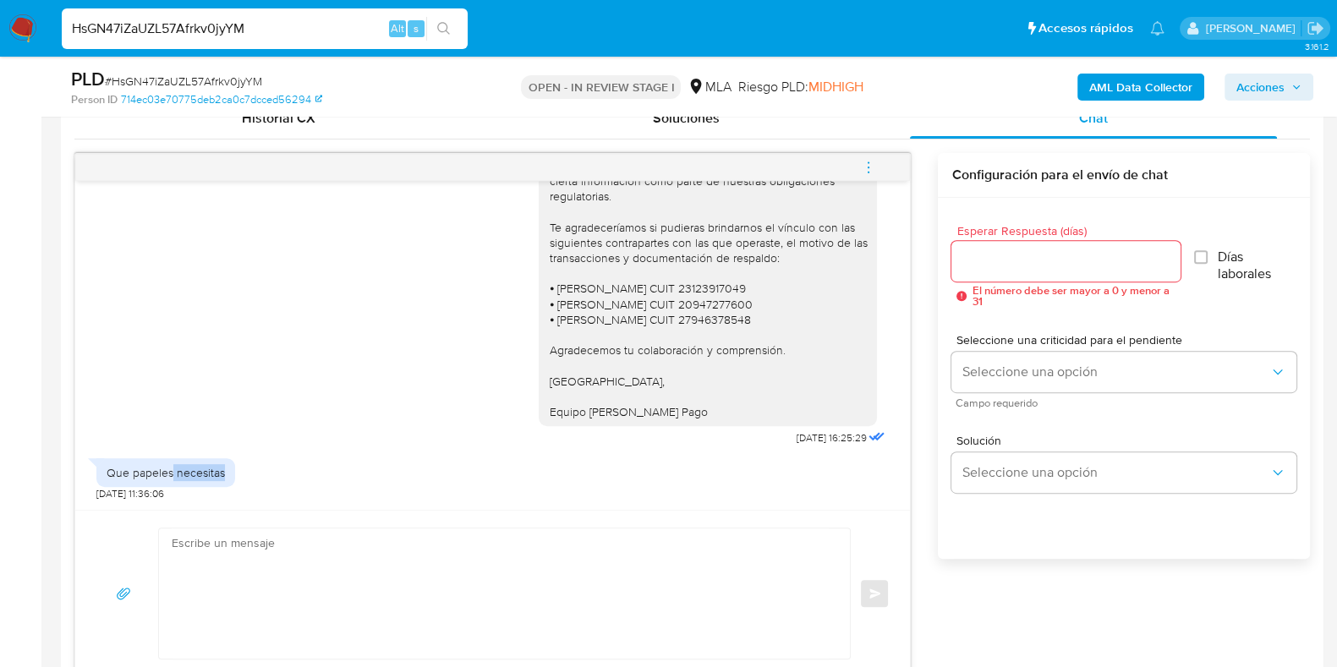
drag, startPoint x: 173, startPoint y: 463, endPoint x: 496, endPoint y: 412, distance: 327.1
click at [243, 469] on div "Que papeles necesitas 12/09/2025 11:36:06" at bounding box center [492, 475] width 792 height 51
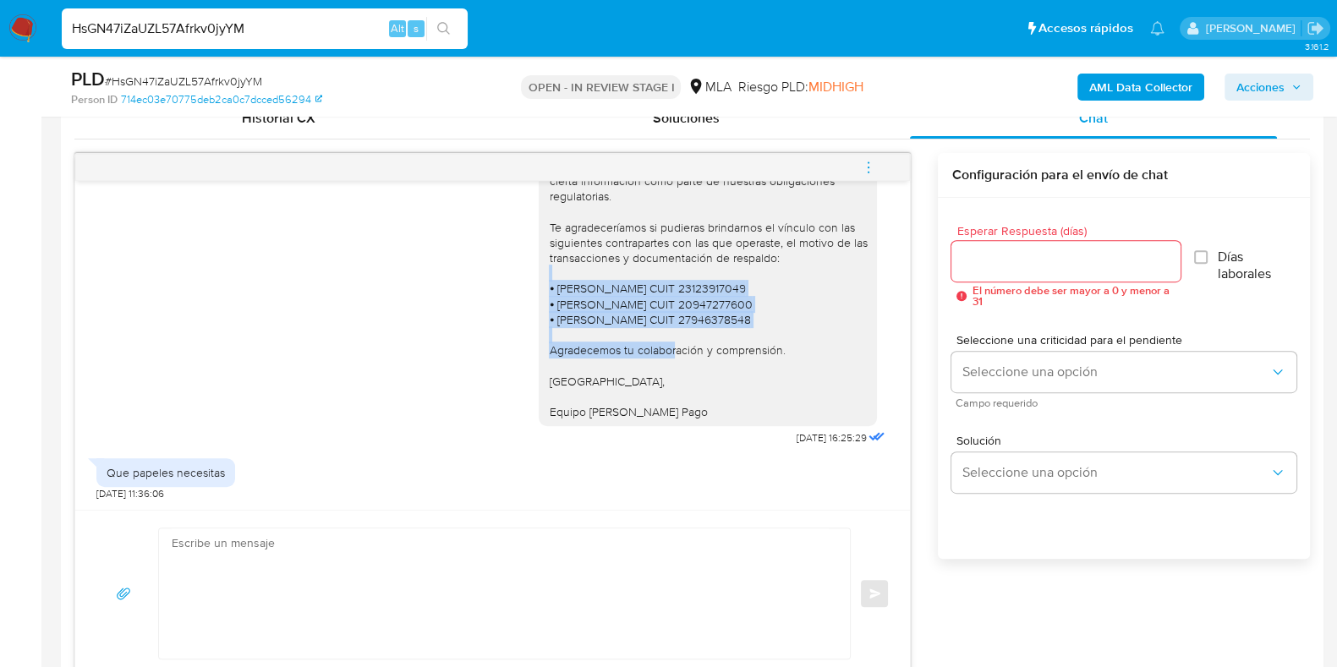
drag, startPoint x: 583, startPoint y: 281, endPoint x: 737, endPoint y: 351, distance: 168.4
click at [710, 326] on div "Buenas tardes, Queremos aclararte que la Resolución General ARCA 5696/2025 indi…" at bounding box center [708, 219] width 318 height 400
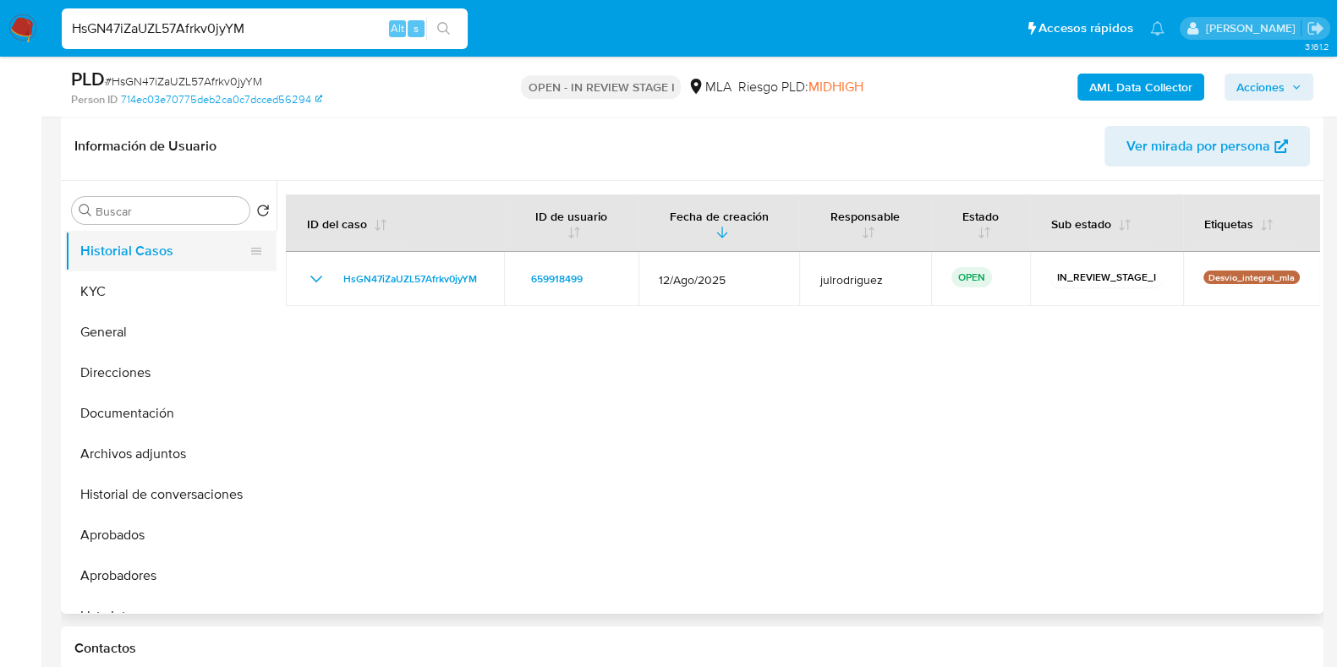
scroll to position [211, 0]
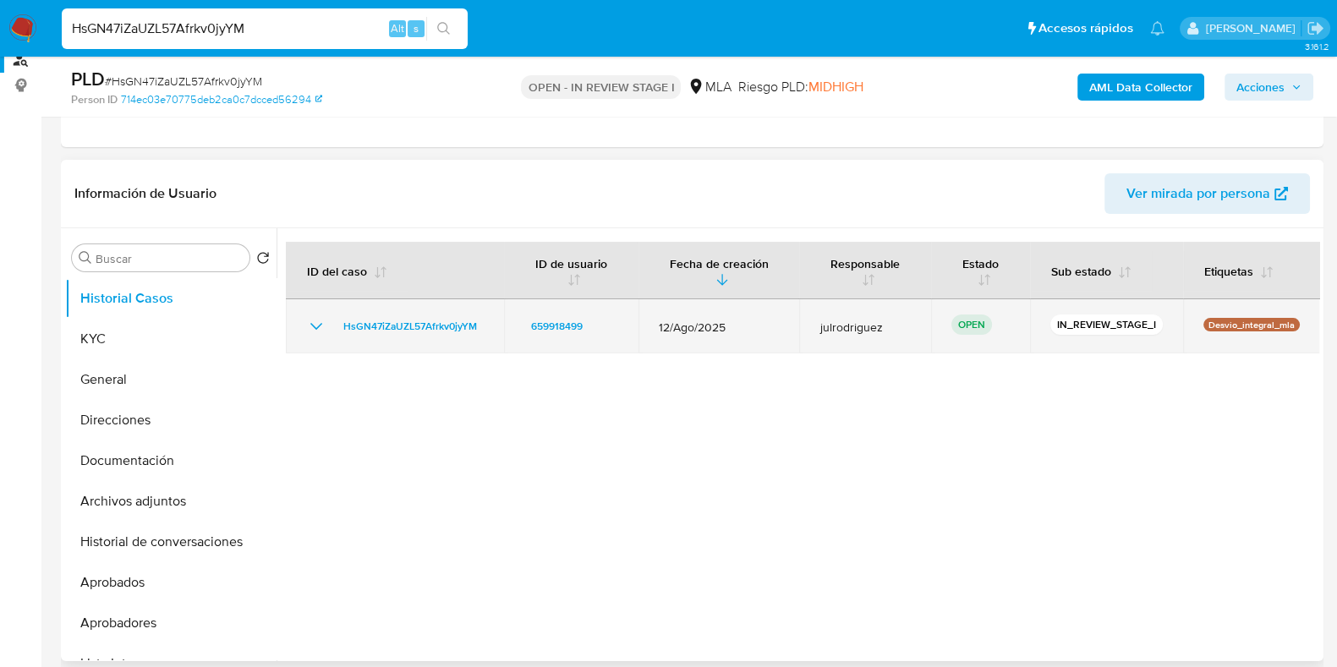
drag, startPoint x: 822, startPoint y: 298, endPoint x: 1171, endPoint y: 306, distance: 349.3
click at [1171, 306] on tr "HsGN47iZaUZL57Afrkv0jyYM 659918499 12/Ago/2025 julrodriguez OPEN IN_REVIEW_STAG…" at bounding box center [803, 326] width 1034 height 54
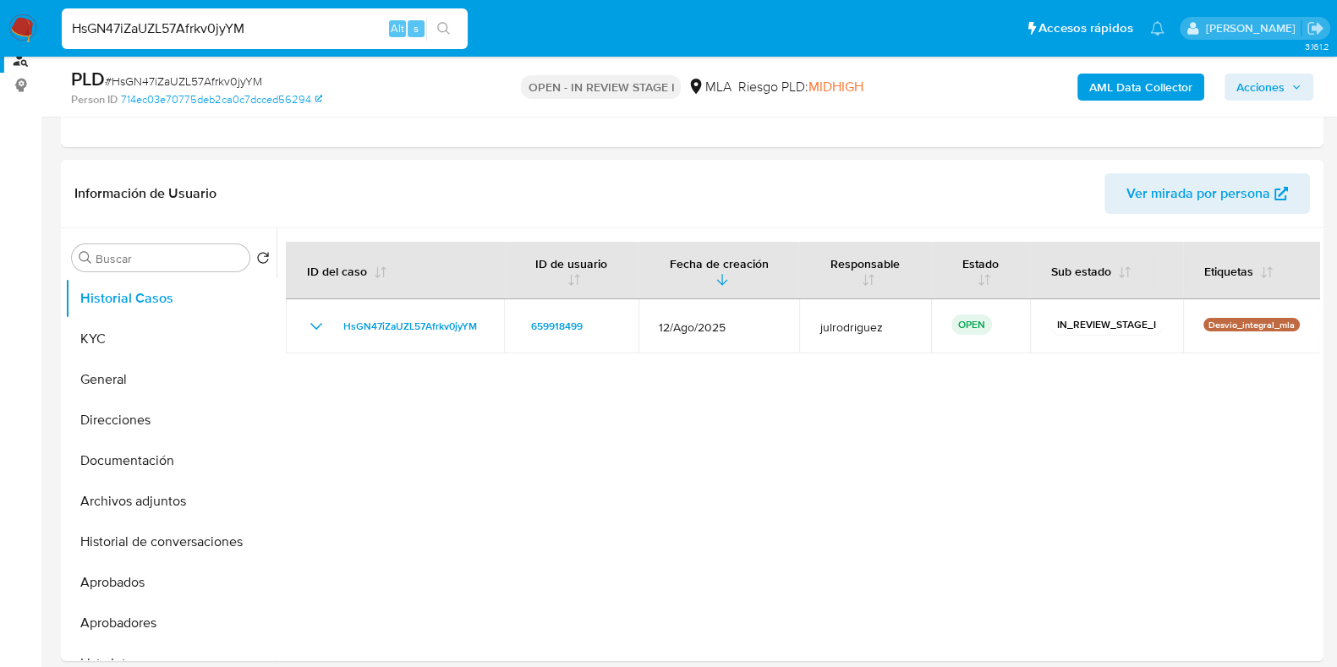
click at [233, 36] on input "HsGN47iZaUZL57Afrkv0jyYM" at bounding box center [265, 29] width 406 height 22
click at [233, 35] on input "HsGN47iZaUZL57Afrkv0jyYM" at bounding box center [265, 29] width 406 height 22
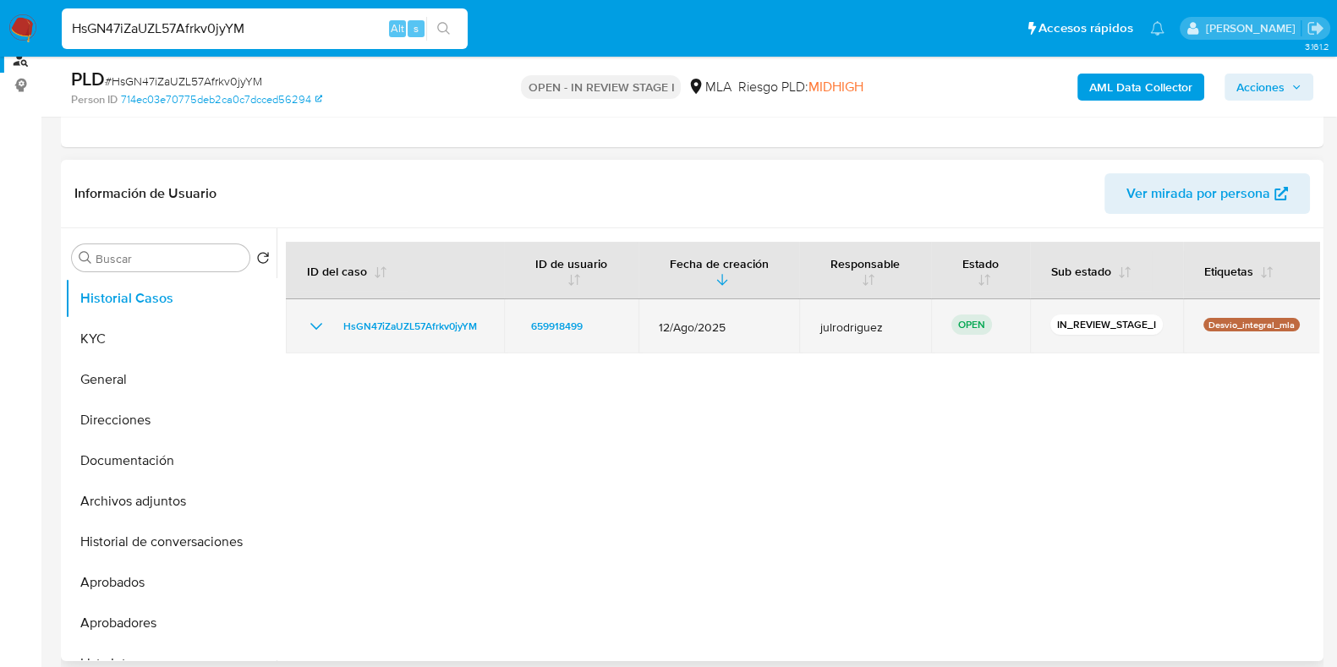
paste input "AWm7NLYVAVTofB65hN5DYe3g"
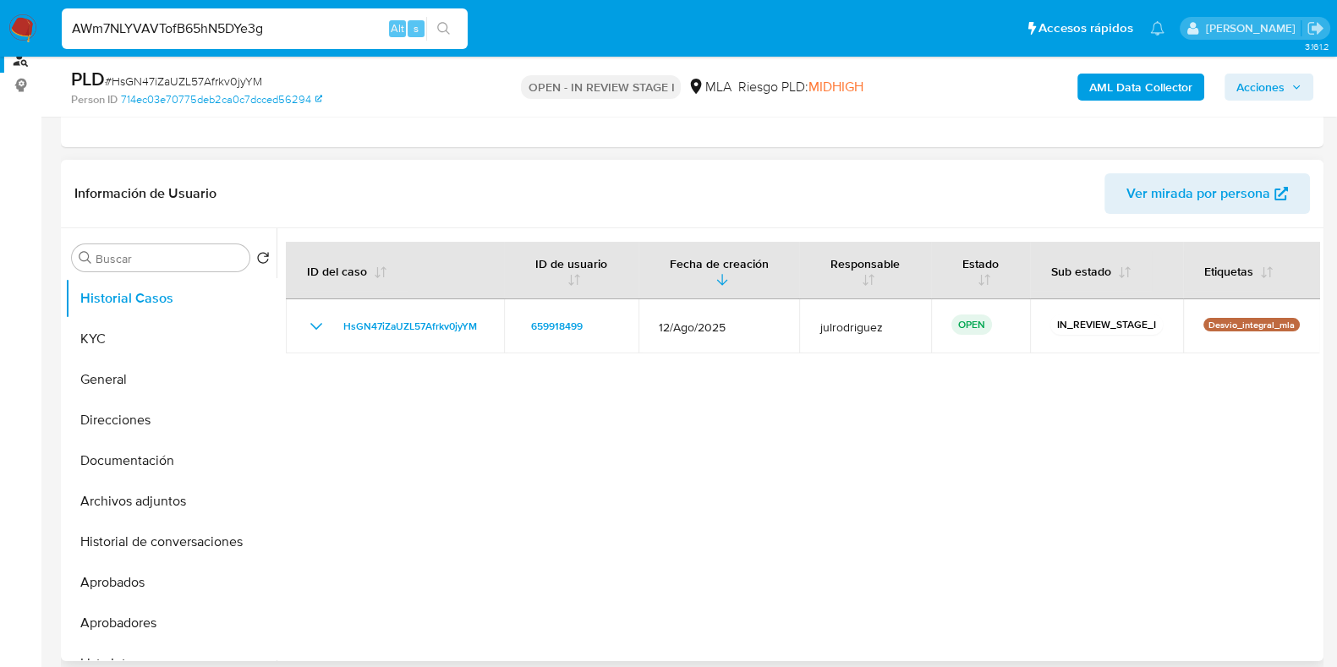
type input "AWm7NLYVAVTofB65hN5DYe3g"
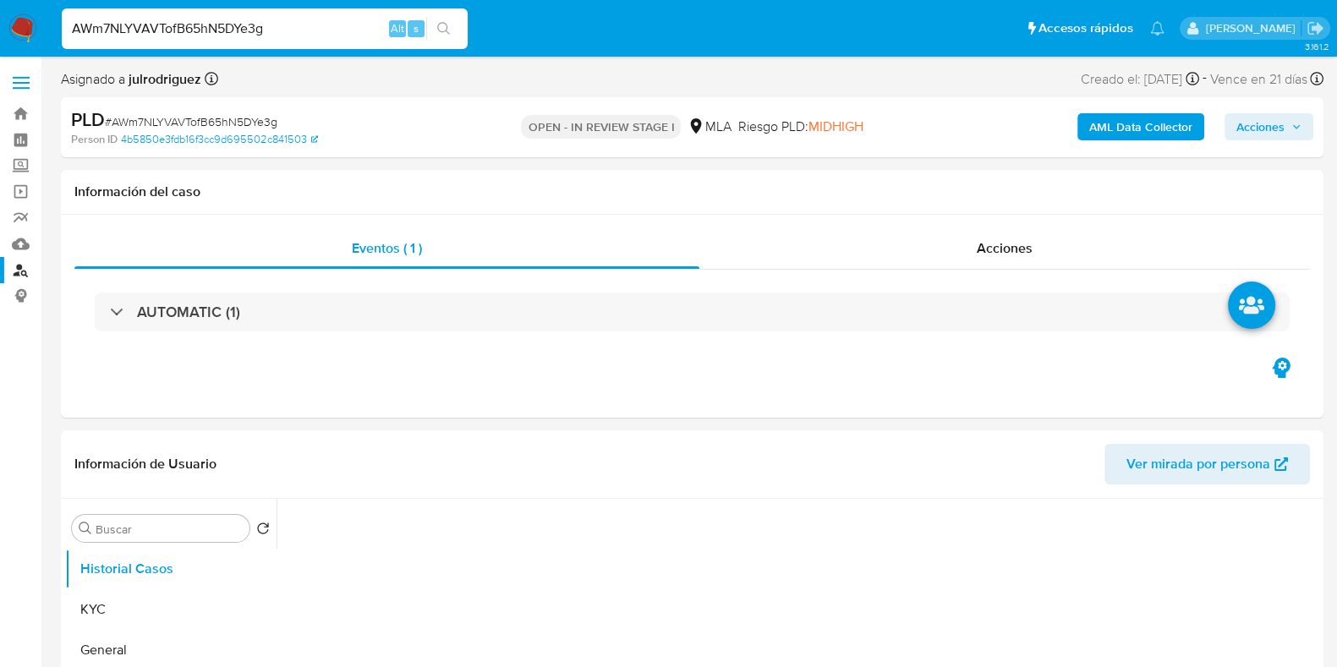
select select "10"
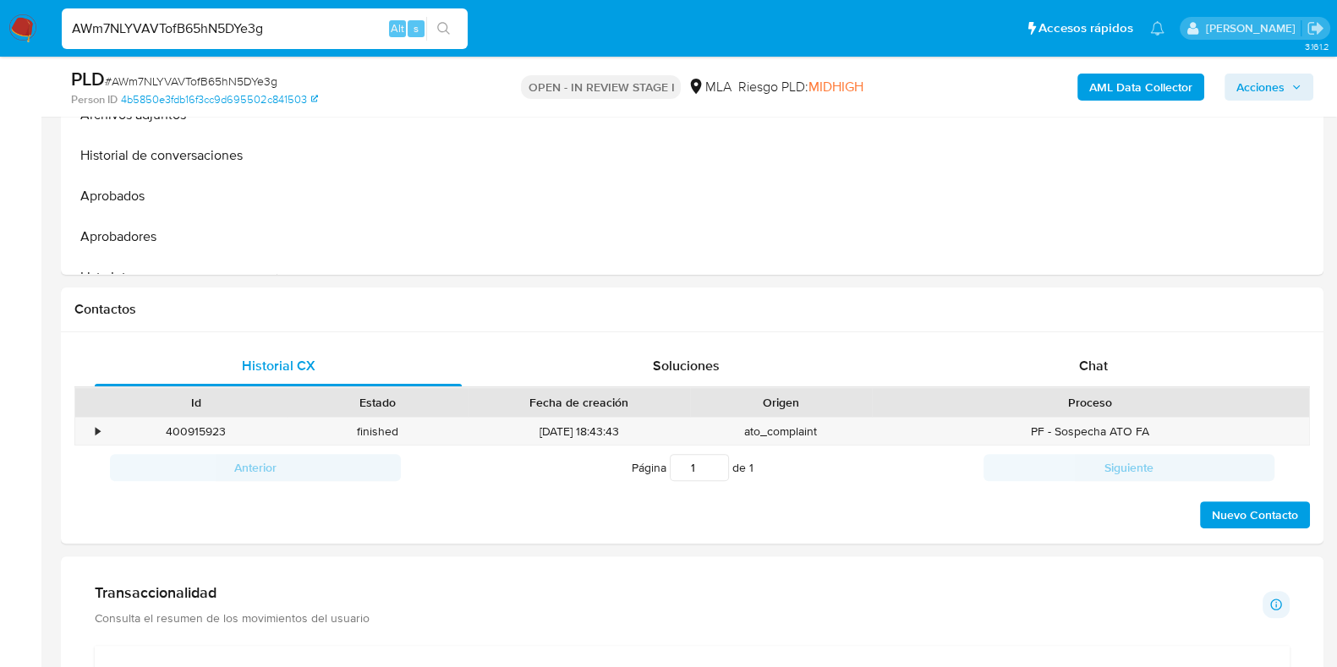
scroll to position [739, 0]
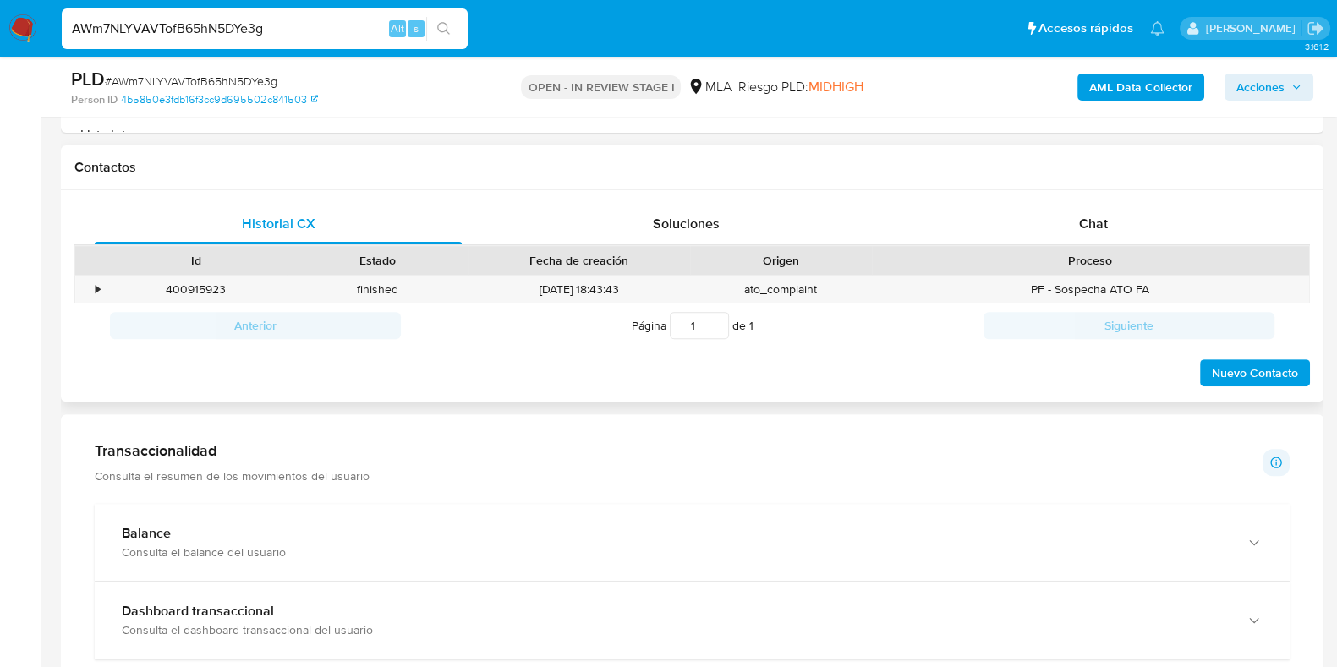
click at [1076, 245] on div "Id Estado Fecha de creación Origen Proceso" at bounding box center [691, 260] width 1235 height 30
click at [1076, 216] on div "Chat" at bounding box center [1093, 224] width 367 height 41
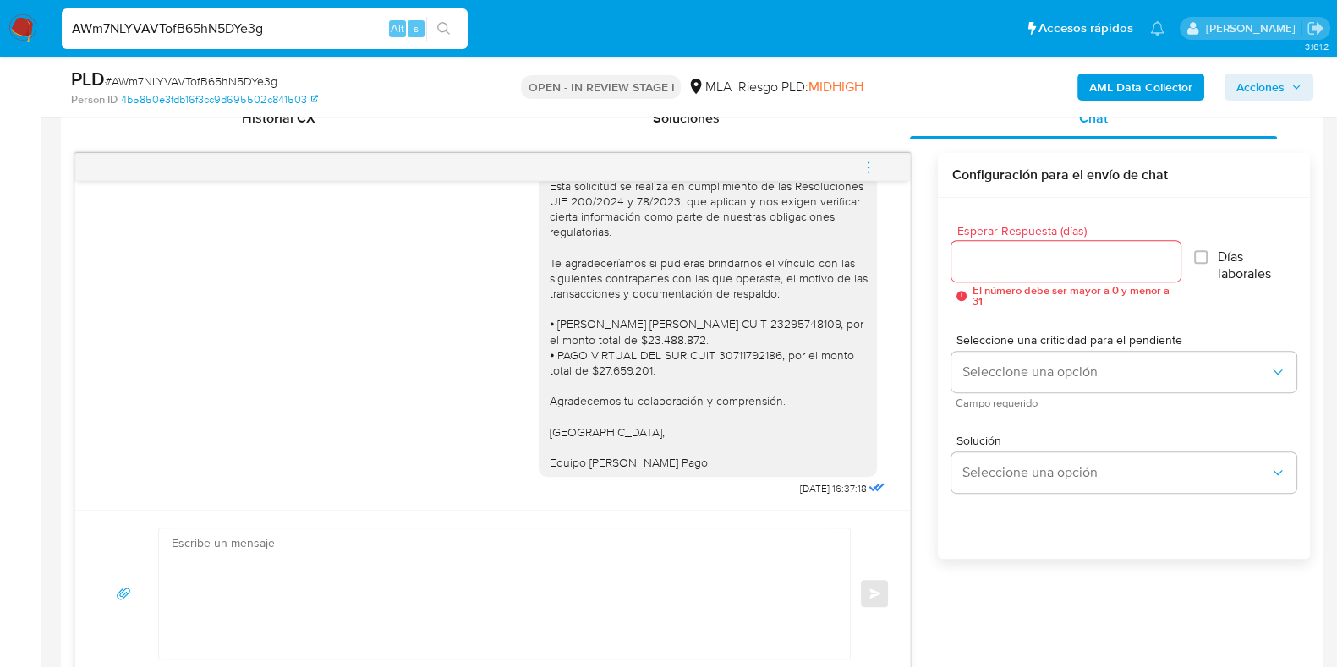
scroll to position [1661, 0]
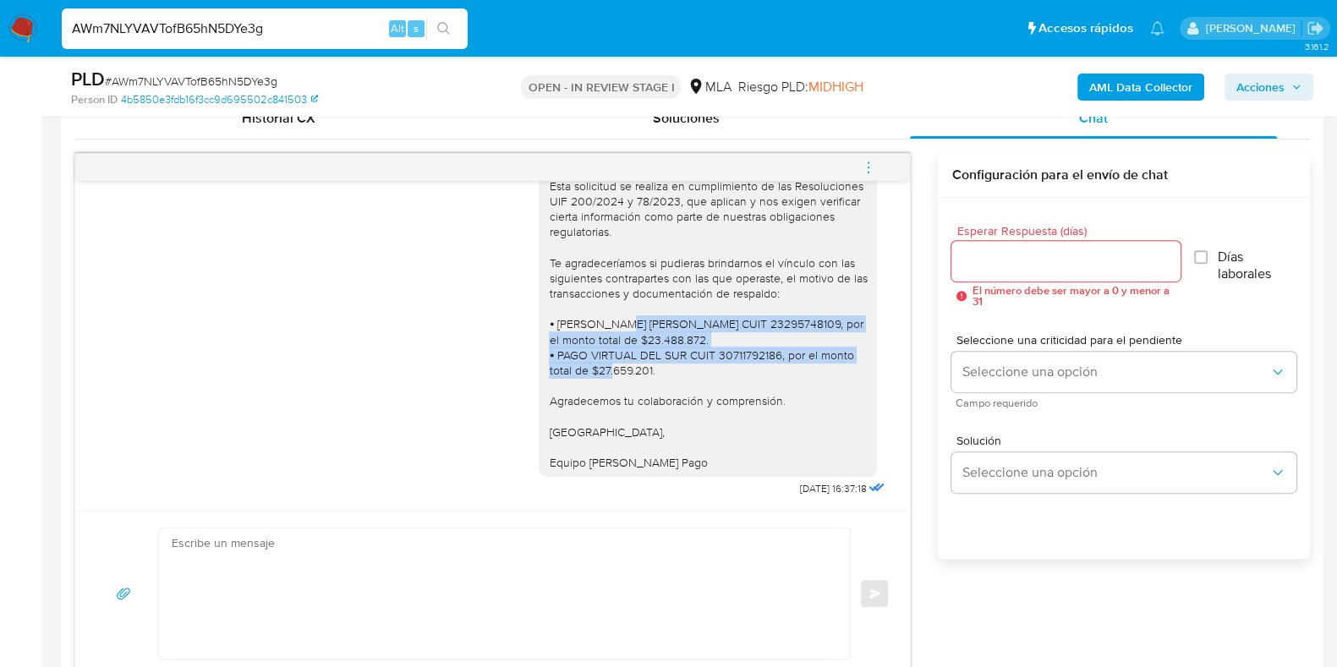
drag, startPoint x: 644, startPoint y: 348, endPoint x: 661, endPoint y: 364, distance: 23.9
click at [661, 364] on div "Buenas tardes, Queremos aclararte que la Resolución General ARCA 5696/2025 indi…" at bounding box center [708, 262] width 318 height 415
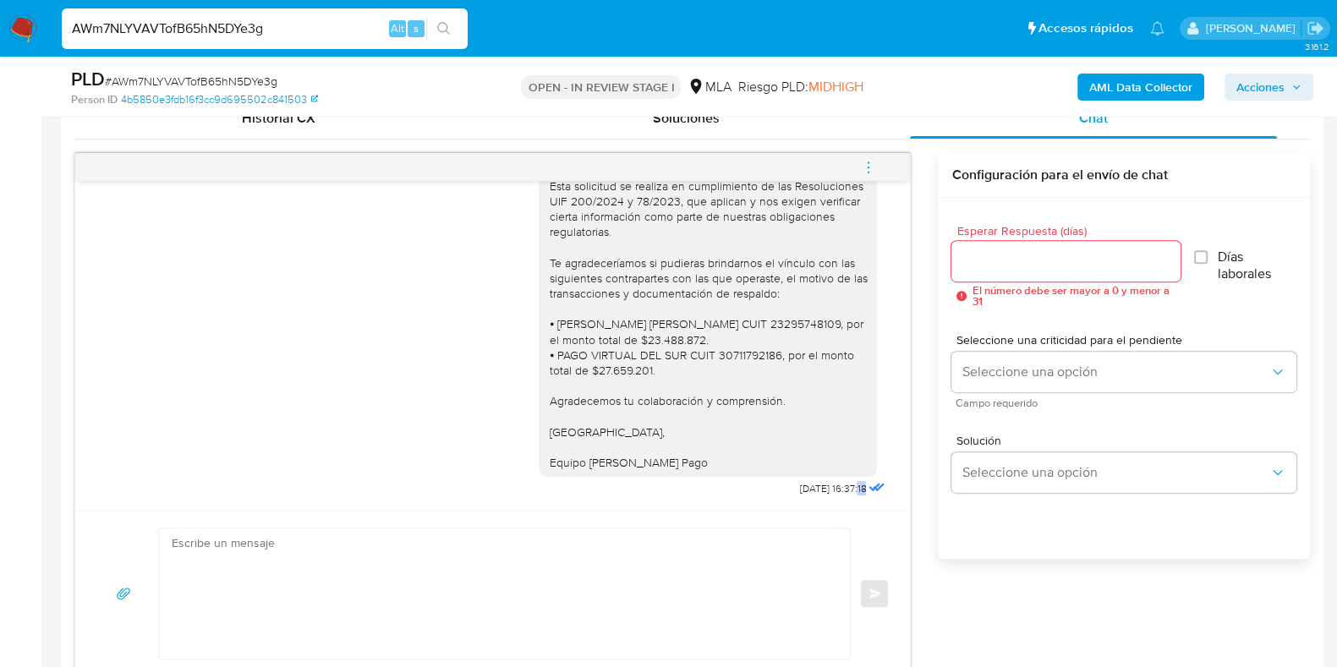
drag, startPoint x: 824, startPoint y: 476, endPoint x: 851, endPoint y: 481, distance: 26.7
click at [851, 481] on div "10/09/2025 16:37:18" at bounding box center [844, 489] width 90 height 24
click at [391, 416] on div "Buenas tardes, Queremos aclararte que la Resolución General ARCA 5696/2025 indi…" at bounding box center [492, 268] width 792 height 464
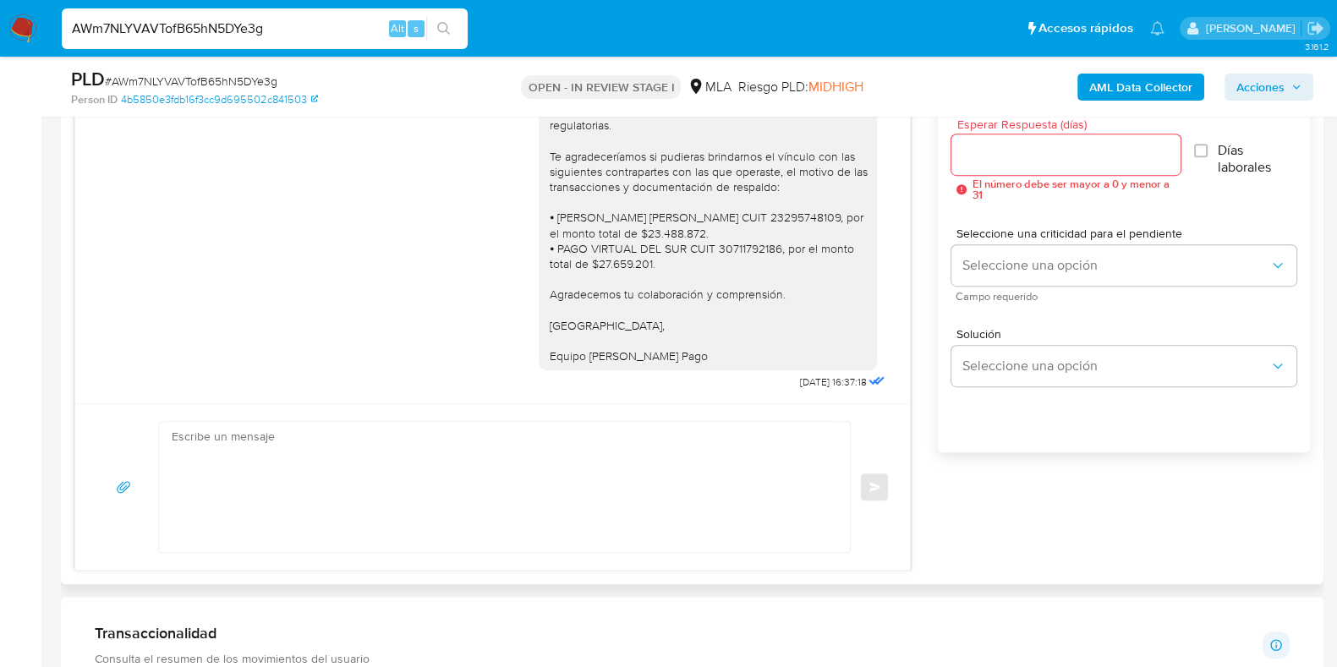
scroll to position [1344, 0]
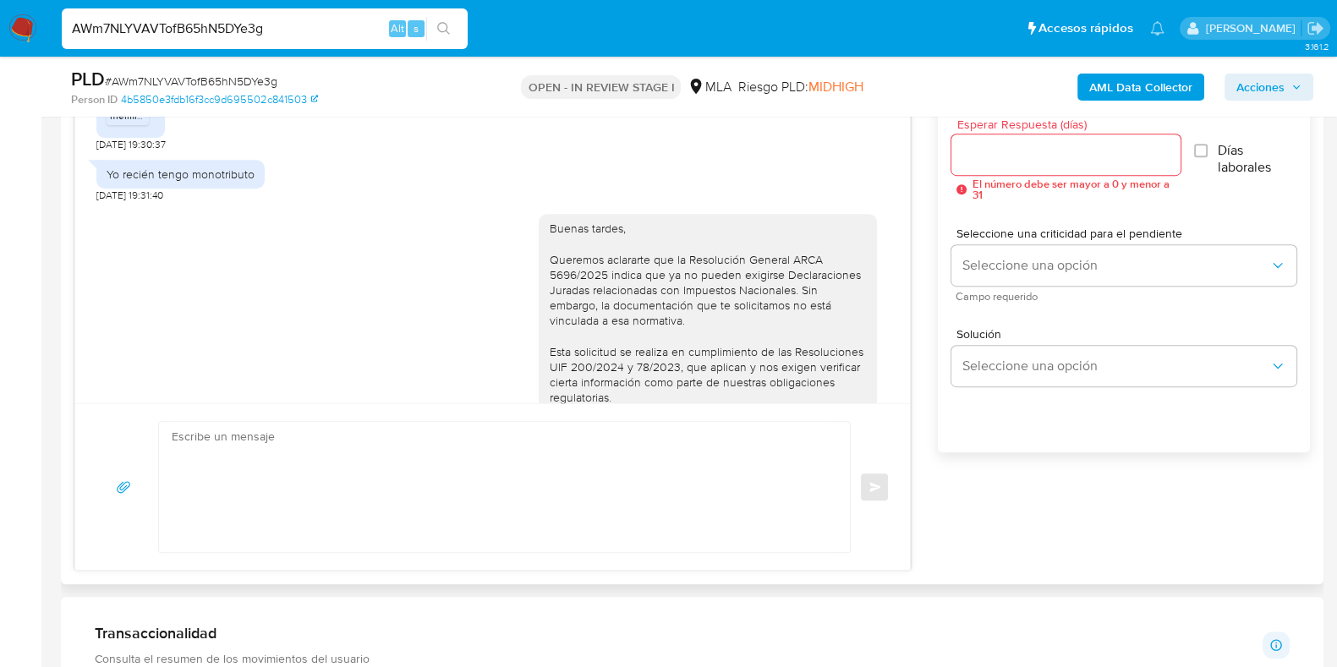
click at [133, 100] on span "JPG" at bounding box center [127, 94] width 15 height 11
drag, startPoint x: 173, startPoint y: 218, endPoint x: 236, endPoint y: 218, distance: 62.6
click at [236, 182] on div "Yo recién tengo monotributo" at bounding box center [181, 174] width 148 height 15
click at [347, 275] on div "Buenas tardes, Queremos aclararte que la Resolución General ARCA 5696/2025 indi…" at bounding box center [492, 434] width 792 height 464
drag, startPoint x: 201, startPoint y: 222, endPoint x: 249, endPoint y: 219, distance: 48.3
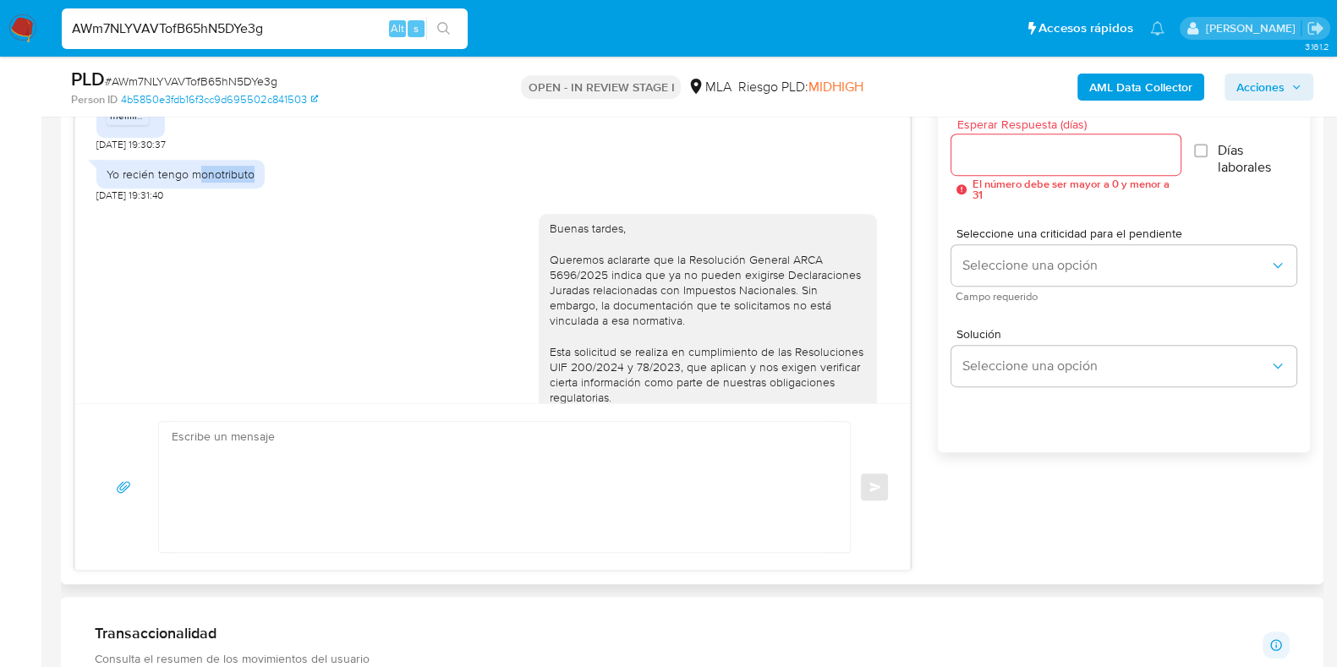
click at [249, 182] on div "Yo recién tengo monotributo" at bounding box center [181, 174] width 148 height 15
click at [372, 268] on div "Buenas tardes, Queremos aclararte que la Resolución General ARCA 5696/2025 indi…" at bounding box center [492, 434] width 792 height 464
click at [187, 25] on input "AWm7NLYVAVTofB65hN5DYe3g" at bounding box center [265, 29] width 406 height 22
paste input "JPOn8XHaoBg9rBiGodCZdg2l"
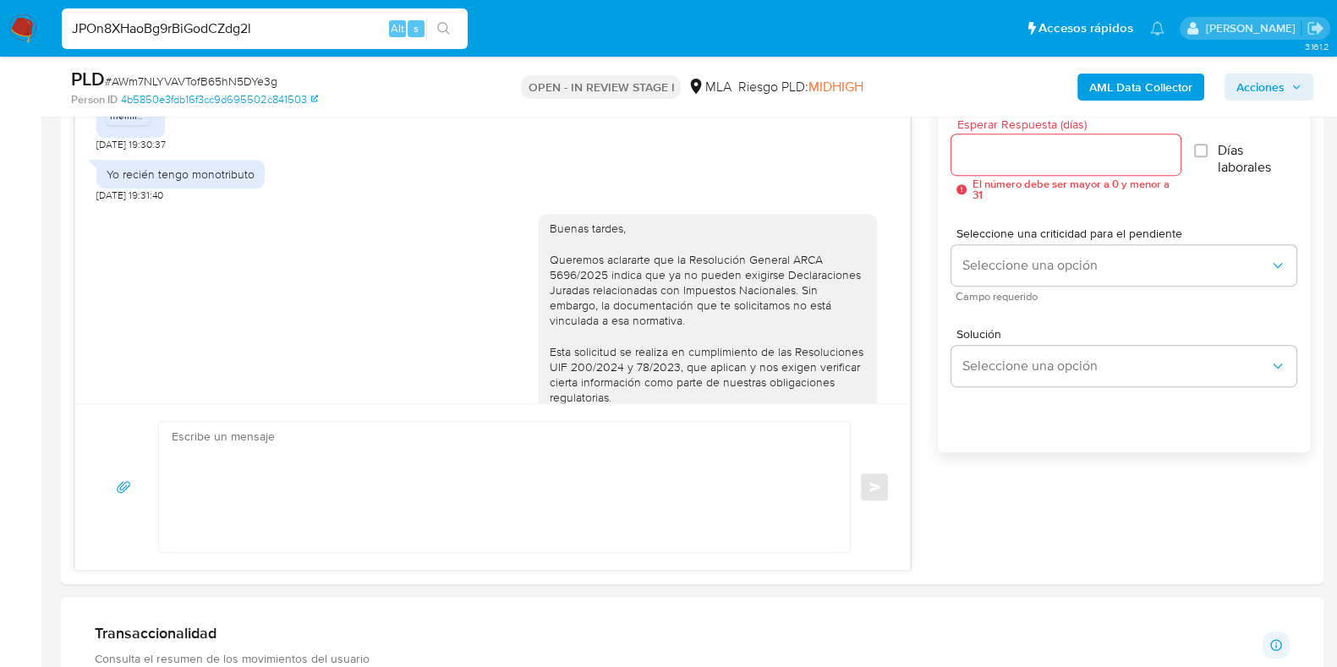
type input "JPOn8XHaoBg9rBiGodCZdg2l"
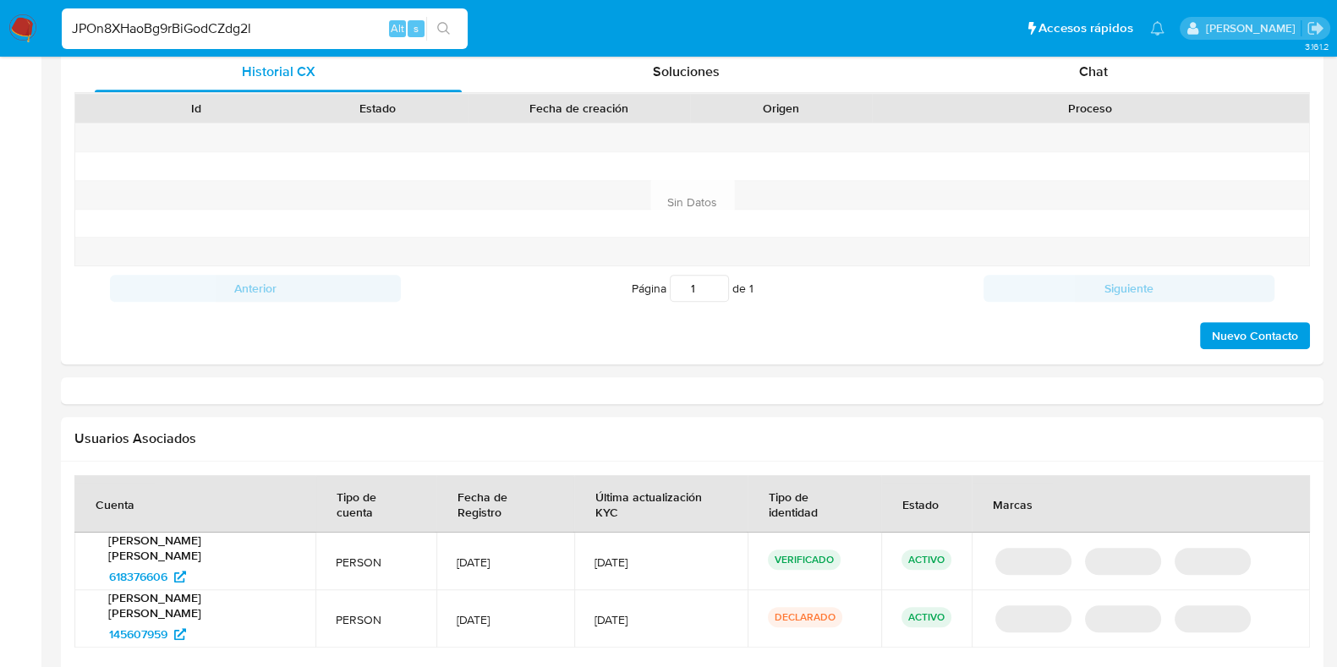
select select "10"
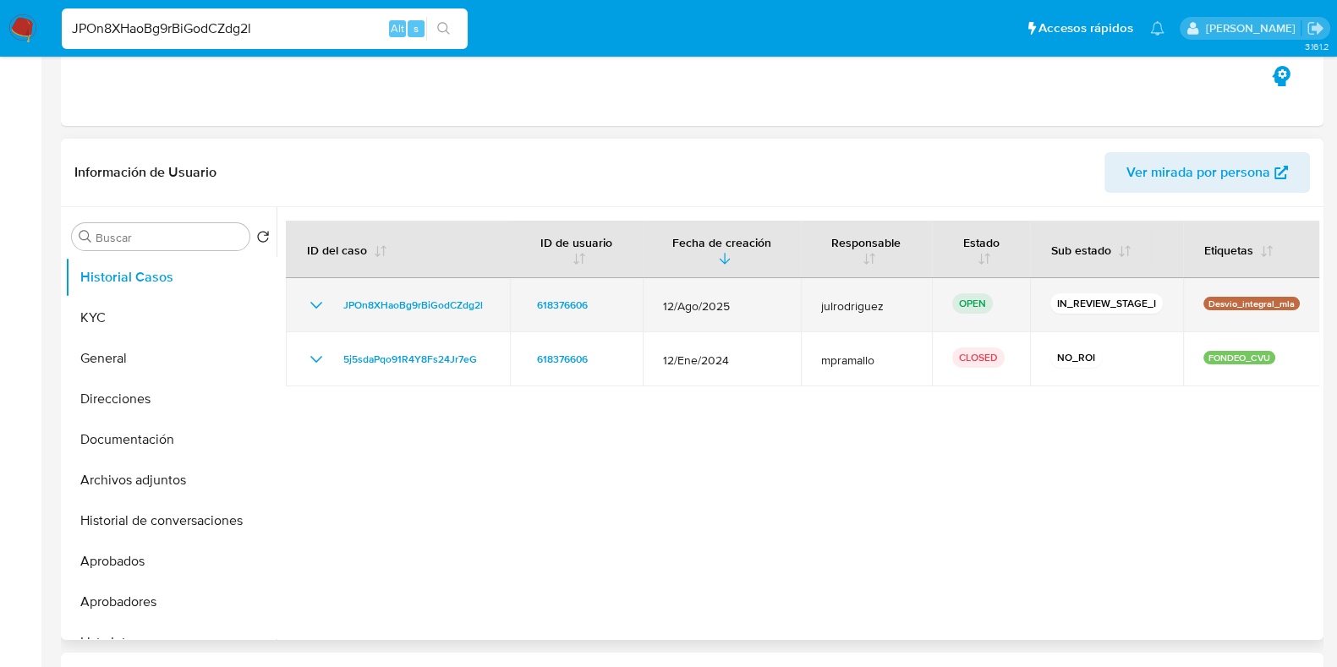
scroll to position [317, 0]
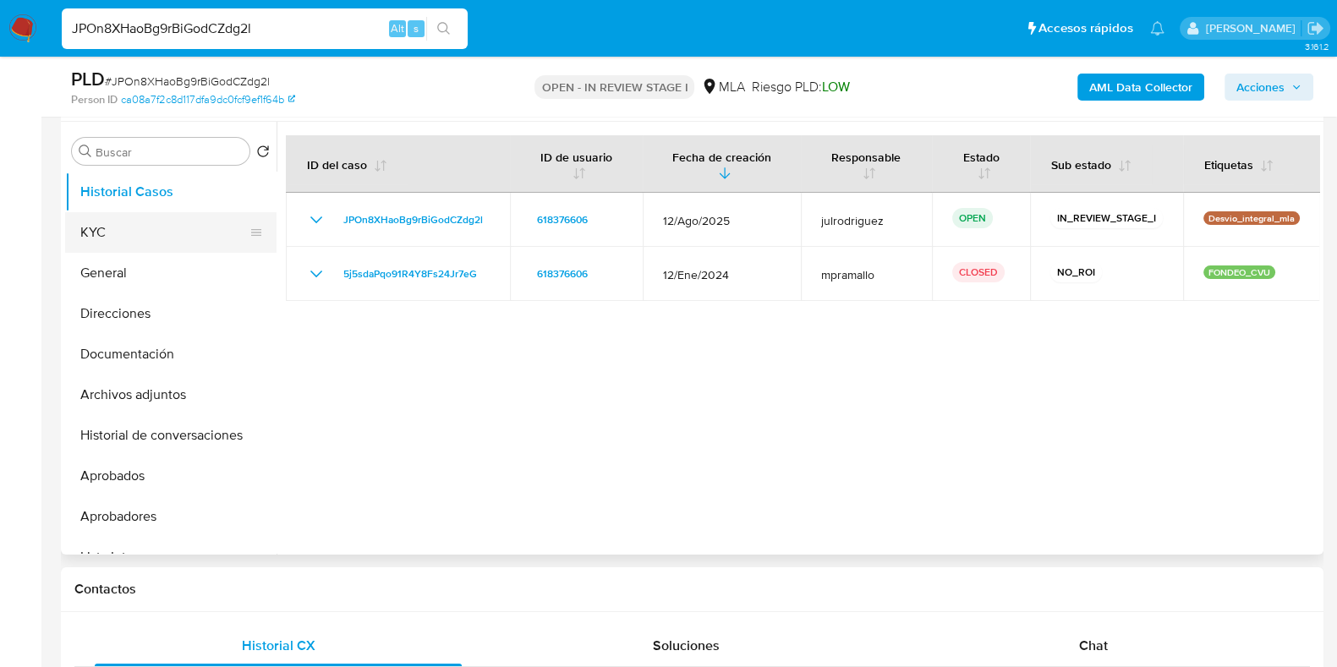
click at [94, 243] on button "KYC" at bounding box center [164, 232] width 198 height 41
